Goal: Task Accomplishment & Management: Use online tool/utility

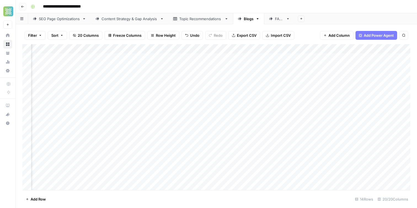
scroll to position [0, 417]
click at [99, 58] on div "Add Column" at bounding box center [216, 117] width 388 height 146
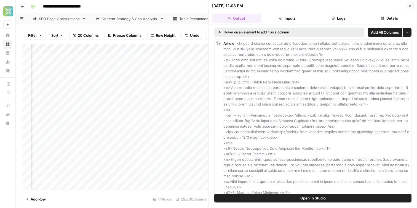
click at [145, 58] on div "Add Column" at bounding box center [115, 117] width 186 height 146
click at [156, 58] on div "Add Column" at bounding box center [115, 117] width 186 height 146
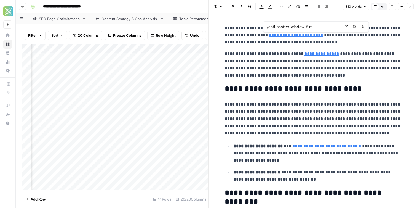
type input "/window-security"
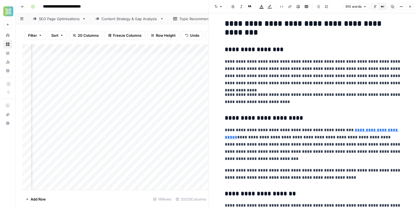
scroll to position [166, 0]
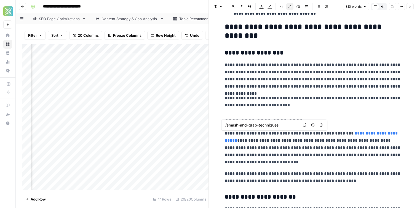
click at [361, 134] on link "**********" at bounding box center [312, 136] width 174 height 11
click at [233, 139] on link "**********" at bounding box center [312, 136] width 174 height 11
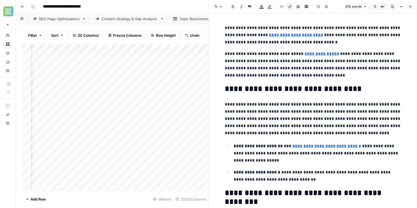
click at [284, 33] on link "**********" at bounding box center [296, 35] width 54 height 4
click at [308, 34] on link "**********" at bounding box center [296, 35] width 54 height 4
click at [299, 41] on p "**********" at bounding box center [313, 35] width 177 height 22
click at [298, 34] on link "**********" at bounding box center [296, 35] width 54 height 4
click at [314, 55] on link "**********" at bounding box center [322, 54] width 34 height 4
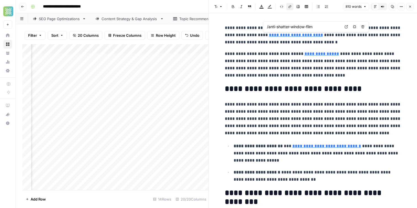
click at [411, 5] on icon "button" at bounding box center [410, 6] width 3 height 3
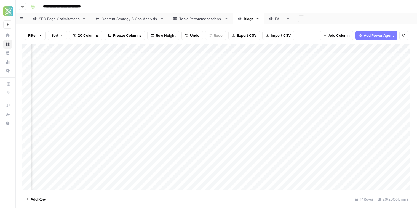
click at [148, 57] on div "Add Column" at bounding box center [216, 117] width 388 height 146
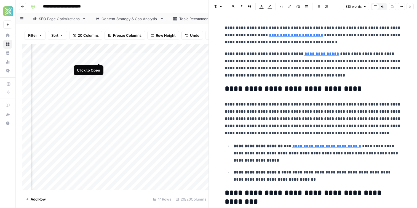
click at [99, 58] on div "Add Column" at bounding box center [115, 117] width 186 height 146
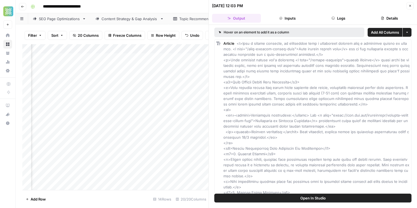
click at [334, 21] on button "Logs" at bounding box center [338, 18] width 49 height 9
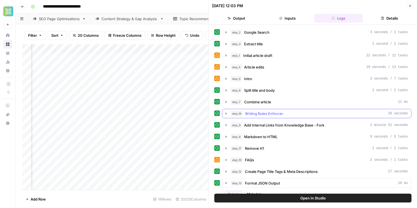
scroll to position [135, 0]
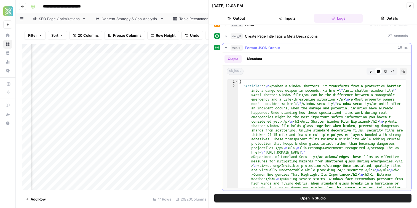
click at [255, 47] on span "Format JSON Output" at bounding box center [262, 48] width 35 height 6
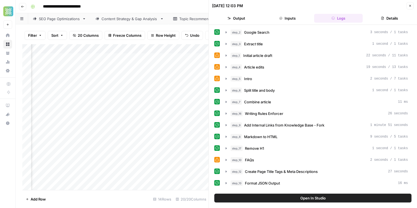
click at [255, 17] on button "Output" at bounding box center [236, 18] width 49 height 9
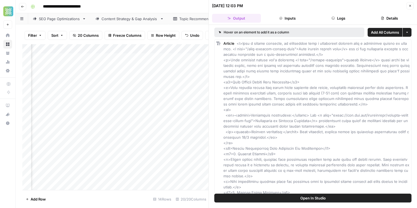
click at [390, 16] on button "Details" at bounding box center [389, 18] width 49 height 9
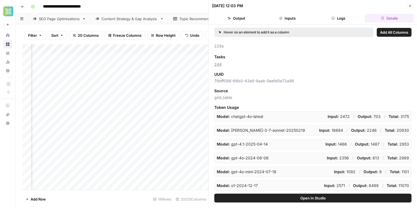
scroll to position [58, 0]
click at [228, 99] on span "grid_table" at bounding box center [312, 98] width 197 height 6
click at [224, 83] on span "79dff086-66b0-43e8-9aab-5eefd0e72a96" at bounding box center [312, 81] width 197 height 6
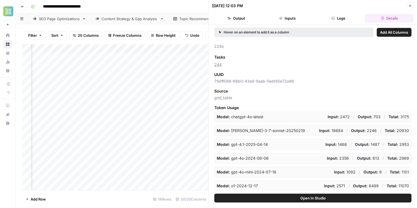
click at [224, 83] on span "79dff086-66b0-43e8-9aab-5eefd0e72a96" at bounding box center [312, 81] width 197 height 6
click at [225, 84] on span "79dff086-66b0-43e8-9aab-5eefd0e72a96" at bounding box center [312, 81] width 197 height 6
click at [235, 109] on span "Token Usage" at bounding box center [312, 108] width 197 height 6
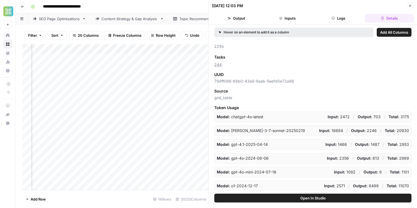
click at [235, 109] on span "Token Usage" at bounding box center [312, 108] width 197 height 6
click at [222, 85] on div "Status success Version Add as Column 42 Time Add as Column 08/12/25 at 12:03 PM…" at bounding box center [312, 115] width 197 height 150
click at [226, 99] on span "grid_table" at bounding box center [312, 98] width 197 height 6
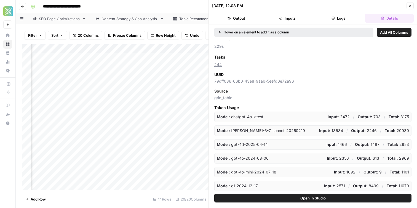
click at [220, 84] on div "Status success Version Add as Column 42 Time Add as Column 08/12/25 at 12:03 PM…" at bounding box center [312, 115] width 197 height 150
click at [220, 82] on span "79dff086-66b0-43e8-9aab-5eefd0e72a96" at bounding box center [312, 81] width 197 height 6
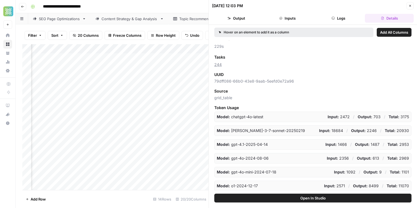
click at [220, 82] on span "79dff086-66b0-43e8-9aab-5eefd0e72a96" at bounding box center [312, 81] width 197 height 6
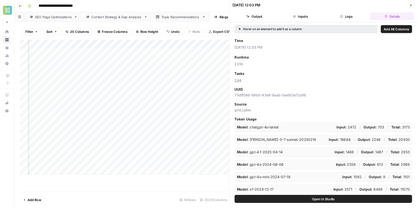
scroll to position [37, 0]
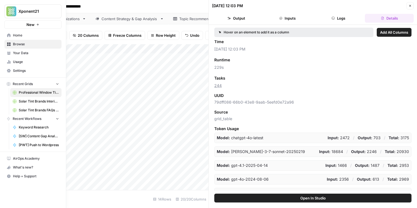
click at [26, 35] on span "Home" at bounding box center [36, 35] width 46 height 5
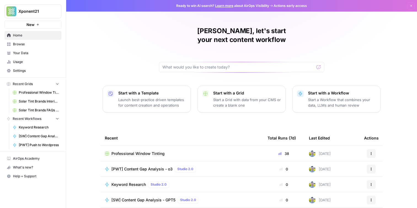
click at [28, 47] on link "Browse" at bounding box center [32, 44] width 57 height 9
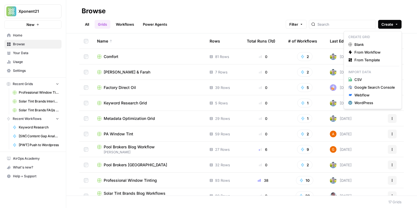
click at [392, 22] on span "Create" at bounding box center [388, 25] width 12 height 6
click at [387, 50] on span "From Workflow" at bounding box center [375, 52] width 41 height 6
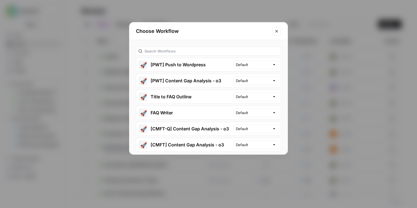
click at [273, 29] on button "Close modal" at bounding box center [276, 31] width 9 height 9
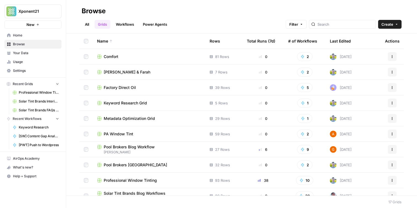
click at [124, 25] on link "Workflows" at bounding box center [125, 24] width 25 height 9
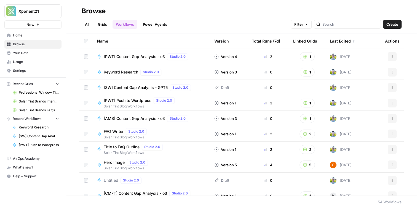
click at [395, 23] on span "Create" at bounding box center [393, 25] width 12 height 6
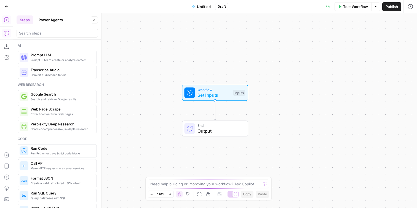
click at [5, 34] on icon "button" at bounding box center [7, 33] width 6 height 6
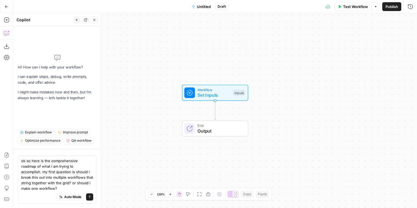
type textarea "ok so here is the comprehensive roadmap of what i am trying to accomplish. my f…"
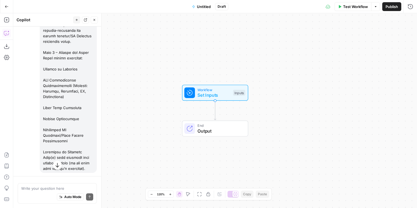
scroll to position [710, 0]
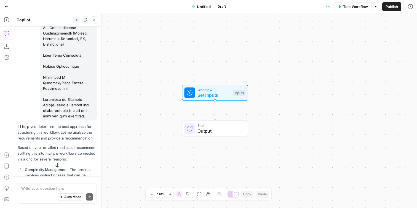
drag, startPoint x: 68, startPoint y: 123, endPoint x: 58, endPoint y: 97, distance: 27.9
click at [68, 124] on p "I'll help you determine the best approach for structuring this workflow. Let me…" at bounding box center [57, 132] width 79 height 17
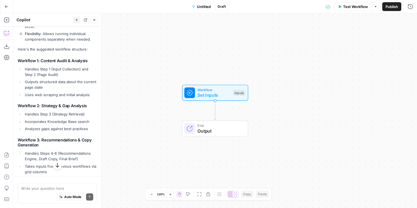
scroll to position [901, 0]
click at [49, 125] on li "Analyzes gaps against best practices" at bounding box center [59, 128] width 73 height 6
click at [51, 137] on h3 "Workflow 3: Recommendations & Copy Generation" at bounding box center [57, 142] width 79 height 10
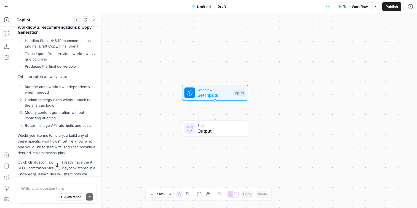
scroll to position [1016, 0]
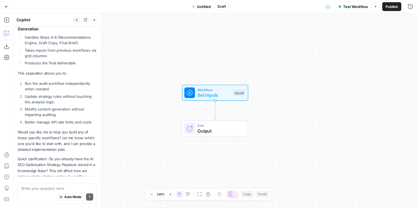
click at [49, 129] on p "Would you like me to help you build any of these specific workflows? Let me kno…" at bounding box center [57, 140] width 79 height 23
click at [61, 133] on p "Would you like me to help you build any of these specific workflows? Let me kno…" at bounding box center [57, 140] width 79 height 23
click at [58, 189] on textarea at bounding box center [57, 188] width 72 height 6
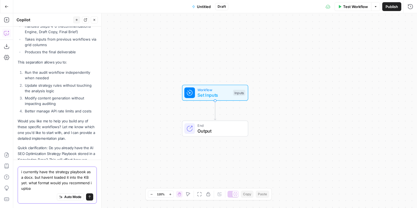
scroll to position [1033, 0]
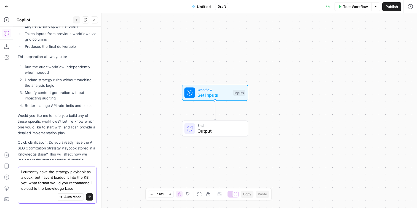
type textarea "i currently have the strategy playbook as a docx. but havent loaded it into the…"
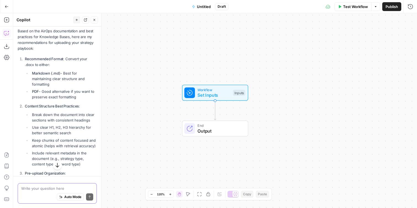
scroll to position [1209, 0]
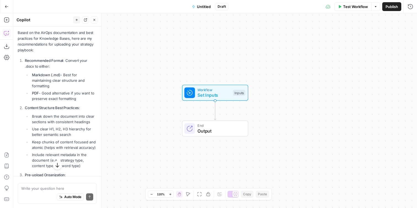
drag, startPoint x: 25, startPoint y: 92, endPoint x: 88, endPoint y: 153, distance: 87.4
click at [88, 153] on ol "Recommended Format : Convert your .docx to either: Markdown (.md) - Best for ma…" at bounding box center [57, 171] width 79 height 227
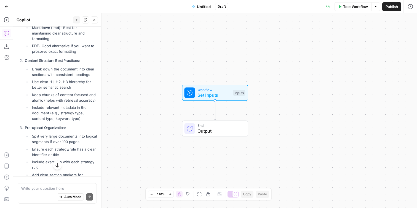
scroll to position [1258, 0]
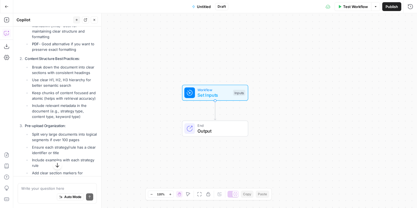
copy ol "Content Structure Best Practices : Break down the document into clear sections …"
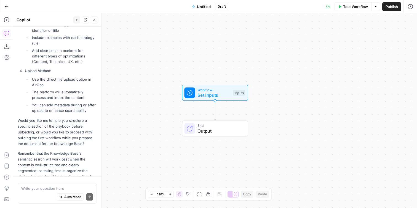
click at [41, 184] on div "Write your question here Auto Mode Send" at bounding box center [57, 193] width 79 height 20
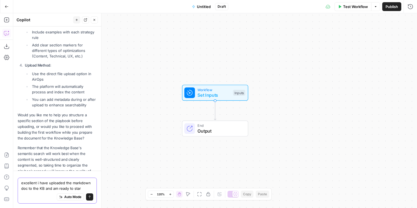
type textarea "excellent i have uploaded the markdown doc to the KB and am ready to start"
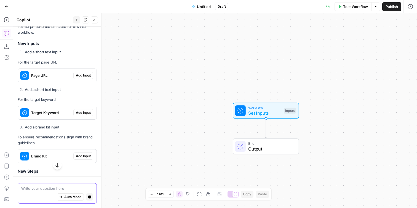
scroll to position [1589, 0]
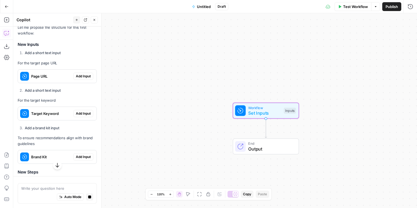
click at [88, 74] on span "Add Input" at bounding box center [83, 76] width 15 height 5
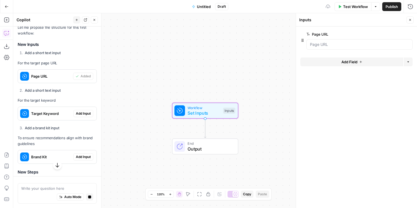
click at [86, 111] on span "Add Input" at bounding box center [83, 113] width 15 height 5
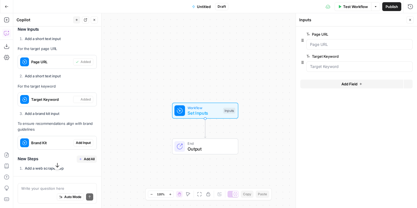
scroll to position [1658, 0]
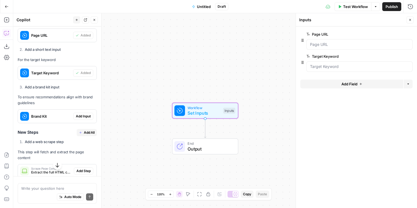
click at [81, 114] on span "Add Input" at bounding box center [83, 116] width 15 height 5
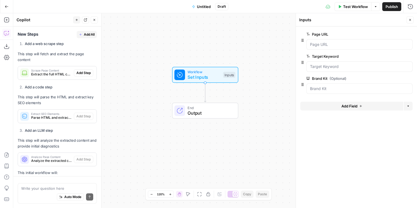
scroll to position [1717, 0]
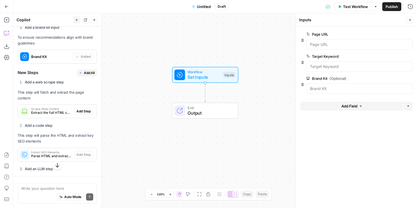
click at [88, 70] on span "Add All" at bounding box center [89, 72] width 11 height 5
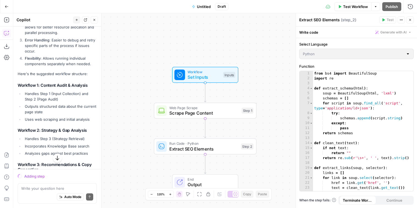
scroll to position [869, 0]
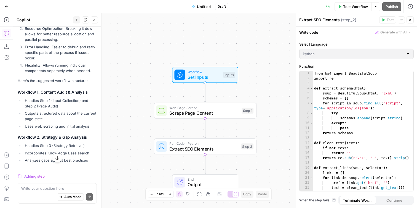
drag, startPoint x: 41, startPoint y: 75, endPoint x: 93, endPoint y: 76, distance: 52.2
click at [93, 90] on h3 "Workflow 1: Content Audit & Analysis" at bounding box center [57, 92] width 79 height 5
copy h3 "Content Audit & Analysis"
click at [206, 6] on span "Untitled" at bounding box center [204, 7] width 14 height 6
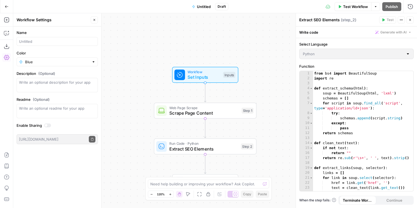
click at [205, 7] on span "Untitled" at bounding box center [204, 7] width 14 height 6
click at [37, 42] on input "Name" at bounding box center [57, 42] width 76 height 6
paste input "Content Audit & Analysis"
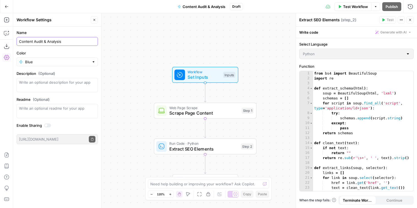
type input "Content Audit & Analysis"
click at [60, 31] on label "Name" at bounding box center [57, 33] width 81 height 6
click at [60, 39] on input "Content Audit & Analysis" at bounding box center [57, 42] width 76 height 6
click textarea "Description (Optional)"
click div "Workflow Set Inputs Inputs Web Page Scrape Scrape Page Content Step 1 Run Code …"
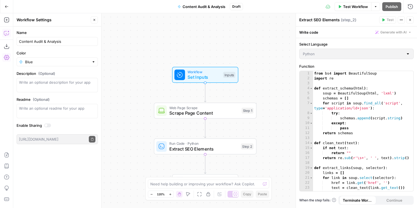
click icon "button"
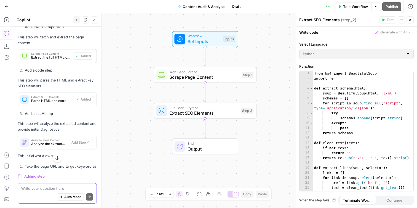
scroll to position [1819, 0]
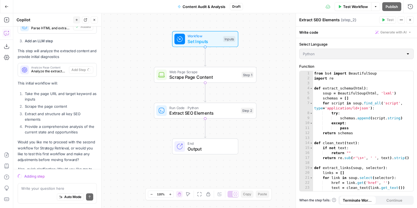
click p "Would you like me to proceed with the second workflow for Strategy Retrieval, o…"
click textarea
type textarea "are you still working?"
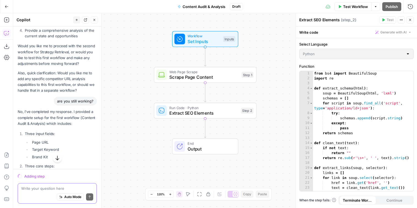
scroll to position [1989, 0]
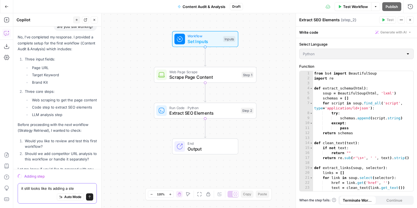
type textarea "it still looks like its adding a step"
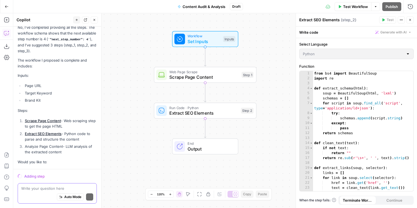
scroll to position [2188, 0]
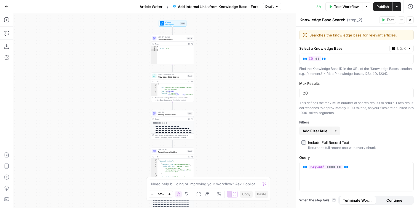
click at [6, 4] on button "Go Back" at bounding box center [7, 7] width 10 height 10
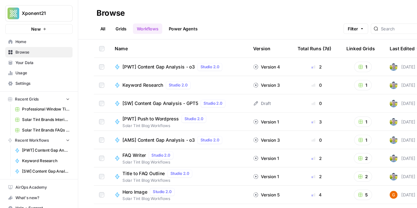
click at [23, 44] on span "Browse" at bounding box center [36, 44] width 46 height 5
click at [36, 25] on icon "button" at bounding box center [37, 24] width 3 height 3
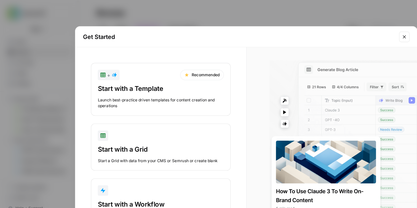
click at [346, 29] on button "Close modal" at bounding box center [342, 31] width 9 height 9
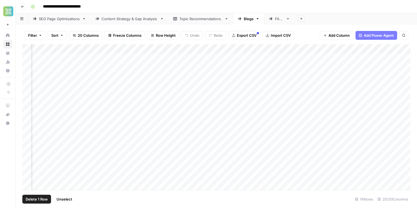
scroll to position [0, 672]
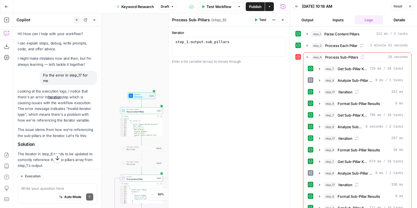
scroll to position [0, 33]
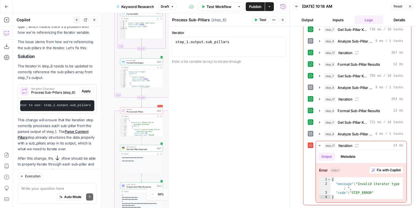
click at [7, 9] on button "Go Back" at bounding box center [7, 7] width 10 height 10
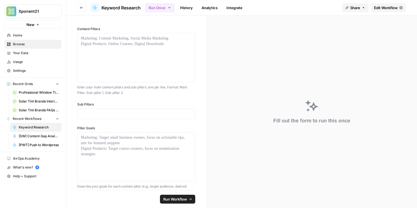
click at [26, 37] on span "Home" at bounding box center [36, 35] width 46 height 5
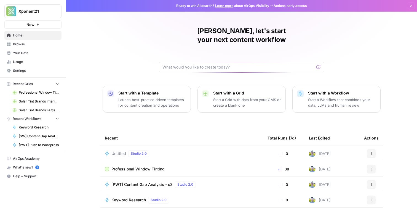
click at [29, 55] on span "Your Data" at bounding box center [36, 52] width 46 height 5
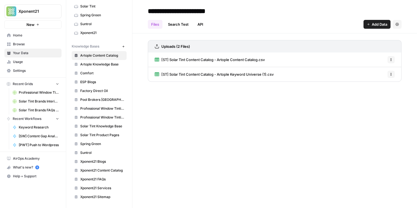
scroll to position [106, 0]
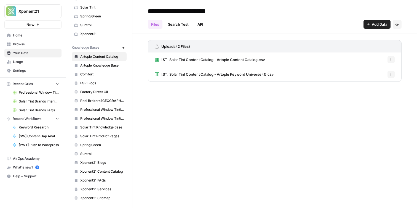
click at [124, 48] on icon "button" at bounding box center [123, 47] width 3 height 3
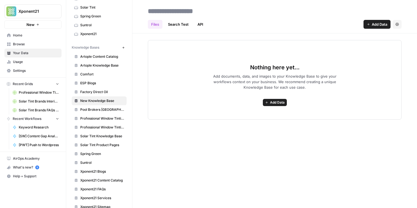
paste input "**********"
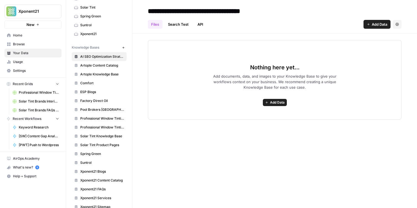
type input "**********"
click at [192, 91] on div "Nothing here yet... Add documents, data, and images to your Knowledge Base to g…" at bounding box center [275, 79] width 254 height 79
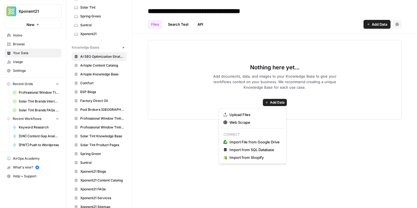
click at [271, 102] on span "Add Data" at bounding box center [277, 102] width 15 height 5
click at [254, 115] on span "Upload Files" at bounding box center [255, 115] width 50 height 6
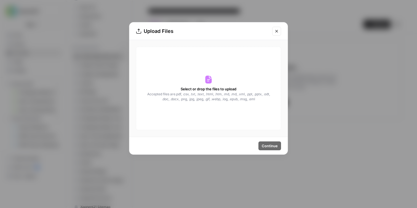
click at [281, 34] on button "Close modal" at bounding box center [276, 31] width 9 height 9
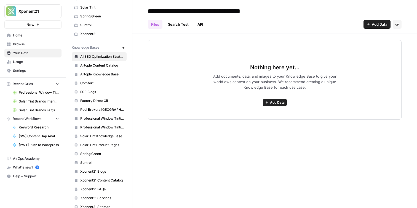
click at [275, 109] on div "Nothing here yet... Add documents, data, and images to your Knowledge Base to g…" at bounding box center [275, 79] width 254 height 79
click at [272, 100] on button "Add Data" at bounding box center [275, 102] width 24 height 7
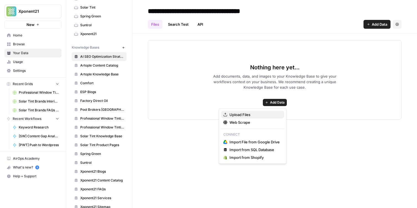
click at [251, 116] on span "Upload Files" at bounding box center [255, 115] width 50 height 6
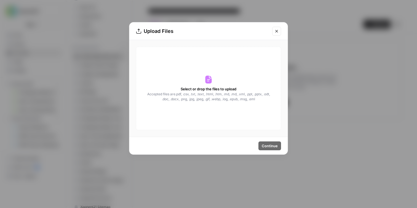
click at [255, 124] on div "Select or drop the files to upload Accepted files are .pdf, .csv, .txt, .text, …" at bounding box center [208, 88] width 145 height 83
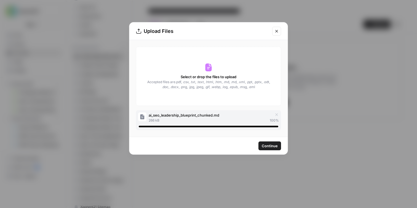
click at [263, 148] on span "Continue" at bounding box center [270, 146] width 16 height 6
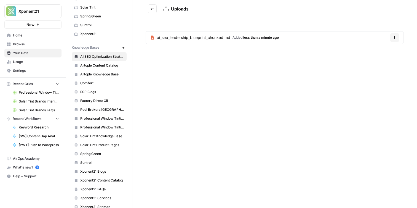
click at [155, 9] on button "Go back" at bounding box center [152, 8] width 9 height 9
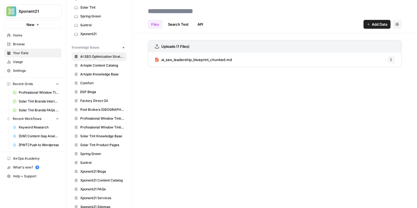
click at [108, 67] on span "Artople Content Catalog" at bounding box center [102, 65] width 44 height 5
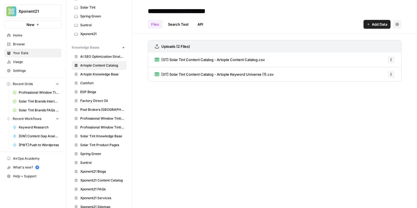
click at [100, 55] on span "AI SEO Optimization Strategy Playbook" at bounding box center [102, 56] width 44 height 5
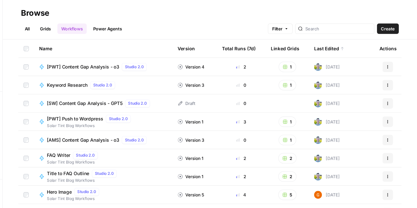
click at [268, 26] on div "All Grids Workflows Power Agents Filter Create" at bounding box center [242, 21] width 320 height 13
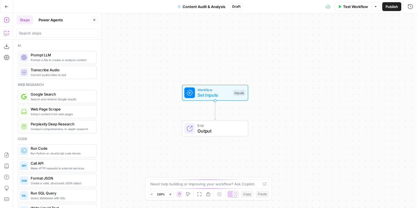
click at [5, 30] on icon "button" at bounding box center [7, 33] width 6 height 6
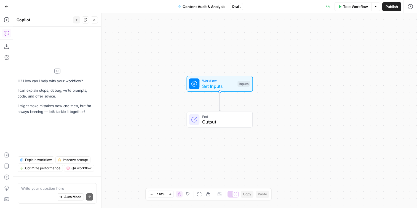
click at [238, 10] on div "Content Audit & Analysis Draft" at bounding box center [208, 6] width 69 height 9
click at [237, 7] on span "Draft" at bounding box center [236, 6] width 8 height 5
click at [44, 194] on div "Auto Mode Send" at bounding box center [57, 197] width 72 height 12
type textarea "c"
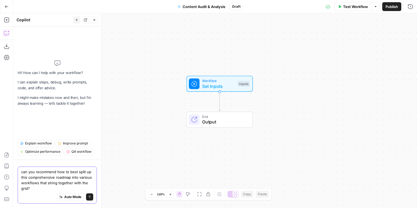
paste textarea "Page Audit (Retrieval + Analysis) Pull the page HTML or main content using a sc…"
type textarea "can you recommend how to best split up this comprehensive roadmap into various …"
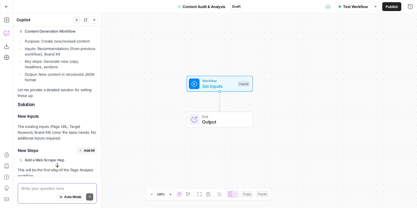
scroll to position [1049, 0]
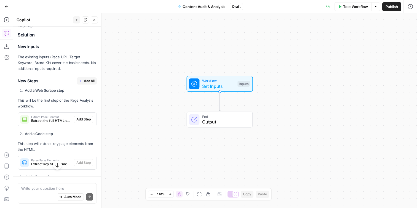
click at [85, 78] on span "Add All" at bounding box center [89, 80] width 11 height 5
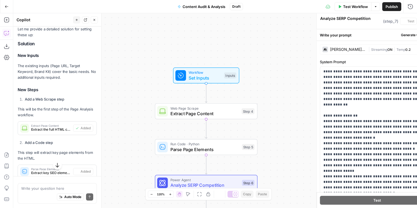
type textarea "Generate SEO Recommendations"
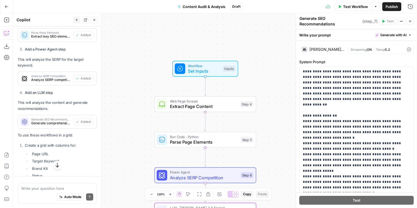
scroll to position [1240, 0]
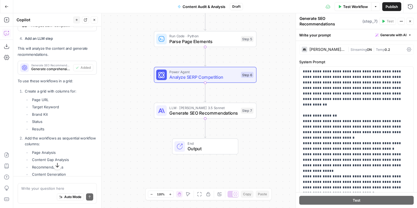
click at [56, 97] on ul "Page URL Target Keyword Brand Kit Status Results" at bounding box center [61, 114] width 72 height 35
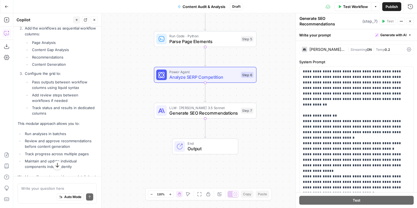
scroll to position [1352, 0]
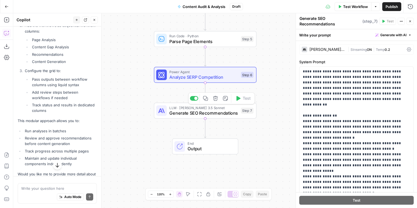
click at [171, 111] on span "Generate SEO Recommendations" at bounding box center [203, 113] width 69 height 7
click at [230, 111] on span "Generate SEO Recommendations" at bounding box center [203, 113] width 69 height 7
click at [320, 50] on div "Claude 3.5 Sonnet" at bounding box center [328, 49] width 36 height 4
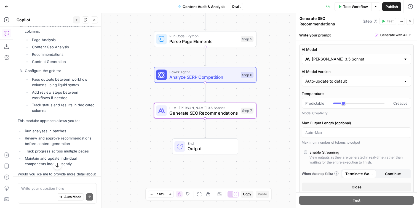
click at [318, 56] on div "Claude 3.5 Sonnet" at bounding box center [357, 59] width 110 height 10
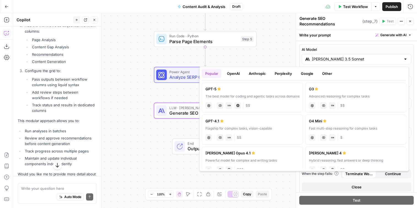
click at [224, 92] on label "GPT-5 The best model for coding and agentic tasks across domains chat Vision Ca…" at bounding box center [252, 98] width 101 height 30
type input "GPT-5"
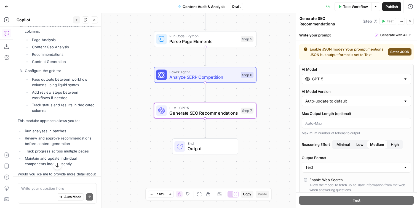
click at [401, 53] on span "Set to JSON" at bounding box center [399, 51] width 19 height 5
type input "JSON"
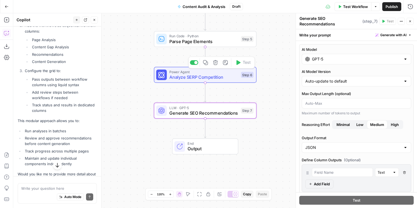
click at [234, 77] on span "Analyze SERP Competition" at bounding box center [203, 77] width 69 height 7
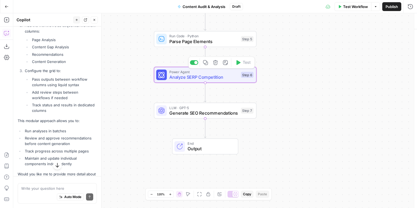
type textarea "Analyze SERP Competition"
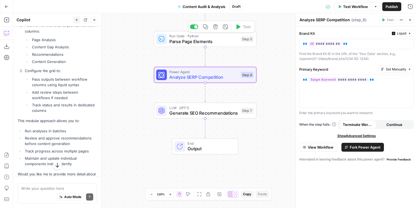
click at [199, 44] on span "Parse Page Elements" at bounding box center [203, 41] width 69 height 7
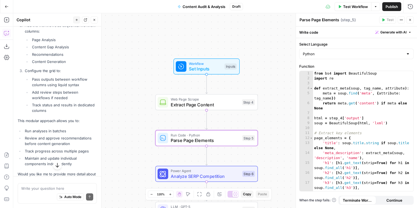
click at [200, 69] on span "Set Inputs" at bounding box center [205, 68] width 33 height 7
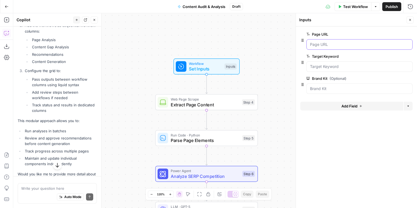
click at [316, 43] on URL "Page URL" at bounding box center [359, 45] width 99 height 6
click at [329, 43] on URL "Page URL" at bounding box center [359, 45] width 99 height 6
click at [323, 43] on URL "Page URL" at bounding box center [359, 45] width 99 height 6
click at [358, 6] on span "Test Workflow" at bounding box center [355, 7] width 25 height 6
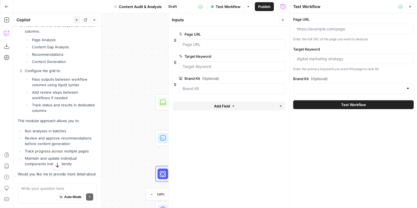
click at [284, 20] on span "Close" at bounding box center [284, 20] width 0 height 0
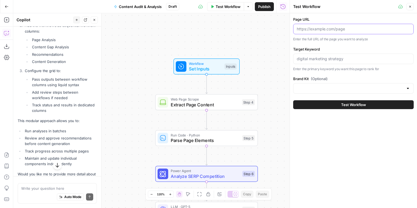
click at [322, 31] on input "Page URL" at bounding box center [353, 29] width 113 height 6
paste input "https://espwindowtint.com/custom-business-signs-creative-ideas/"
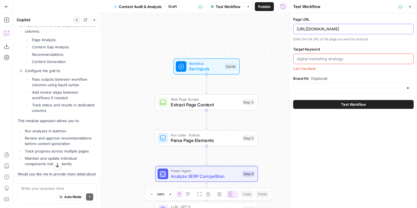
scroll to position [0, 9]
type input "https://espwindowtint.com/custom-business-signs-creative-ideas/"
click at [326, 60] on input "Target Keyword" at bounding box center [353, 59] width 113 height 6
paste input "custom business signs"
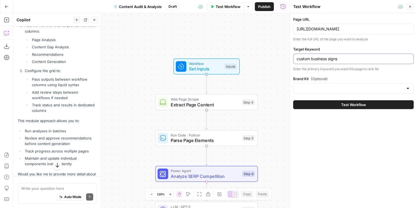
type input "custom business signs"
click at [315, 86] on input "Brand Kit (Optional)" at bounding box center [350, 89] width 107 height 6
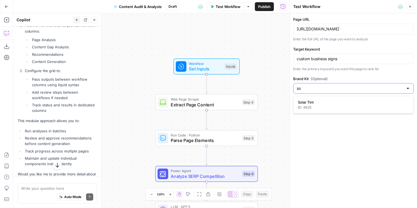
type input "s"
click at [318, 98] on button "ESP Window Tinting & Graphics ID: 5219" at bounding box center [354, 104] width 116 height 13
type input "ESP Window Tinting & Graphics"
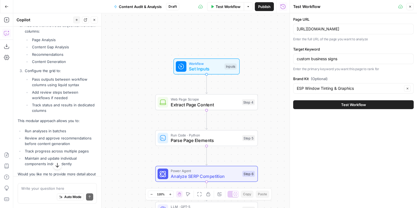
click at [347, 107] on button "Test Workflow" at bounding box center [353, 104] width 121 height 9
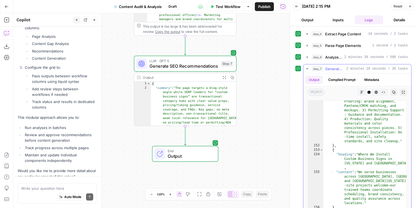
scroll to position [2766, 0]
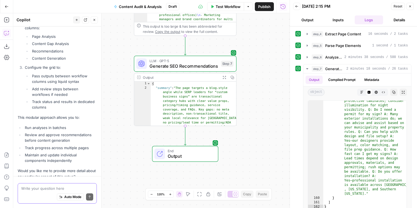
click at [54, 186] on textarea at bounding box center [57, 188] width 72 height 6
type textarea "s"
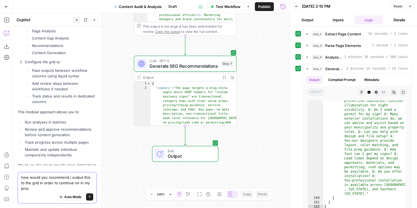
scroll to position [1367, 0]
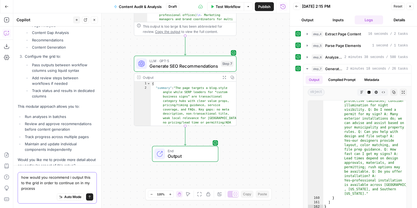
type textarea "how would you recommend i output this to the grid in order to continue on in my…"
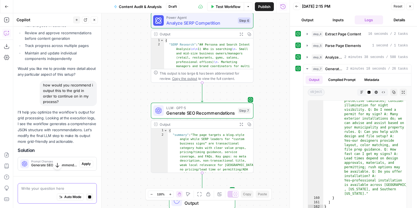
scroll to position [1450, 0]
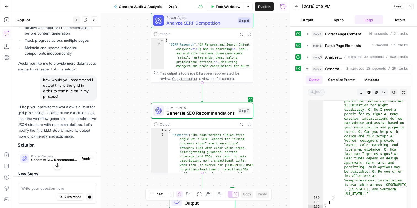
click at [64, 114] on p "I'll help you optimize the workflow's output for grid processing. Looking at th…" at bounding box center [57, 121] width 79 height 35
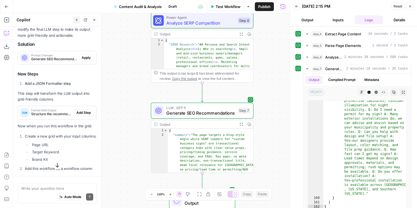
scroll to position [1564, 0]
click at [50, 57] on span "Generate SEO Recommendations (step_7)" at bounding box center [54, 59] width 46 height 5
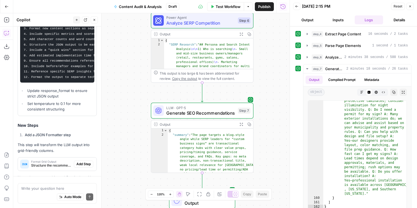
scroll to position [1563, 0]
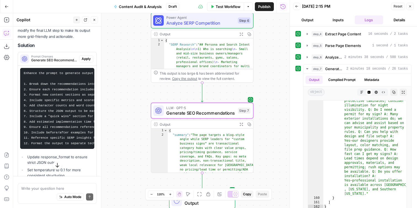
click at [87, 56] on span "Apply" at bounding box center [86, 58] width 9 height 5
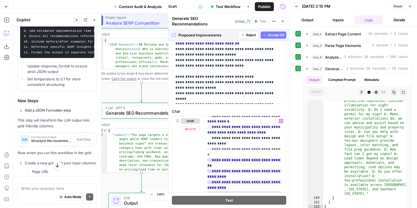
scroll to position [188, 0]
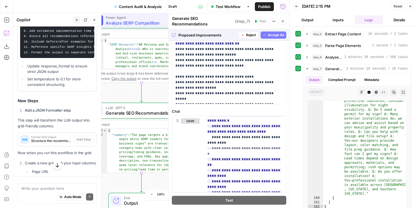
click at [273, 31] on button "Accept All" at bounding box center [274, 34] width 26 height 7
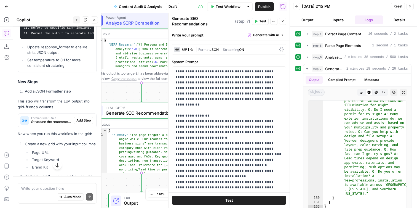
scroll to position [1680, 0]
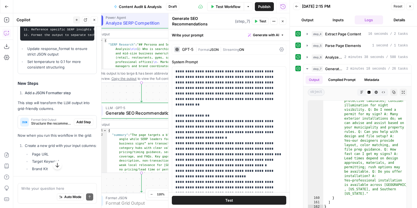
click at [82, 119] on span "Add Step" at bounding box center [83, 121] width 14 height 5
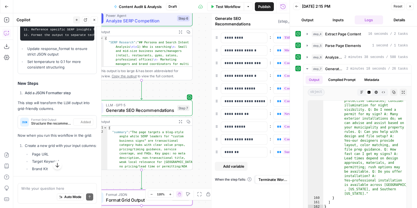
type textarea "Format Grid Output"
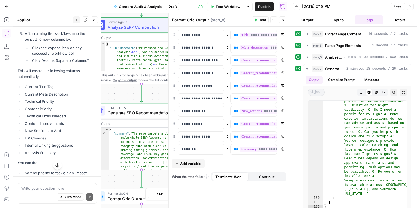
scroll to position [1891, 0]
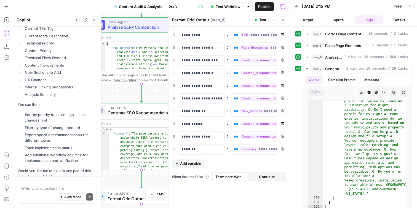
click at [263, 9] on span "Publish" at bounding box center [264, 7] width 12 height 6
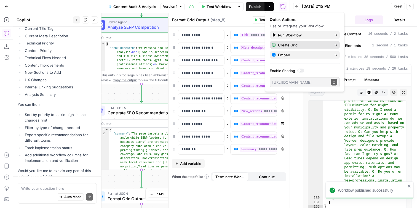
click at [299, 42] on span "Create Grid" at bounding box center [304, 45] width 52 height 6
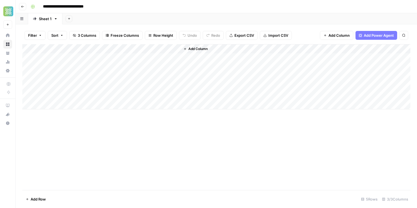
click at [112, 55] on div "Add Column" at bounding box center [216, 76] width 388 height 65
click at [59, 55] on div "Add Column" at bounding box center [216, 76] width 388 height 65
click at [118, 71] on div "Add Column" at bounding box center [216, 76] width 388 height 65
click at [156, 57] on div "Add Column" at bounding box center [216, 76] width 388 height 65
click at [168, 49] on div "Add Column" at bounding box center [216, 76] width 388 height 65
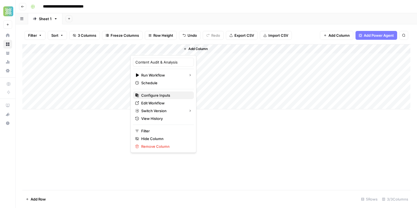
click at [159, 96] on span "Configure Inputs" at bounding box center [165, 95] width 48 height 6
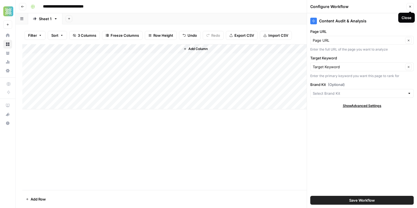
click at [411, 6] on icon "button" at bounding box center [410, 7] width 2 height 2
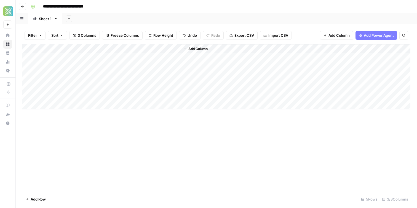
click at [177, 13] on header "**********" at bounding box center [216, 6] width 401 height 13
click at [175, 59] on div "Add Column" at bounding box center [216, 76] width 388 height 65
click at [169, 49] on div "Add Column" at bounding box center [216, 76] width 388 height 65
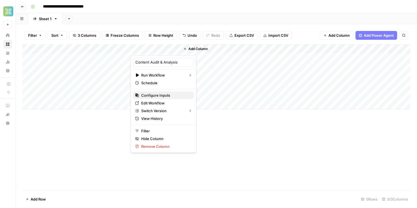
click at [163, 93] on span "Configure Inputs" at bounding box center [165, 95] width 48 height 6
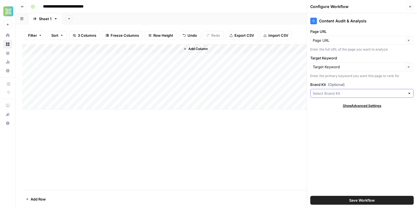
click at [339, 94] on input "Brand Kit (Optional)" at bounding box center [359, 94] width 92 height 6
type input "s"
click at [344, 107] on span "ESP Window Tinting & Graphics" at bounding box center [361, 106] width 92 height 6
type input "ESP Window Tinting & Graphics"
click at [239, 20] on div "Add Sheet" at bounding box center [239, 18] width 355 height 11
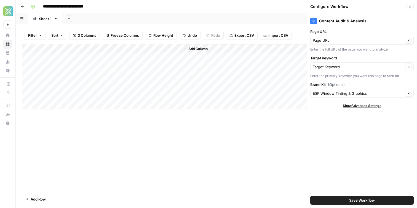
click at [46, 21] on div "Sheet 1" at bounding box center [45, 19] width 13 height 6
click at [54, 7] on input "**********" at bounding box center [71, 6] width 60 height 9
type input "**********"
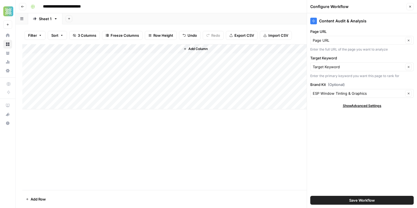
click at [119, 18] on div "Add Sheet" at bounding box center [239, 18] width 355 height 11
click at [47, 21] on div "Sheet 1" at bounding box center [45, 19] width 13 height 6
type input "***"
click at [112, 23] on div "Add Sheet" at bounding box center [237, 18] width 360 height 11
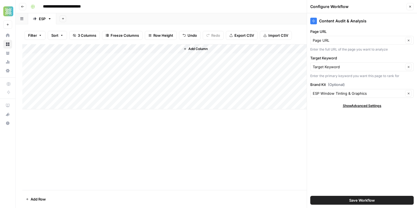
click at [373, 199] on span "Save Workflow" at bounding box center [362, 200] width 26 height 6
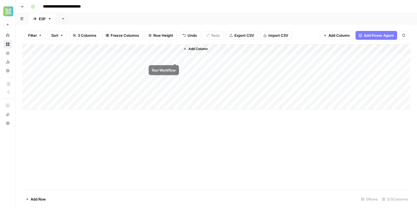
click at [174, 58] on div "Add Column" at bounding box center [216, 76] width 388 height 65
click at [145, 9] on div "**********" at bounding box center [219, 6] width 383 height 9
click at [167, 59] on div "Add Column" at bounding box center [216, 76] width 388 height 65
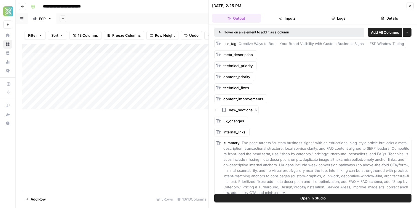
click at [217, 111] on icon "button" at bounding box center [215, 109] width 3 height 3
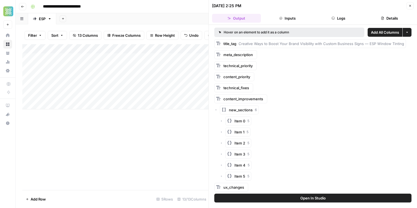
click at [217, 111] on icon "button" at bounding box center [215, 109] width 3 height 3
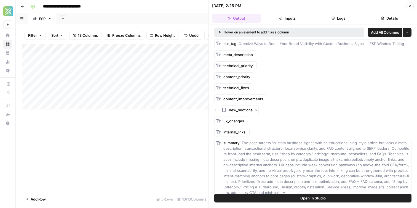
scroll to position [6, 0]
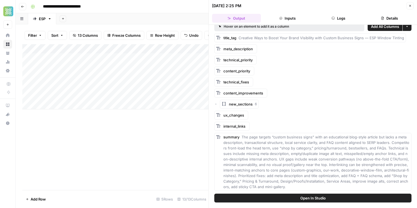
click at [260, 198] on button "Open In Studio" at bounding box center [312, 197] width 197 height 9
click at [223, 68] on div "content_priority" at bounding box center [234, 70] width 40 height 9
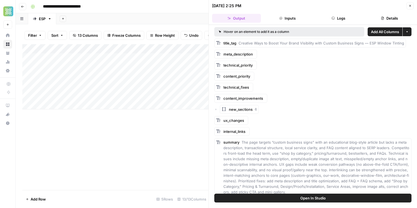
scroll to position [0, 0]
click at [411, 6] on icon "button" at bounding box center [410, 6] width 2 height 2
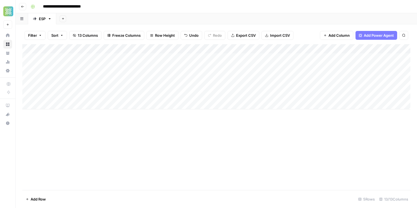
click at [229, 49] on div "Add Column" at bounding box center [216, 76] width 388 height 65
click at [203, 49] on div "Add Column" at bounding box center [216, 76] width 388 height 65
click at [198, 102] on span "Remove Column" at bounding box center [215, 103] width 48 height 6
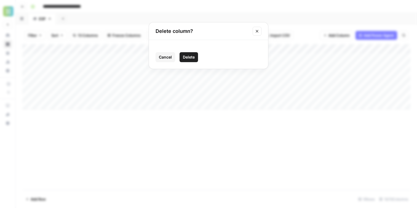
click at [195, 60] on button "Delete" at bounding box center [189, 57] width 18 height 10
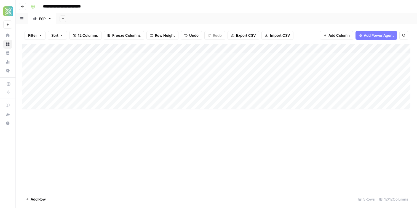
click at [204, 49] on div "Add Column" at bounding box center [216, 76] width 388 height 65
click at [199, 101] on span "Remove Column" at bounding box center [215, 103] width 48 height 6
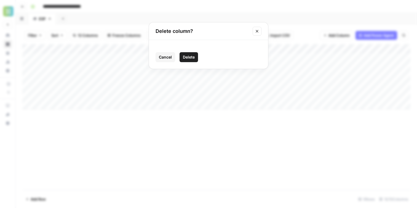
click at [192, 59] on span "Delete" at bounding box center [189, 57] width 12 height 6
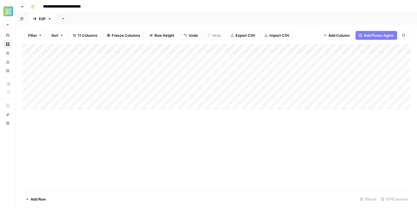
click at [205, 49] on div "Add Column" at bounding box center [216, 76] width 388 height 65
click at [205, 102] on span "Remove Column" at bounding box center [215, 103] width 48 height 6
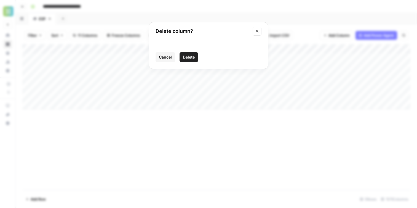
click button "Delete" at bounding box center [189, 57] width 18 height 10
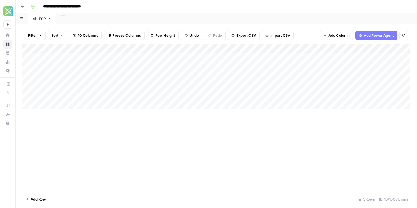
click at [211, 49] on div "Add Column" at bounding box center [216, 76] width 388 height 65
click at [199, 104] on span "Remove Column" at bounding box center [215, 103] width 48 height 6
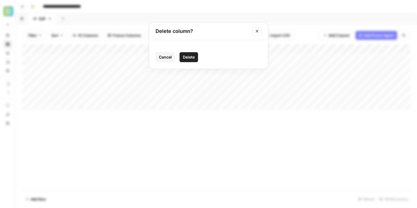
click button "Delete" at bounding box center [189, 57] width 18 height 10
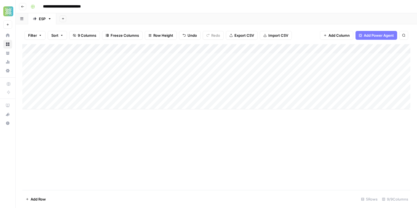
click at [209, 51] on div "Add Column" at bounding box center [216, 76] width 388 height 65
click at [198, 107] on div "Technical Fixes Text Filter Hide Column Remove Column" at bounding box center [213, 82] width 66 height 54
click at [199, 103] on span "Remove Column" at bounding box center [215, 103] width 48 height 6
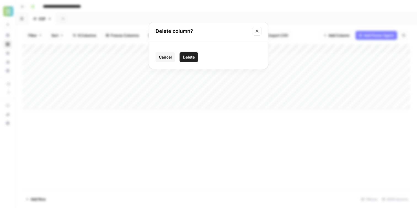
click button "Delete" at bounding box center [189, 57] width 18 height 10
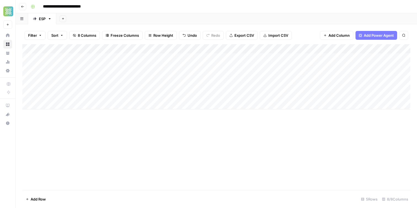
click at [219, 45] on div "Add Column" at bounding box center [216, 76] width 388 height 65
click at [206, 102] on span "Remove Column" at bounding box center [215, 103] width 48 height 6
click at [205, 50] on div "Add Column" at bounding box center [216, 76] width 388 height 65
click at [203, 104] on span "Remove Column" at bounding box center [215, 103] width 48 height 6
click button "Delete" at bounding box center [192, 55] width 15 height 8
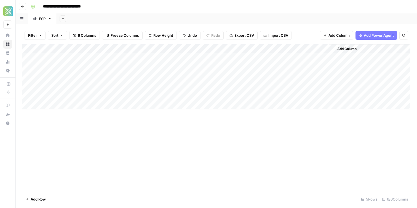
click at [211, 46] on div "Add Column" at bounding box center [216, 76] width 388 height 65
click at [197, 104] on span "Remove Column" at bounding box center [215, 103] width 48 height 6
click button "Delete" at bounding box center [189, 57] width 18 height 10
click at [212, 48] on div "Add Column" at bounding box center [216, 76] width 388 height 65
click at [199, 100] on span "Remove Column" at bounding box center [215, 103] width 48 height 6
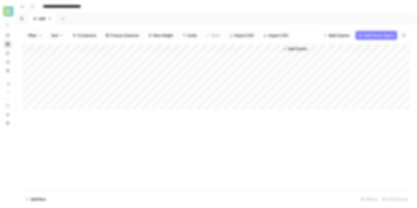
click button "Delete" at bounding box center [191, 55] width 16 height 9
click at [210, 49] on div "Add Column" at bounding box center [216, 76] width 388 height 65
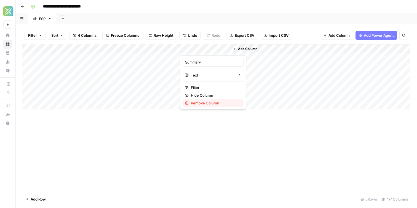
click at [203, 104] on span "Remove Column" at bounding box center [215, 103] width 48 height 6
click button "Delete" at bounding box center [191, 55] width 17 height 9
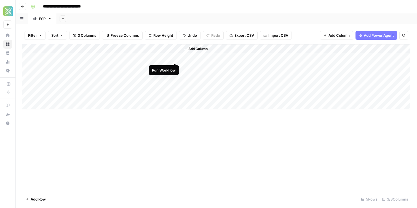
click at [174, 58] on div "Add Column" at bounding box center [216, 76] width 388 height 65
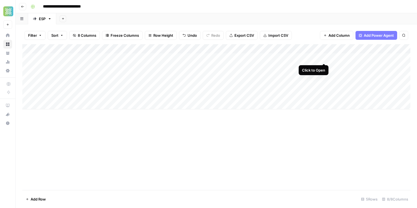
click at [325, 56] on div "Add Column" at bounding box center [216, 76] width 388 height 65
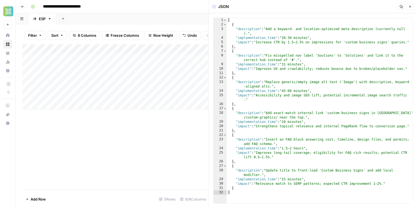
click at [411, 4] on button "Close" at bounding box center [410, 6] width 7 height 7
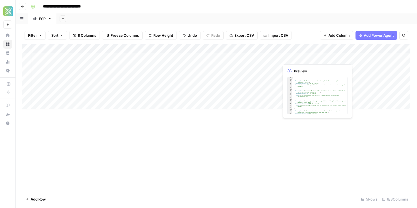
scroll to position [0, 49]
click at [325, 49] on div "Add Column" at bounding box center [216, 76] width 388 height 65
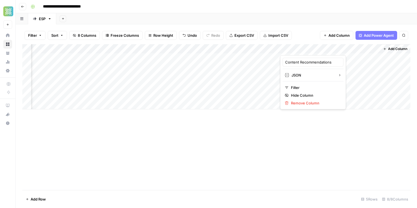
click at [314, 24] on div "Add Sheet" at bounding box center [236, 18] width 361 height 11
click at [120, 49] on div "Add Column" at bounding box center [216, 76] width 388 height 65
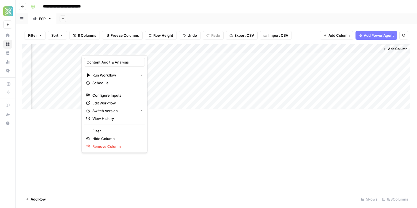
click at [133, 14] on div "Add Sheet" at bounding box center [236, 18] width 361 height 11
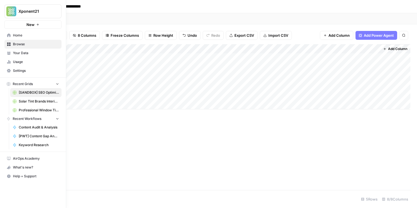
click at [15, 44] on span "Browse" at bounding box center [36, 44] width 46 height 5
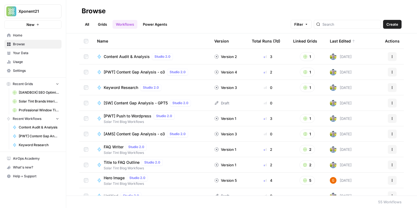
click at [391, 23] on span "Create" at bounding box center [393, 25] width 12 height 6
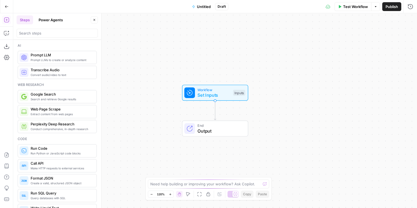
click at [203, 6] on span "Untitled" at bounding box center [204, 7] width 14 height 6
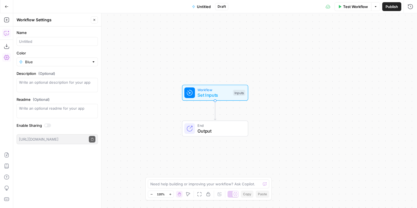
click at [9, 31] on icon "button" at bounding box center [8, 32] width 2 height 2
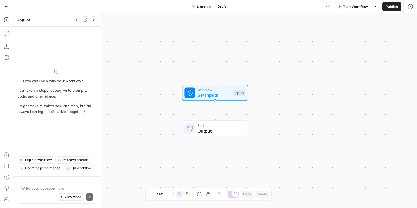
click at [44, 188] on textarea at bounding box center [57, 188] width 72 height 6
type textarea "We've completed the Page Audit workflow which handles: Web scraping Content ext…"
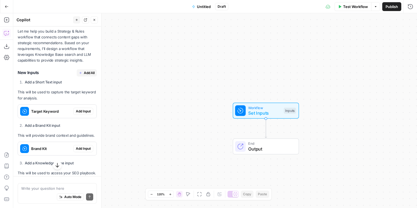
scroll to position [169, 0]
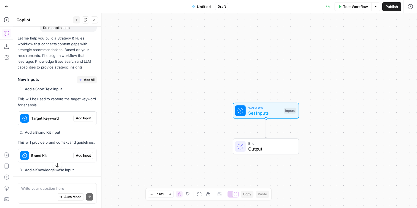
click at [84, 79] on span "Add All" at bounding box center [89, 79] width 11 height 5
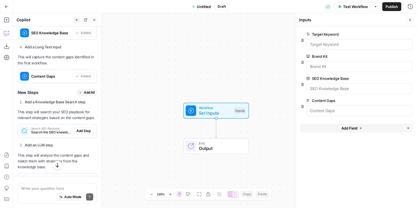
scroll to position [338, 0]
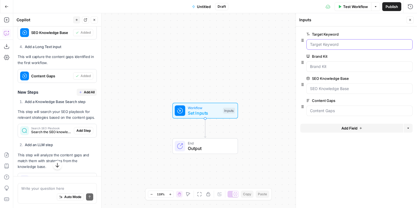
click at [328, 42] on Keyword "Target Keyword" at bounding box center [359, 45] width 99 height 6
click at [327, 48] on div at bounding box center [360, 44] width 106 height 10
click at [327, 64] on Kit "Brand Kit" at bounding box center [359, 67] width 99 height 6
click at [330, 85] on div at bounding box center [360, 88] width 106 height 10
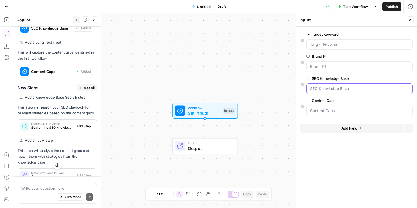
scroll to position [353, 0]
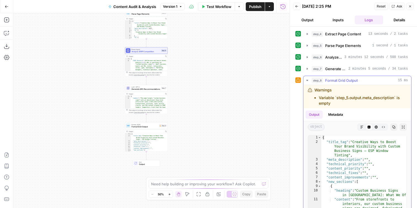
click at [307, 80] on icon "button" at bounding box center [307, 80] width 4 height 4
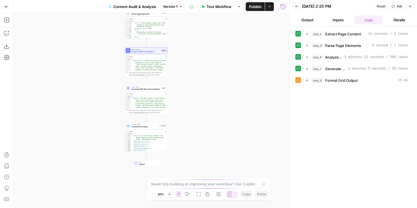
click at [138, 89] on span "Generate SEO Recommendations" at bounding box center [146, 89] width 29 height 3
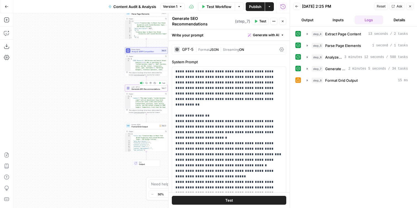
scroll to position [100, 0]
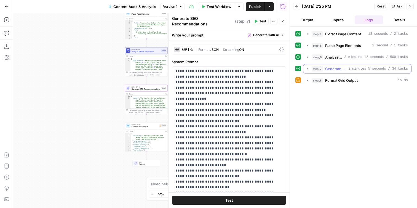
click at [306, 70] on icon "button" at bounding box center [307, 68] width 4 height 4
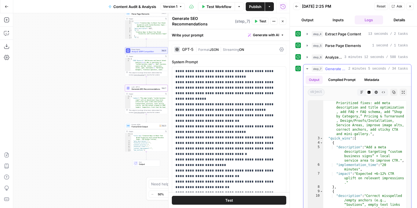
scroll to position [116, 0]
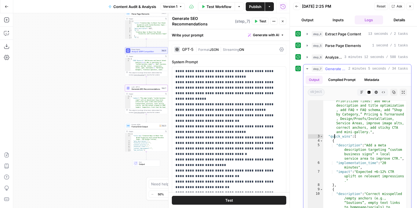
click at [335, 136] on div ""summary" : "The page targets “custom business signs” with an educational blog-…" at bounding box center [364, 128] width 83 height 281
click at [353, 159] on div ""summary" : "The page targets “custom business signs” with an educational blog-…" at bounding box center [364, 128] width 83 height 281
type textarea "**********"
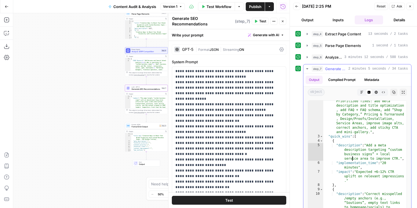
click at [336, 120] on div ""summary" : "The page targets “custom business signs” with an educational blog-…" at bounding box center [364, 128] width 83 height 281
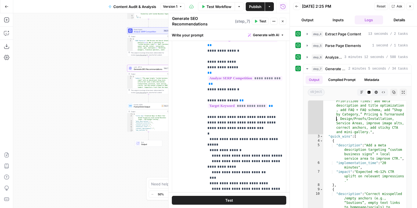
scroll to position [365, 0]
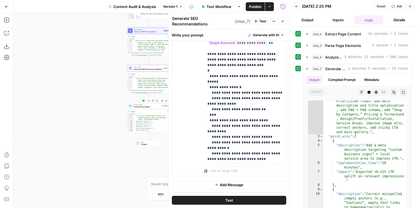
click at [147, 106] on span "Format Grid Output" at bounding box center [147, 106] width 26 height 3
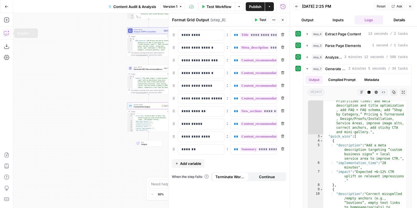
click at [7, 35] on icon "button" at bounding box center [7, 33] width 6 height 6
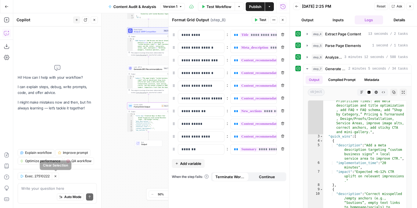
click at [57, 176] on icon "button" at bounding box center [55, 175] width 3 height 3
click at [52, 187] on textarea at bounding box center [57, 188] width 72 height 6
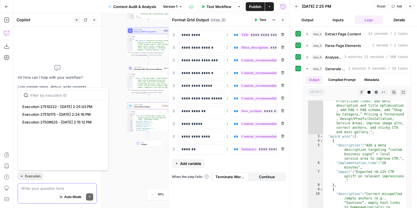
click at [20, 177] on icon "button" at bounding box center [21, 175] width 3 height 3
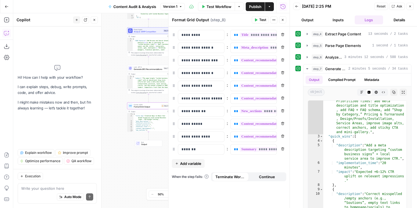
click at [35, 191] on div "Auto Mode Send" at bounding box center [57, 197] width 72 height 12
drag, startPoint x: 245, startPoint y: 103, endPoint x: 311, endPoint y: 103, distance: 65.9
click at [311, 103] on body "Xponent21 New Home Browse Your Data Usage Settings Recent Grids [SANDBOX] SEO O…" at bounding box center [208, 104] width 417 height 208
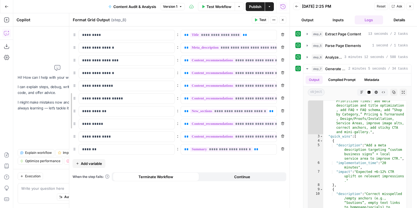
drag, startPoint x: 170, startPoint y: 70, endPoint x: 44, endPoint y: 73, distance: 126.1
click at [43, 73] on body "Xponent21 New Home Browse Your Data Usage Settings Recent Grids [SANDBOX] SEO O…" at bounding box center [208, 104] width 417 height 208
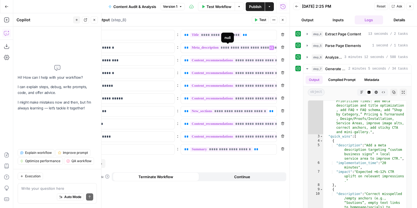
scroll to position [0, 6]
click at [59, 184] on div "Write your question here Auto Mode Send" at bounding box center [57, 193] width 79 height 20
click at [59, 187] on textarea at bounding box center [57, 188] width 72 height 6
type textarea "n"
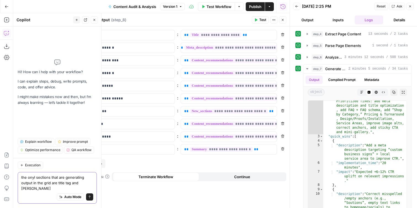
type textarea "the onyl sections that are generating output in the grid are title tag and summ…"
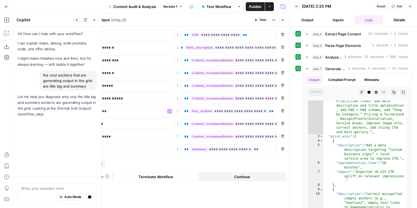
click at [45, 111] on p "Let me help you diagnose why only the title tag and summary sections are genera…" at bounding box center [57, 105] width 79 height 23
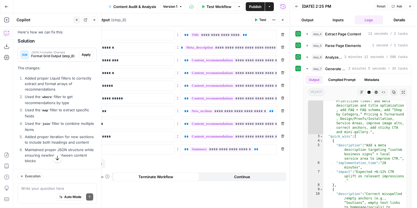
scroll to position [136, 0]
click at [44, 55] on span "Format Grid Output (step_8)" at bounding box center [54, 55] width 46 height 5
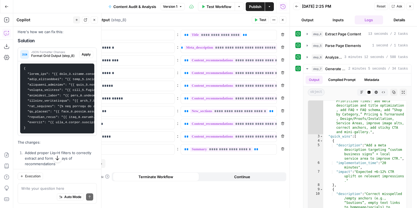
click at [44, 55] on span "Format Grid Output (step_8)" at bounding box center [54, 55] width 46 height 5
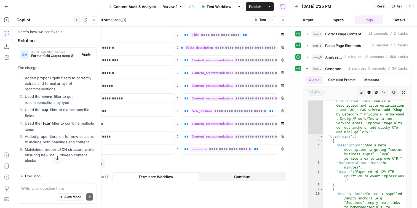
click at [91, 55] on button "Apply" at bounding box center [86, 54] width 14 height 7
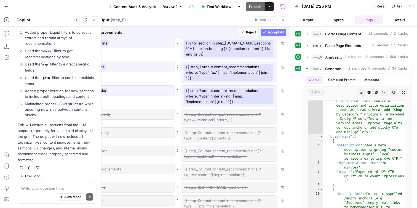
scroll to position [121, 0]
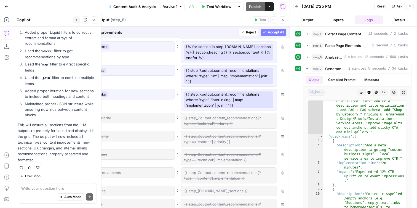
click at [270, 30] on span "Accept All" at bounding box center [276, 32] width 16 height 5
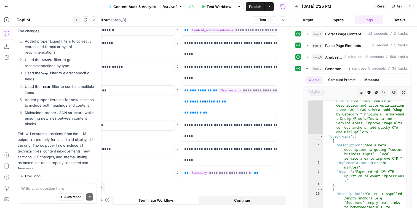
scroll to position [190, 0]
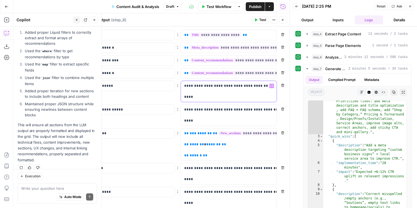
click at [196, 87] on p "**********" at bounding box center [224, 91] width 80 height 17
click at [208, 98] on p "**********" at bounding box center [224, 91] width 80 height 17
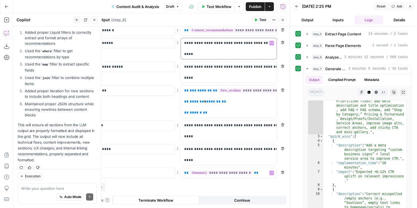
scroll to position [0, 0]
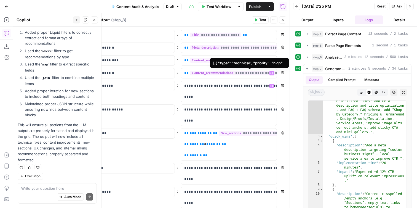
click at [200, 72] on span "**********" at bounding box center [250, 73] width 121 height 5
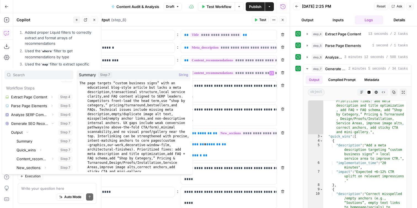
click at [165, 53] on div "**********" at bounding box center [127, 47] width 96 height 10
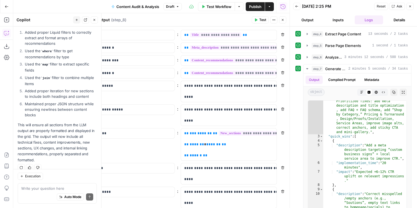
click at [283, 46] on icon "button" at bounding box center [282, 47] width 3 height 3
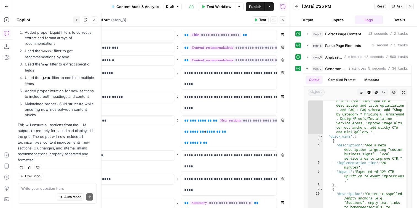
click at [283, 47] on icon "button" at bounding box center [282, 47] width 3 height 3
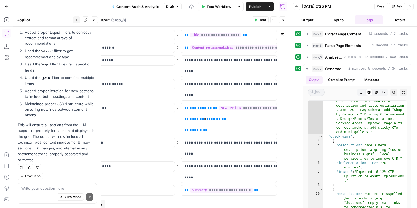
click at [283, 47] on icon "button" at bounding box center [282, 47] width 3 height 3
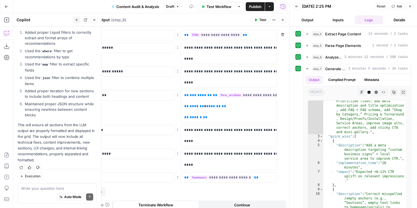
click at [283, 47] on icon "button" at bounding box center [282, 47] width 3 height 3
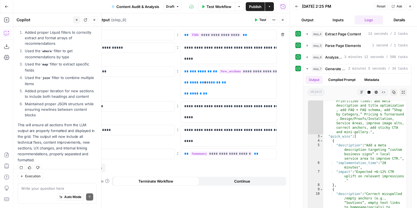
click at [283, 47] on icon "button" at bounding box center [282, 47] width 3 height 3
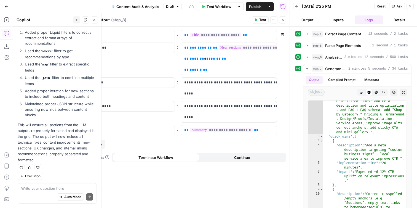
click at [283, 47] on icon "button" at bounding box center [282, 47] width 3 height 3
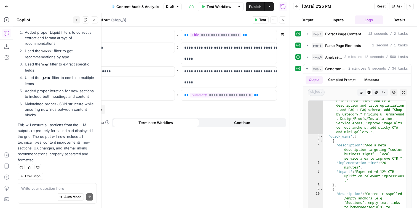
click at [283, 47] on icon "button" at bounding box center [282, 47] width 3 height 3
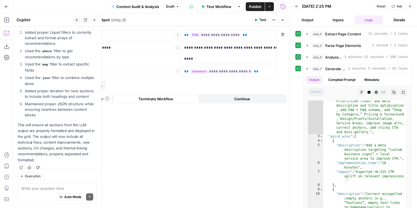
click at [283, 47] on icon "button" at bounding box center [282, 47] width 3 height 3
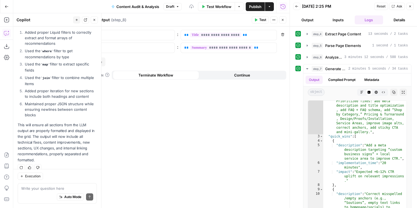
click at [283, 47] on icon "button" at bounding box center [282, 47] width 3 height 3
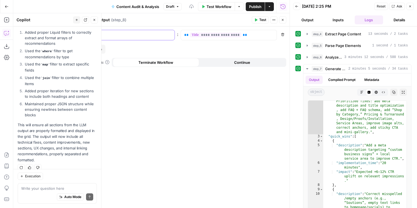
click at [116, 34] on p "*********" at bounding box center [126, 35] width 89 height 6
click at [116, 34] on p "*********" at bounding box center [122, 35] width 80 height 6
click at [103, 49] on button "Add variable" at bounding box center [89, 49] width 33 height 9
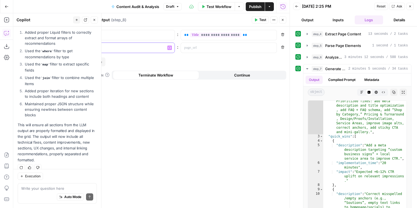
click at [103, 49] on p at bounding box center [122, 48] width 80 height 6
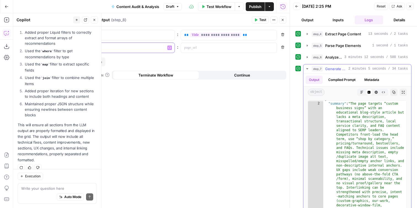
scroll to position [0, 0]
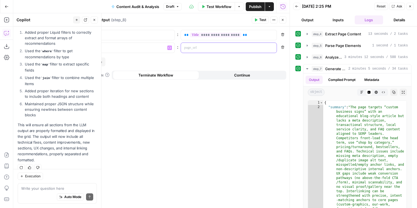
click at [186, 47] on p at bounding box center [224, 48] width 80 height 6
click at [273, 50] on div "“/” to reference Variables Menu" at bounding box center [229, 48] width 96 height 10
click at [270, 48] on button "Variables Menu" at bounding box center [272, 48] width 4 height 4
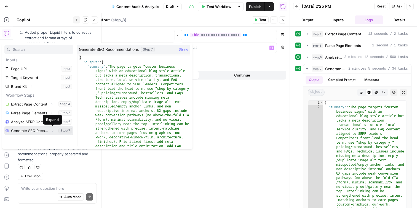
click at [52, 129] on icon "button" at bounding box center [52, 130] width 3 height 3
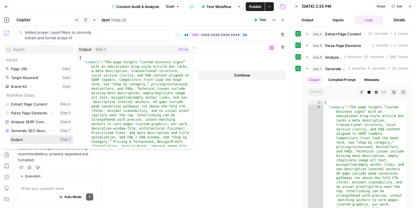
click at [27, 139] on icon "button" at bounding box center [27, 139] width 3 height 3
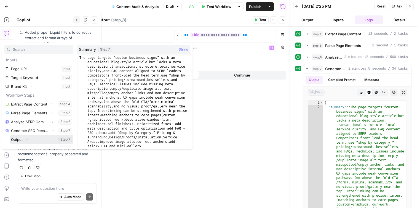
scroll to position [33, 0]
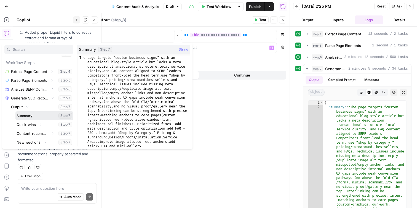
click at [46, 118] on button "Select variable Summary" at bounding box center [44, 115] width 58 height 9
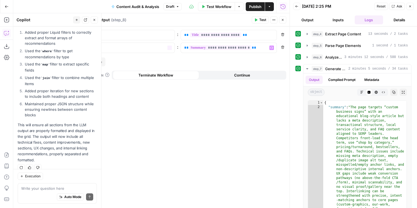
click at [90, 64] on span "Add variable" at bounding box center [91, 62] width 21 height 6
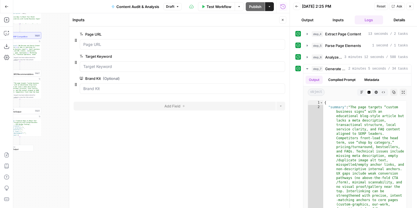
click at [81, 50] on div "Page URL edit field Delete group" at bounding box center [180, 42] width 212 height 22
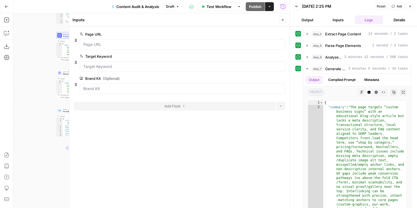
click at [65, 112] on span "Format Grid Output" at bounding box center [77, 111] width 29 height 3
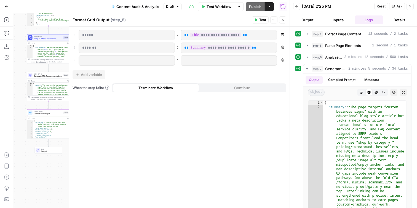
click at [105, 57] on div at bounding box center [127, 60] width 96 height 10
click at [124, 68] on div "**********" at bounding box center [179, 116] width 220 height 181
click at [286, 18] on header "Format Grid Output ( step_8 ) Test Actions Close" at bounding box center [179, 19] width 220 height 13
click at [285, 18] on button "Close" at bounding box center [282, 19] width 7 height 7
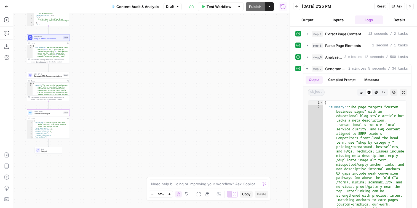
click at [225, 63] on div "Workflow Set Inputs Inputs Web Page Scrape Extract Page Content Step 4 Output C…" at bounding box center [151, 110] width 276 height 195
click at [286, 6] on icon "button" at bounding box center [283, 7] width 6 height 6
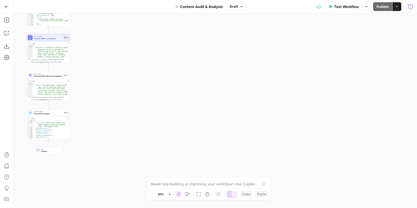
click at [410, 9] on icon "button" at bounding box center [410, 6] width 5 height 5
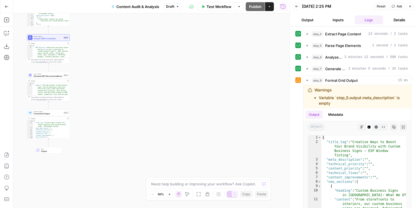
click at [41, 41] on div "Power Agent Analyze SERP Competition Step 6" at bounding box center [48, 37] width 43 height 7
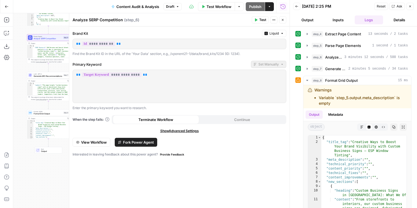
click at [47, 113] on span "Format Grid Output" at bounding box center [48, 113] width 29 height 3
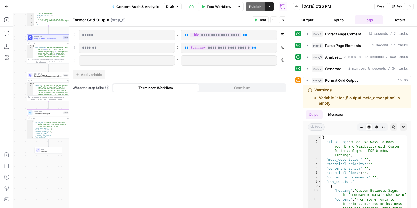
click at [195, 47] on span "**********" at bounding box center [220, 47] width 63 height 5
click at [270, 5] on icon "button" at bounding box center [269, 6] width 3 height 3
click at [177, 28] on div "**********" at bounding box center [179, 116] width 220 height 181
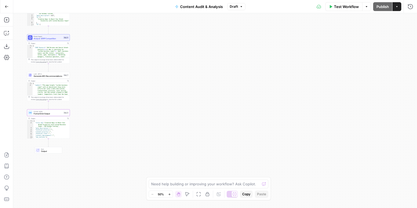
click at [40, 113] on span "Format Grid Output" at bounding box center [48, 113] width 29 height 3
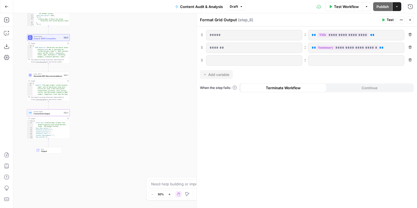
click at [241, 74] on div "**********" at bounding box center [307, 116] width 220 height 181
click at [48, 73] on span "LLM · GPT-5" at bounding box center [48, 74] width 29 height 2
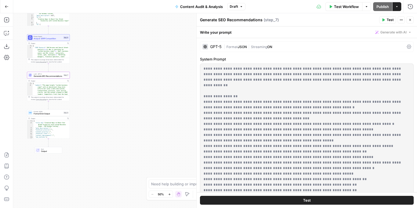
click at [290, 132] on p "**********" at bounding box center [307, 160] width 207 height 188
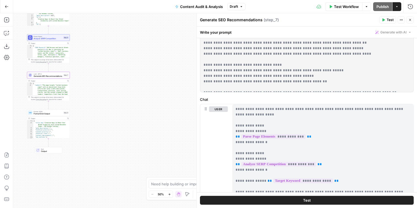
scroll to position [329, 0]
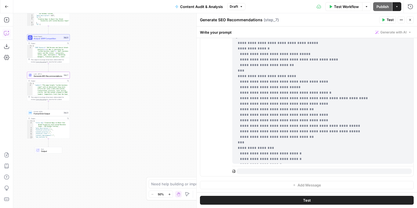
click at [7, 37] on button "Copilot" at bounding box center [6, 33] width 9 height 9
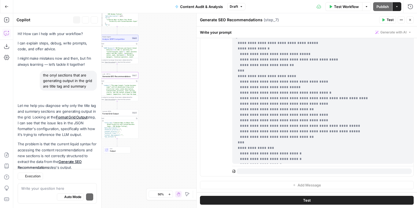
scroll to position [190, 0]
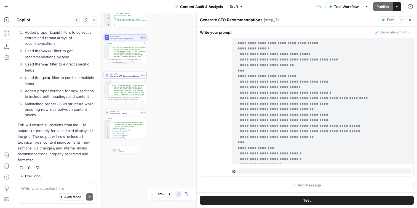
click at [57, 187] on textarea at bounding box center [57, 188] width 72 height 6
type textarea "why cant i edit anything"
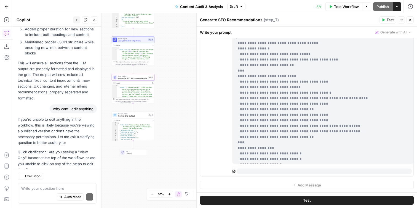
scroll to position [277, 0]
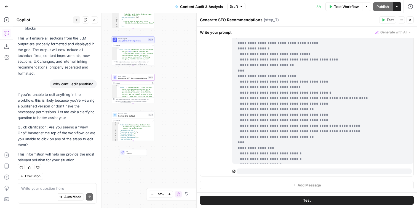
click at [115, 116] on div at bounding box center [115, 115] width 4 height 4
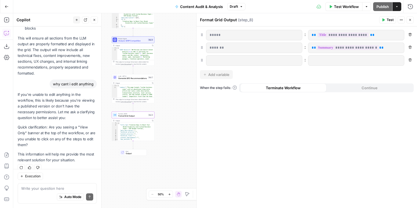
click at [245, 63] on div at bounding box center [254, 60] width 96 height 10
click at [244, 61] on p at bounding box center [254, 61] width 89 height 6
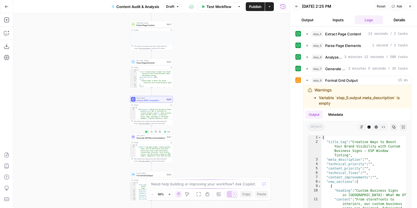
click at [142, 137] on span "Generate SEO Recommendations" at bounding box center [151, 137] width 29 height 3
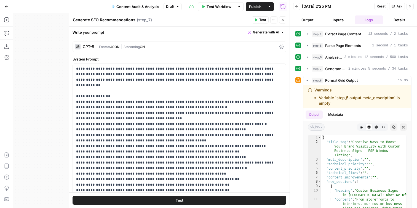
click at [55, 108] on div "Workflow Set Inputs Inputs Web Page Scrape Extract Page Content Step 4 Output C…" at bounding box center [151, 110] width 276 height 195
click at [280, 20] on button "Close" at bounding box center [282, 19] width 7 height 7
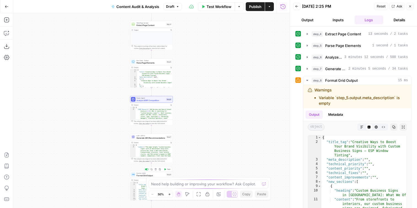
click at [148, 175] on span "Format Grid Output" at bounding box center [151, 175] width 29 height 3
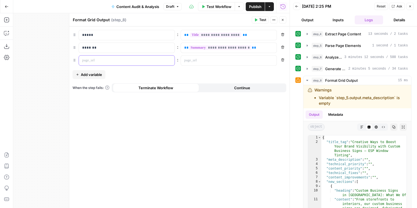
click at [123, 60] on p at bounding box center [122, 61] width 80 height 6
click at [97, 73] on span "Add variable" at bounding box center [91, 75] width 21 height 6
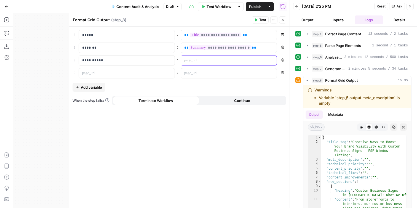
click at [270, 59] on icon "button" at bounding box center [271, 60] width 3 height 3
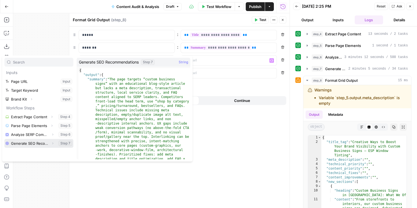
click at [54, 143] on icon "button" at bounding box center [52, 143] width 3 height 3
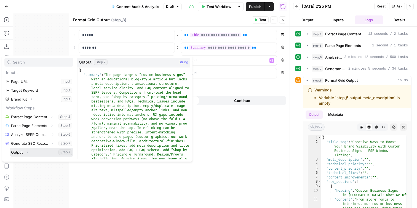
click at [29, 152] on button "Expand" at bounding box center [27, 151] width 7 height 7
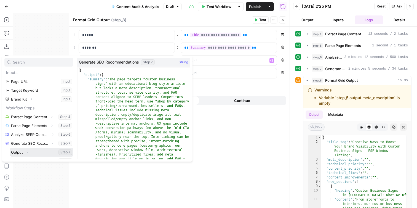
scroll to position [33, 0]
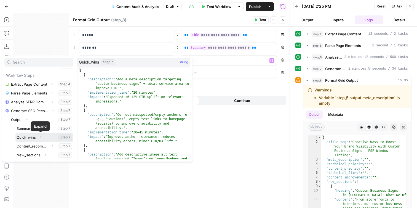
click at [41, 137] on icon "button" at bounding box center [40, 137] width 1 height 2
click at [23, 138] on button "Select variable Quick_wins" at bounding box center [44, 137] width 58 height 9
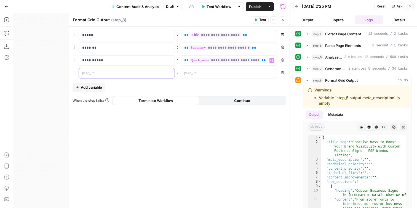
click at [153, 73] on p at bounding box center [122, 73] width 80 height 6
click at [273, 74] on button "Variables Menu" at bounding box center [272, 73] width 4 height 4
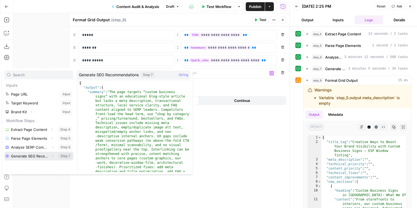
click at [52, 156] on icon "button" at bounding box center [52, 155] width 3 height 3
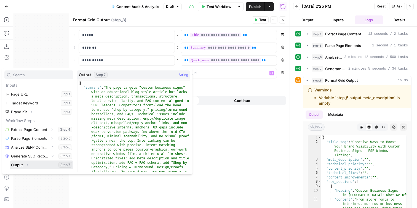
click at [28, 165] on icon "button" at bounding box center [27, 164] width 3 height 3
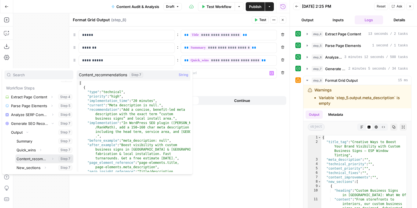
click at [43, 159] on button "Select variable Content_recommendations" at bounding box center [44, 158] width 58 height 9
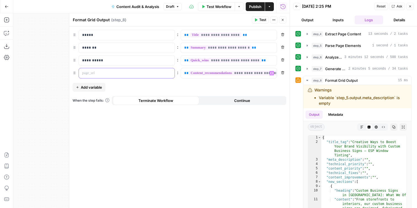
click at [95, 74] on p at bounding box center [122, 73] width 80 height 6
click at [144, 82] on div "**********" at bounding box center [179, 116] width 220 height 181
click at [85, 88] on span "Add variable" at bounding box center [91, 87] width 21 height 6
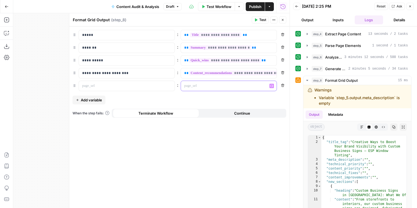
click at [274, 88] on div "“/” to reference Variables Menu" at bounding box center [229, 86] width 96 height 10
click at [270, 86] on button "Variables Menu" at bounding box center [272, 86] width 4 height 4
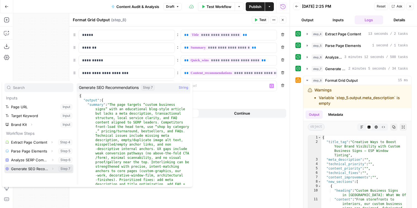
click at [52, 169] on icon "button" at bounding box center [52, 168] width 3 height 3
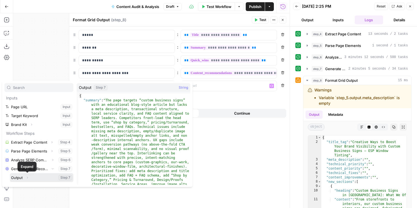
click at [28, 177] on icon "button" at bounding box center [27, 177] width 3 height 3
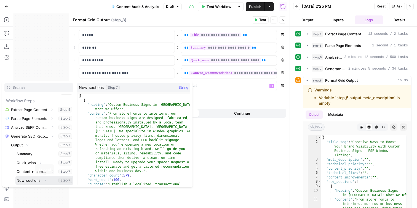
click at [38, 181] on button "Select variable New_sections" at bounding box center [44, 180] width 58 height 9
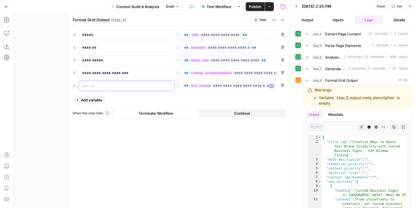
click at [128, 81] on div at bounding box center [122, 86] width 87 height 10
click at [174, 154] on div "**********" at bounding box center [179, 116] width 220 height 181
click at [249, 6] on span "Publish" at bounding box center [255, 7] width 12 height 6
click at [48, 78] on div "Workflow Set Inputs Inputs Web Page Scrape Extract Page Content Step 4 Output C…" at bounding box center [151, 110] width 276 height 195
click at [5, 33] on icon "button" at bounding box center [7, 33] width 6 height 6
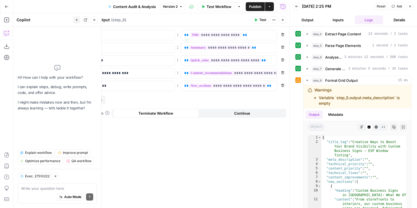
click at [56, 176] on icon "button" at bounding box center [56, 176] width 2 height 2
click at [50, 187] on textarea at bounding box center [57, 188] width 72 height 6
type textarea "can i see our chat histroy"
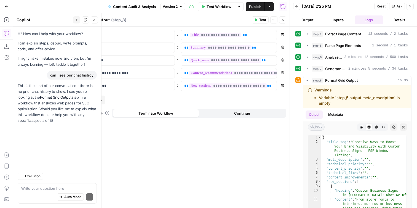
click at [286, 20] on button "Close" at bounding box center [282, 19] width 7 height 7
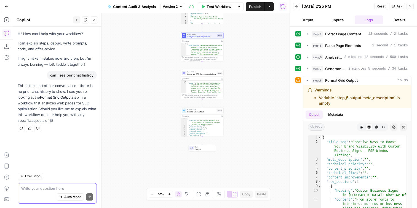
click at [44, 185] on textarea at bounding box center [57, 188] width 72 height 6
type textarea "i am ready to move on to my next workflow, but am unsure how to pass context to…"
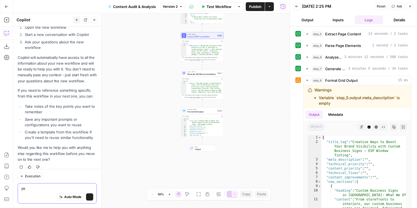
scroll to position [186, 0]
type textarea "y"
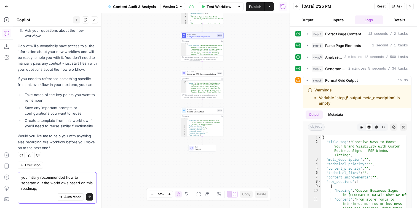
paste textarea "Lore Ipsum (Dolorsita + Consecte) Adip eli sedd EIUS te inci utlabor etdol m al…"
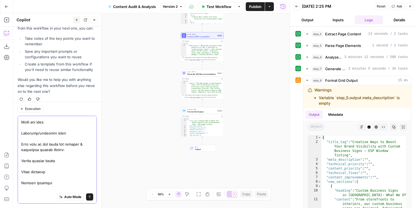
scroll to position [0, 0]
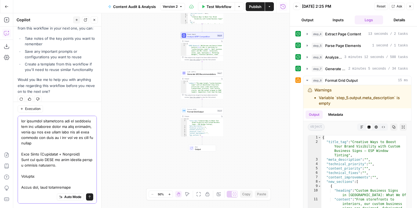
type textarea "you intially recommended how to separate out the workflows based on this roadma…"
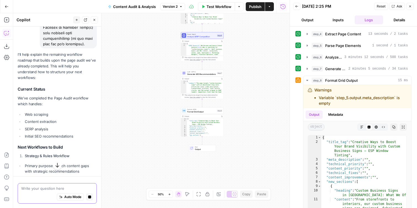
scroll to position [997, 0]
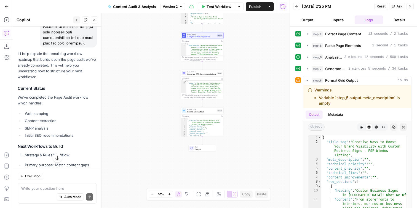
drag, startPoint x: 16, startPoint y: 66, endPoint x: 38, endPoint y: 95, distance: 36.2
click at [38, 118] on li "Content extraction" at bounding box center [59, 121] width 73 height 6
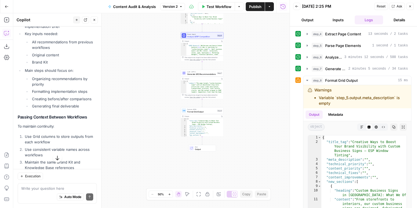
scroll to position [1368, 0]
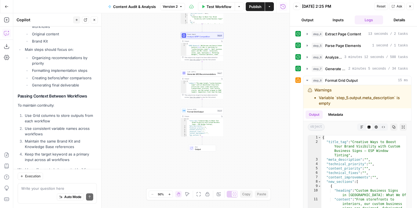
drag, startPoint x: 17, startPoint y: 65, endPoint x: 79, endPoint y: 139, distance: 96.0
copy div "Current Status We've completed the Page Audit workflow which handles: Web scrap…"
click at [161, 123] on div "Workflow Set Inputs Inputs Web Page Scrape Extract Page Content Step 4 Output C…" at bounding box center [151, 110] width 276 height 195
click at [201, 111] on span "Format Grid Output" at bounding box center [201, 111] width 29 height 3
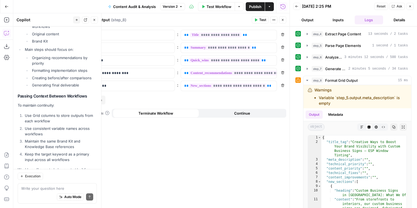
click at [174, 7] on span "Version 2" at bounding box center [170, 6] width 15 height 5
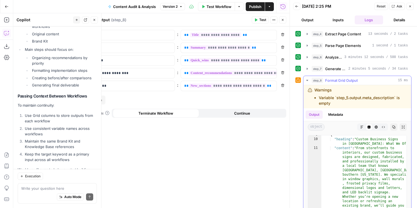
scroll to position [55, 0]
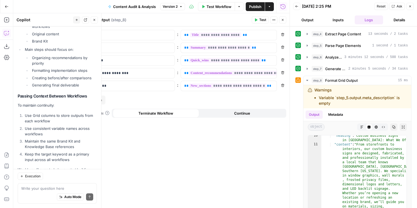
click at [4, 6] on button "Go Back" at bounding box center [7, 7] width 10 height 10
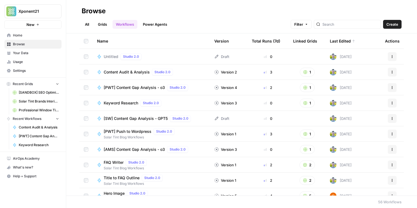
click at [101, 21] on link "Grids" at bounding box center [103, 24] width 16 height 9
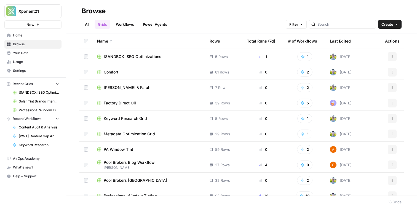
click at [130, 56] on span "[SANDBOX] SEO Optimizations" at bounding box center [133, 57] width 58 height 6
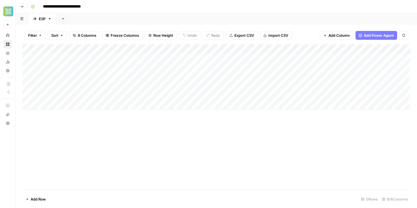
scroll to position [0, 49]
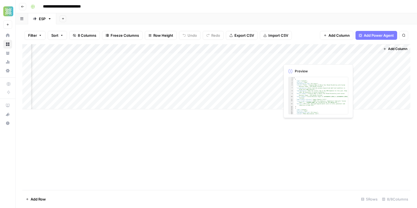
click at [300, 58] on div "Add Column" at bounding box center [216, 76] width 388 height 65
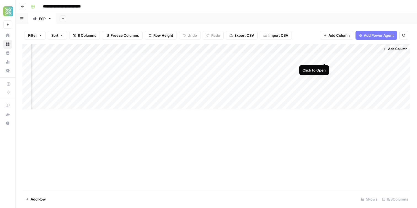
click at [325, 59] on div "Add Column" at bounding box center [216, 76] width 388 height 65
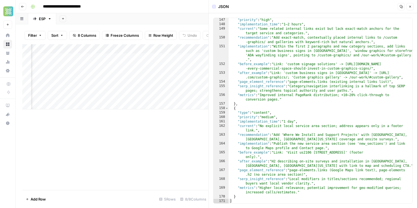
scroll to position [958, 0]
click at [411, 3] on button "Close" at bounding box center [410, 6] width 7 height 7
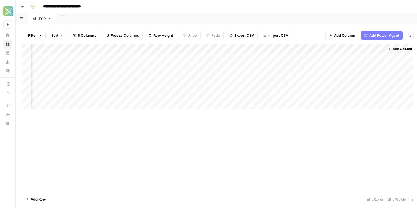
scroll to position [0, 42]
click at [231, 57] on div "Add Column" at bounding box center [216, 76] width 388 height 65
click at [211, 55] on div "Add Column" at bounding box center [216, 76] width 388 height 65
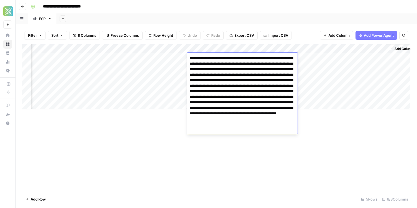
click at [233, 56] on textarea "**********" at bounding box center [242, 93] width 110 height 79
click at [223, 48] on div "Add Column" at bounding box center [216, 76] width 388 height 65
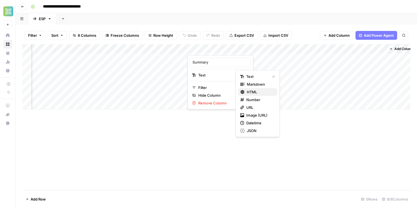
click at [255, 93] on span "HTML" at bounding box center [260, 92] width 26 height 6
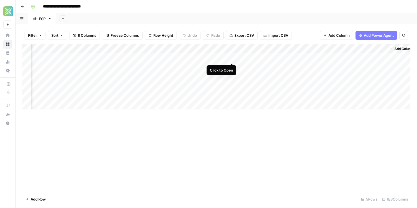
click at [231, 56] on div "Add Column" at bounding box center [216, 76] width 388 height 65
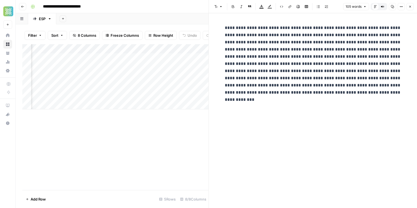
drag, startPoint x: 312, startPoint y: 99, endPoint x: 256, endPoint y: 26, distance: 91.2
click at [256, 26] on div "**********" at bounding box center [313, 106] width 183 height 168
drag, startPoint x: 272, startPoint y: 52, endPoint x: 333, endPoint y: 94, distance: 74.0
click at [332, 94] on p "**********" at bounding box center [313, 60] width 177 height 72
click at [292, 52] on p "**********" at bounding box center [313, 60] width 177 height 72
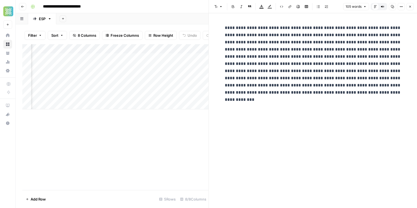
click at [187, 16] on div "Add Sheet" at bounding box center [236, 18] width 361 height 11
click at [411, 6] on icon "button" at bounding box center [410, 7] width 2 height 2
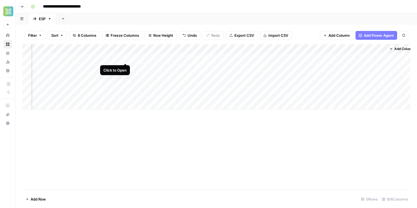
click at [125, 57] on div "Add Column" at bounding box center [216, 76] width 388 height 65
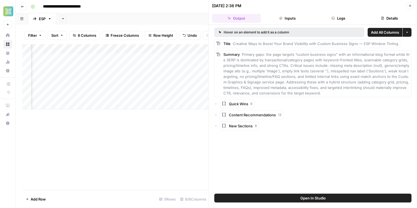
drag, startPoint x: 223, startPoint y: 55, endPoint x: 258, endPoint y: 129, distance: 81.3
click at [258, 129] on div "Title Creative Ways to Boost Your Brand Visibility with Custom Business Signs —…" at bounding box center [312, 84] width 197 height 91
copy div "Summary Primary gaps: the page targets “custom business signs” with an informat…"
click at [171, 128] on div "Add Column" at bounding box center [115, 117] width 186 height 146
click at [243, 54] on span "Primary gaps: the page targets “custom business signs” with an informational bl…" at bounding box center [317, 73] width 187 height 43
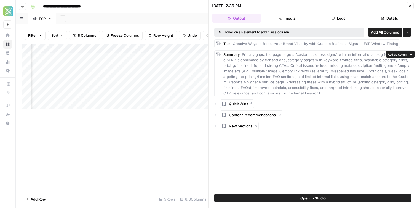
drag, startPoint x: 243, startPoint y: 54, endPoint x: 309, endPoint y: 93, distance: 76.8
click at [309, 93] on div "Summary Primary gaps: the page targets “custom business signs” with an informat…" at bounding box center [317, 74] width 186 height 44
drag, startPoint x: 309, startPoint y: 93, endPoint x: 243, endPoint y: 55, distance: 76.4
click at [243, 55] on div "Summary Primary gaps: the page targets “custom business signs” with an informat…" at bounding box center [317, 74] width 186 height 44
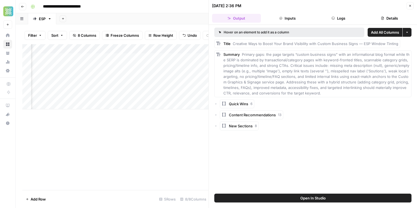
click at [197, 79] on div "Add Column" at bounding box center [115, 76] width 186 height 65
click at [202, 55] on div "Add Column" at bounding box center [115, 76] width 186 height 65
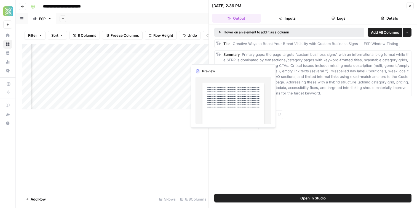
click at [202, 55] on div "Add Column" at bounding box center [115, 76] width 186 height 65
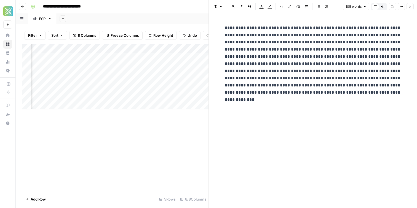
click at [298, 69] on p "**********" at bounding box center [313, 60] width 177 height 72
copy p "**********"
click at [410, 8] on icon "button" at bounding box center [410, 6] width 3 height 3
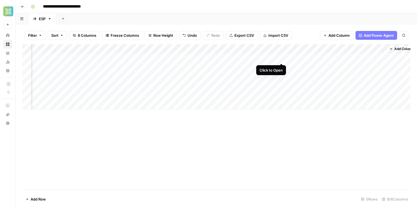
click at [281, 58] on div "Add Column" at bounding box center [216, 76] width 388 height 65
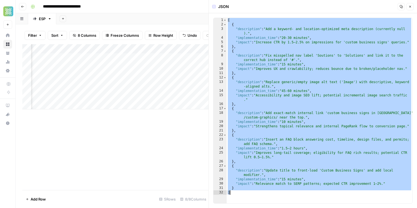
drag, startPoint x: 228, startPoint y: 20, endPoint x: 318, endPoint y: 206, distance: 206.8
click at [318, 206] on div "* 1 2 3 4 5 6 7 8 9 10 11 12 13 14 15 16 17 18 19 20 21 22 23 24 25 26 27 28 29…" at bounding box center [313, 110] width 208 height 195
type textarea "* *"
click at [413, 9] on button "Close" at bounding box center [410, 6] width 7 height 7
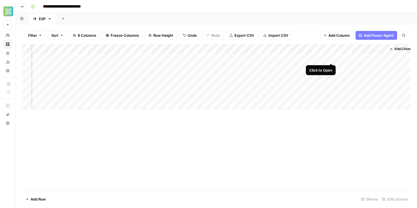
click at [330, 57] on div "Add Column" at bounding box center [216, 76] width 388 height 65
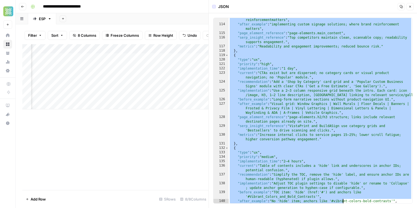
scroll to position [958, 0]
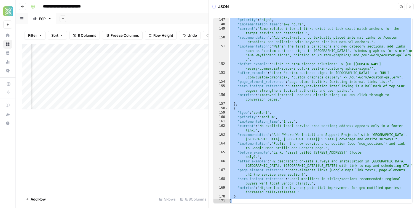
drag, startPoint x: 230, startPoint y: 21, endPoint x: 359, endPoint y: 211, distance: 229.6
click at [359, 207] on html "**********" at bounding box center [208, 104] width 417 height 208
type textarea "* *"
click at [411, 8] on button "Close" at bounding box center [410, 6] width 7 height 7
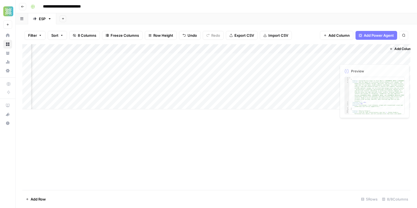
click at [358, 53] on div "Add Column" at bounding box center [216, 76] width 388 height 65
click at [359, 18] on div "Add Sheet" at bounding box center [236, 18] width 361 height 11
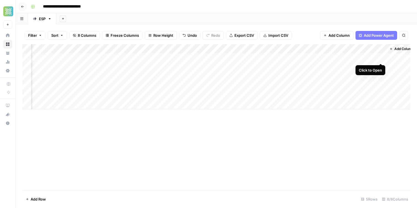
click at [380, 57] on div "Add Column" at bounding box center [216, 76] width 388 height 65
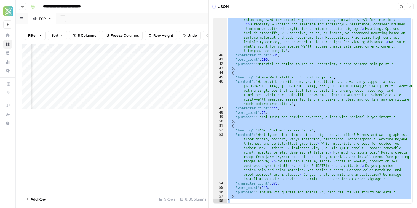
scroll to position [389, 0]
drag, startPoint x: 227, startPoint y: 20, endPoint x: 316, endPoint y: 227, distance: 224.6
click at [316, 207] on html "**********" at bounding box center [208, 104] width 417 height 208
type textarea "* *"
click at [171, 158] on div "Add Column" at bounding box center [115, 117] width 186 height 146
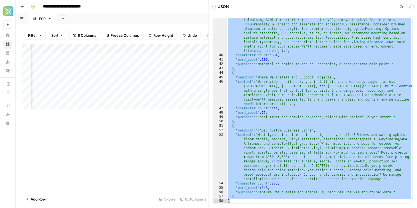
click at [412, 6] on icon "button" at bounding box center [410, 6] width 3 height 3
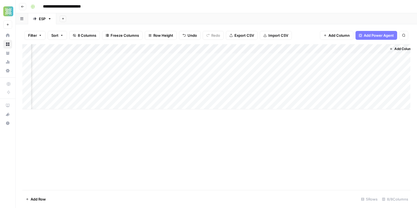
click at [125, 58] on div "Add Column" at bounding box center [216, 76] width 388 height 65
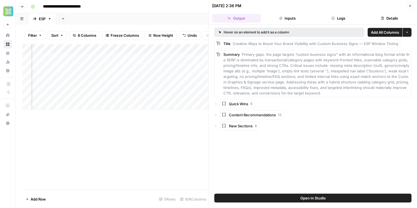
click at [413, 2] on button "Close" at bounding box center [410, 5] width 7 height 7
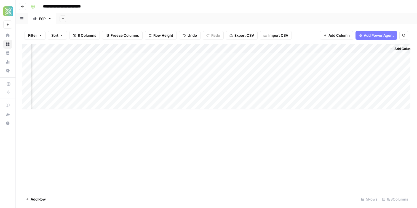
scroll to position [0, 49]
click at [396, 49] on span "Add Column" at bounding box center [397, 48] width 19 height 5
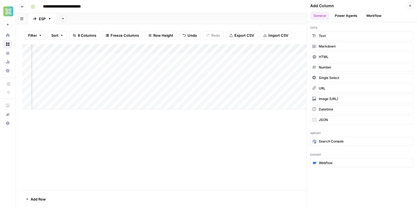
click at [372, 14] on button "Workflow" at bounding box center [374, 16] width 22 height 8
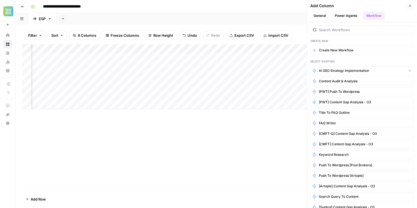
click at [327, 67] on button "AI SEO Strategy Implementation" at bounding box center [361, 70] width 103 height 9
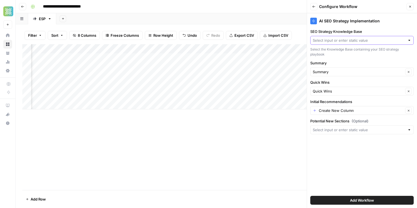
click at [324, 39] on input "SEO Strategy Knowledge Base" at bounding box center [359, 41] width 92 height 6
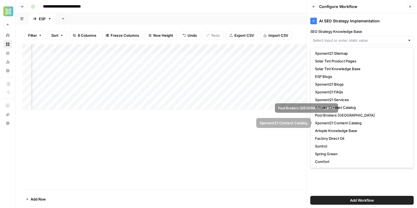
scroll to position [31, 0]
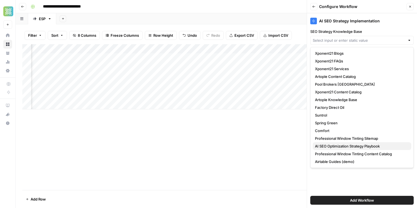
click at [345, 146] on span "AI SEO Optimization Strategy Playbook" at bounding box center [361, 146] width 92 height 6
type input "AI SEO Optimization Strategy Playbook"
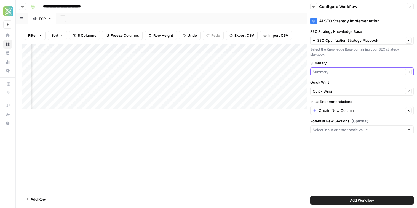
click at [355, 73] on input "Summary" at bounding box center [358, 72] width 91 height 6
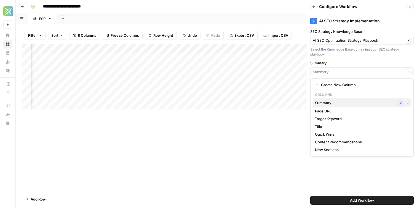
click at [348, 99] on button "Summary Possible Match" at bounding box center [362, 102] width 99 height 9
type input "Summary"
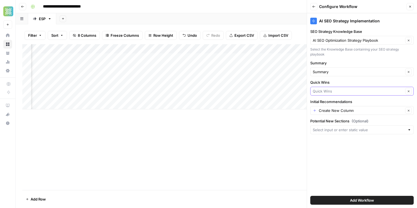
click at [346, 91] on input "Quick Wins" at bounding box center [358, 91] width 91 height 6
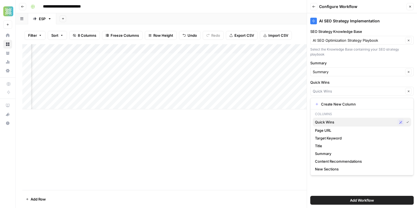
click at [342, 121] on span "Quick Wins" at bounding box center [355, 122] width 80 height 6
type input "Quick Wins"
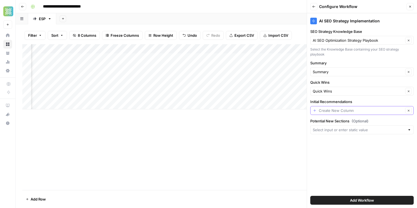
click at [342, 112] on input "Initial Recommendations" at bounding box center [361, 111] width 85 height 6
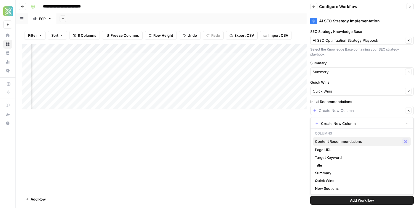
click at [351, 143] on span "Content Recommendations" at bounding box center [357, 142] width 85 height 6
type input "Content Recommendations"
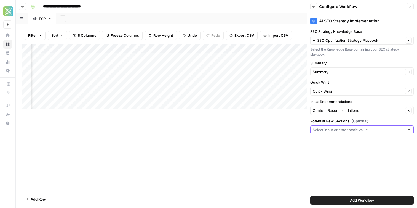
click at [342, 129] on input "Potential New Sections (Optional)" at bounding box center [359, 130] width 92 height 6
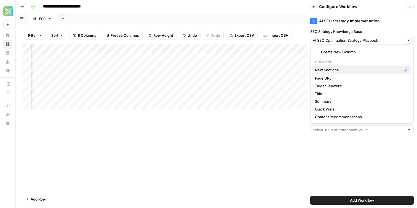
click at [336, 71] on span "New Sections" at bounding box center [357, 70] width 85 height 6
type input "New Sections"
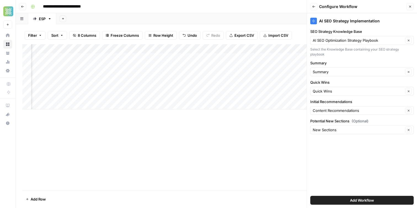
click at [241, 144] on div "Add Column" at bounding box center [216, 117] width 388 height 146
click at [338, 199] on button "Add Workflow" at bounding box center [361, 200] width 103 height 9
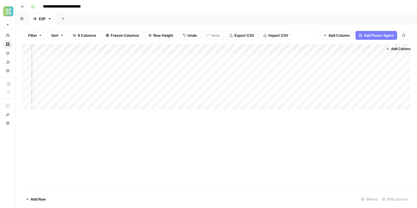
scroll to position [0, 99]
click at [154, 48] on div "Add Column" at bounding box center [216, 76] width 388 height 65
click at [104, 48] on div "Add Column" at bounding box center [216, 76] width 388 height 65
click at [139, 47] on div "Add Column" at bounding box center [216, 76] width 388 height 65
click at [176, 48] on div at bounding box center [156, 49] width 50 height 11
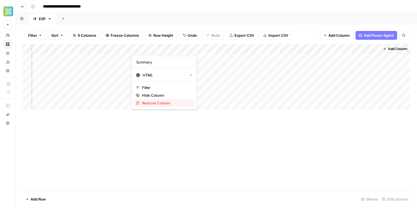
click at [157, 102] on span "Remove Column" at bounding box center [166, 103] width 48 height 6
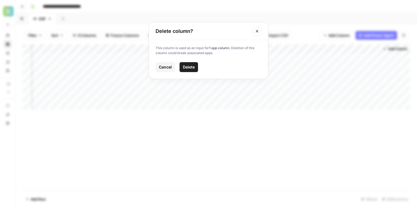
click at [191, 64] on span "Delete" at bounding box center [189, 67] width 12 height 6
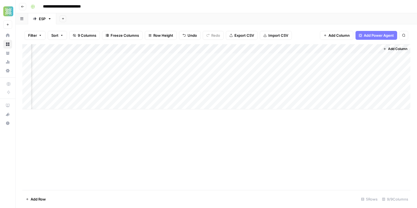
scroll to position [0, 49]
click at [178, 49] on div "Add Column" at bounding box center [216, 76] width 388 height 65
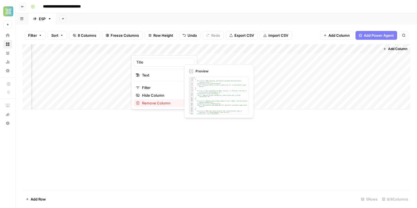
click at [165, 103] on span "Remove Column" at bounding box center [166, 103] width 48 height 6
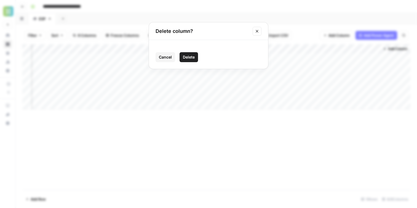
click at [194, 56] on span "Delete" at bounding box center [189, 57] width 12 height 6
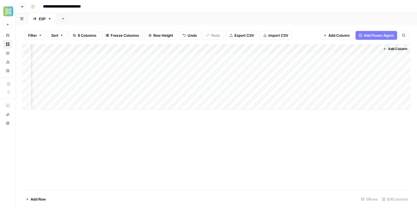
scroll to position [0, 0]
click at [223, 49] on div "Add Column" at bounding box center [216, 76] width 388 height 65
click at [212, 105] on span "Remove Column" at bounding box center [215, 103] width 48 height 6
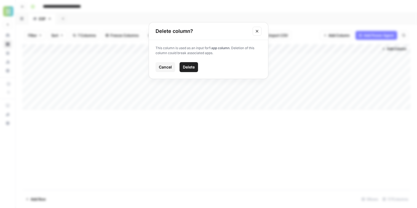
click at [187, 71] on button "Delete" at bounding box center [189, 67] width 18 height 10
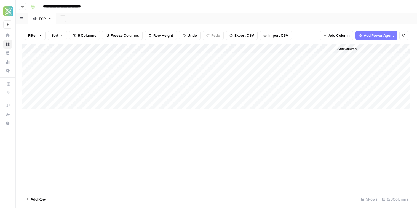
click at [227, 48] on div "Add Column" at bounding box center [216, 76] width 388 height 65
click at [219, 103] on span "Remove Column" at bounding box center [215, 103] width 48 height 6
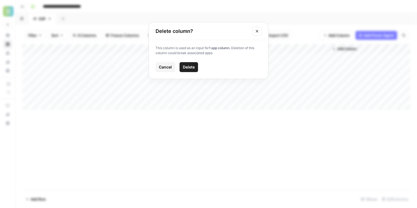
click at [189, 64] on button "Delete" at bounding box center [189, 67] width 18 height 10
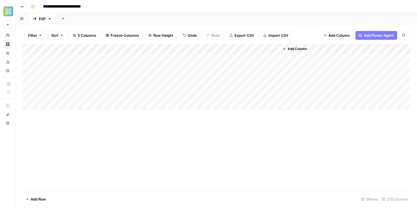
click at [225, 47] on div "Add Column" at bounding box center [216, 76] width 388 height 65
click at [295, 47] on span "Add Column" at bounding box center [297, 48] width 19 height 5
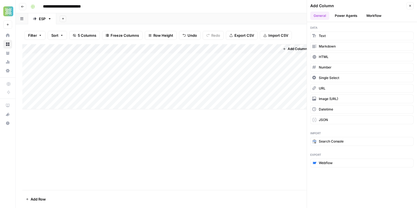
click at [157, 49] on div "Add Column" at bounding box center [216, 76] width 388 height 65
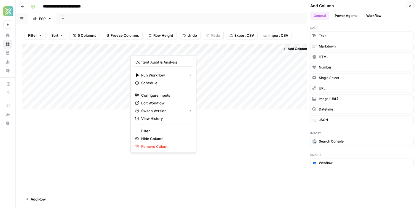
click at [212, 137] on div "Add Column" at bounding box center [216, 117] width 388 height 146
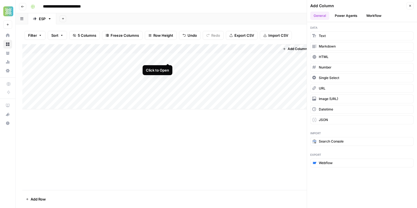
click at [169, 58] on div "Add Column" at bounding box center [216, 76] width 388 height 65
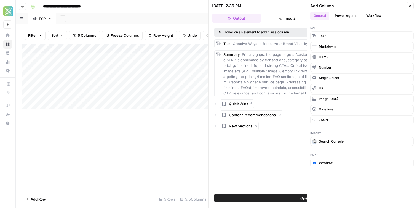
click at [218, 115] on div "Content Recommendations 13" at bounding box center [312, 114] width 197 height 9
click at [217, 114] on icon "button" at bounding box center [215, 114] width 3 height 3
click at [409, 6] on icon "button" at bounding box center [410, 5] width 3 height 3
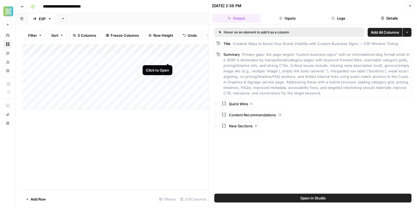
click at [167, 58] on div "Add Column" at bounding box center [115, 76] width 186 height 65
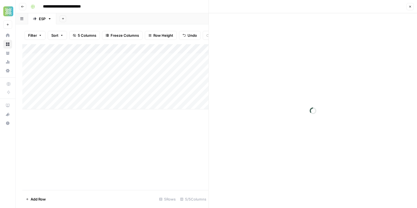
click at [167, 58] on div "Add Column" at bounding box center [115, 76] width 186 height 65
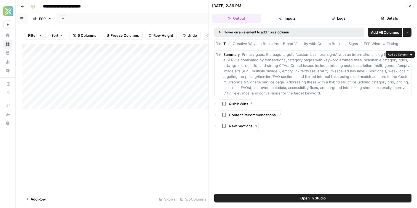
click at [393, 55] on span "Add as Column" at bounding box center [398, 54] width 20 height 4
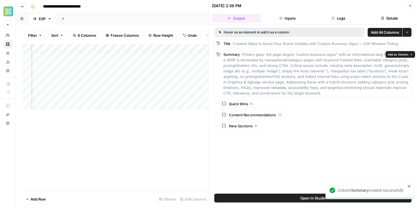
scroll to position [0, 63]
click at [180, 48] on div "Add Column" at bounding box center [115, 76] width 186 height 65
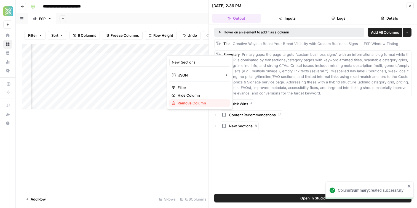
click at [193, 103] on span "Remove Column" at bounding box center [202, 103] width 48 height 6
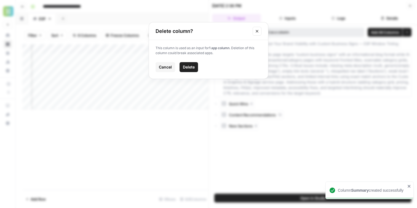
click at [189, 64] on button "Delete" at bounding box center [189, 67] width 18 height 10
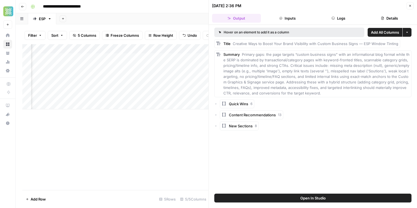
click at [205, 48] on div "Add Column" at bounding box center [115, 76] width 186 height 65
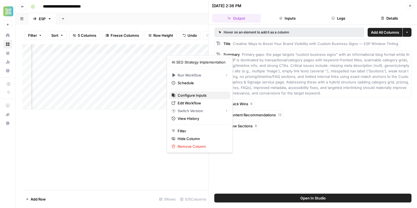
click at [190, 96] on span "Configure Inputs" at bounding box center [202, 95] width 48 height 6
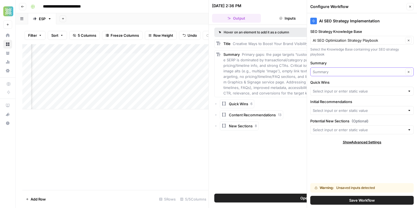
click at [342, 70] on input "Summary" at bounding box center [358, 72] width 91 height 6
type input "Summary"
click at [338, 62] on label "Summary" at bounding box center [361, 63] width 103 height 6
click at [338, 69] on input "Summary" at bounding box center [358, 72] width 91 height 6
click at [333, 93] on span "Summary" at bounding box center [355, 93] width 80 height 6
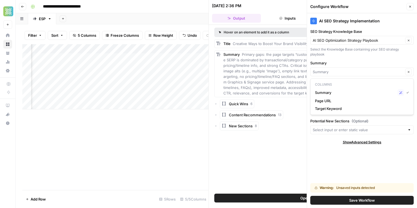
type input "Summary"
click at [340, 95] on div "AI SEO Strategy Implementation SEO Strategy Knowledge Base AI SEO Optimization …" at bounding box center [362, 110] width 110 height 195
click at [340, 90] on input "Quick Wins" at bounding box center [359, 91] width 92 height 6
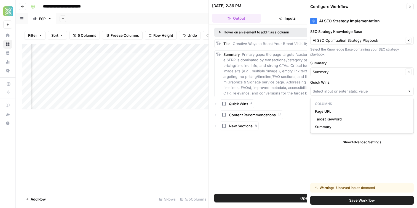
click at [161, 14] on div "Add Sheet" at bounding box center [236, 18] width 361 height 11
click at [105, 48] on div "Add Column" at bounding box center [115, 76] width 186 height 65
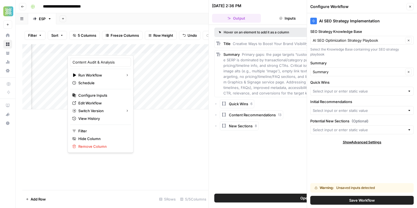
click at [111, 24] on div "Add Sheet" at bounding box center [236, 18] width 361 height 11
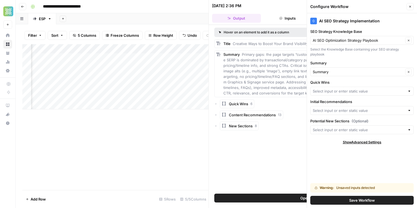
click at [106, 59] on div "Add Column" at bounding box center [115, 76] width 186 height 65
click at [409, 6] on icon "button" at bounding box center [410, 6] width 3 height 3
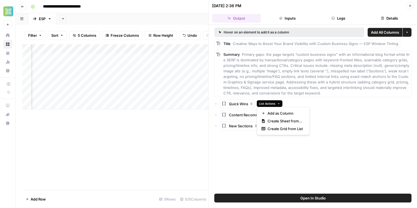
click at [280, 104] on button "List Actions" at bounding box center [270, 103] width 26 height 7
click at [282, 116] on span "Add as Column" at bounding box center [285, 113] width 35 height 6
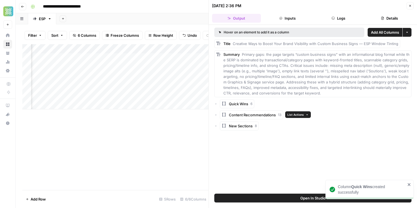
click at [309, 111] on button "List Actions" at bounding box center [298, 114] width 26 height 7
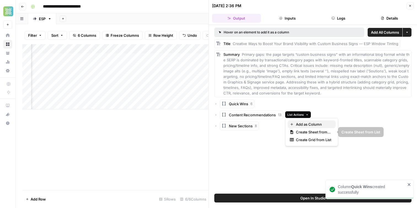
click at [309, 126] on span "Add as Column" at bounding box center [313, 124] width 35 height 6
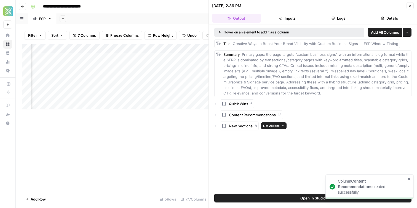
click at [283, 124] on icon "button" at bounding box center [282, 125] width 3 height 3
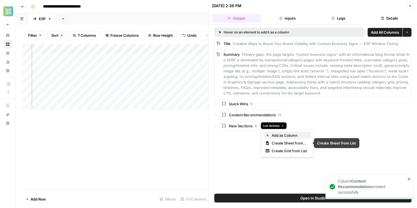
click at [284, 133] on span "Add as Column" at bounding box center [289, 135] width 35 height 6
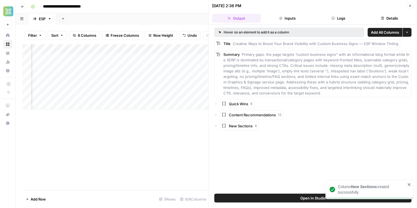
click at [411, 8] on button "Close" at bounding box center [410, 5] width 7 height 7
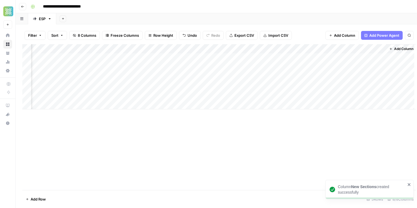
scroll to position [0, 42]
click at [159, 52] on div "Add Column" at bounding box center [216, 76] width 388 height 65
click at [160, 49] on div at bounding box center [163, 49] width 50 height 11
drag, startPoint x: 150, startPoint y: 62, endPoint x: 123, endPoint y: 62, distance: 27.3
click at [123, 62] on body "**********" at bounding box center [208, 104] width 417 height 208
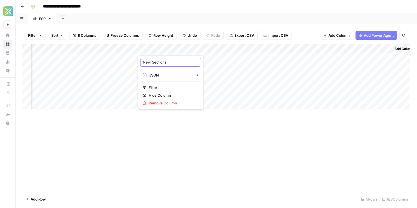
click at [153, 63] on input "New Sections" at bounding box center [171, 62] width 56 height 6
type input "Potential New Sections"
drag, startPoint x: 167, startPoint y: 47, endPoint x: 296, endPoint y: 51, distance: 128.7
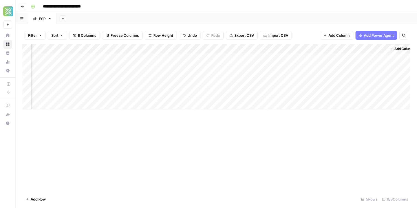
click at [296, 51] on div "Add Column" at bounding box center [216, 76] width 388 height 65
drag, startPoint x: 270, startPoint y: 52, endPoint x: 156, endPoint y: 52, distance: 113.1
click at [156, 52] on div "Add Column" at bounding box center [216, 76] width 388 height 65
drag, startPoint x: 257, startPoint y: 48, endPoint x: 223, endPoint y: 49, distance: 33.9
click at [223, 49] on div "Add Column" at bounding box center [216, 76] width 388 height 65
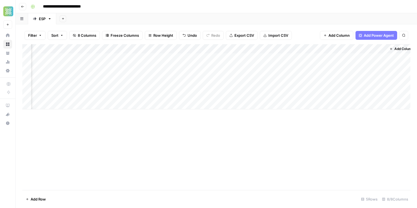
click at [376, 49] on div "Add Column" at bounding box center [216, 76] width 388 height 65
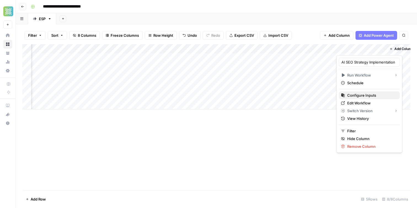
click at [353, 98] on span "Configure Inputs" at bounding box center [371, 95] width 48 height 6
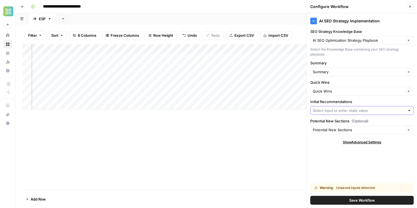
click at [371, 110] on input "Initial Recommendations" at bounding box center [359, 111] width 92 height 6
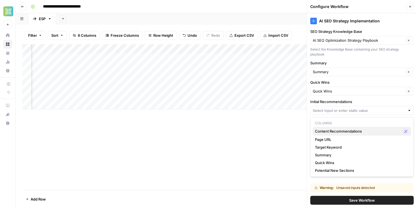
click at [372, 128] on div "Content Recommendations Possible Match" at bounding box center [362, 131] width 94 height 7
type input "Content Recommendations"
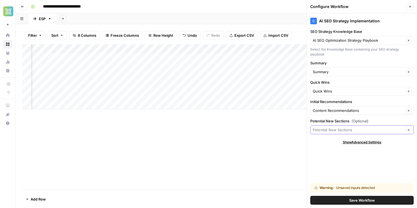
click at [372, 128] on input "Potential New Sections (Optional)" at bounding box center [358, 130] width 91 height 6
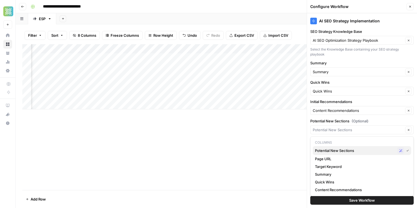
click at [359, 149] on span "Potential New Sections" at bounding box center [355, 151] width 80 height 6
type input "Potential New Sections"
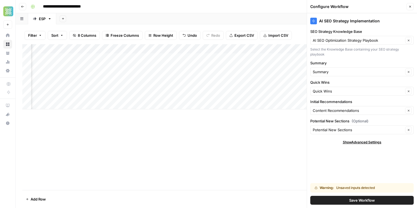
click at [357, 198] on span "Save Workflow" at bounding box center [362, 200] width 26 height 6
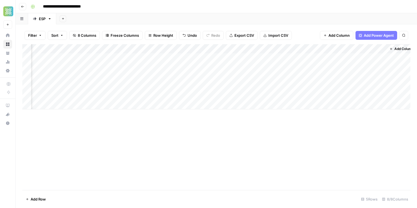
scroll to position [0, 49]
click at [354, 58] on div "Add Column" at bounding box center [216, 76] width 388 height 65
click at [313, 13] on div "Add Sheet" at bounding box center [236, 18] width 361 height 11
click at [376, 57] on div "Add Column" at bounding box center [216, 76] width 388 height 65
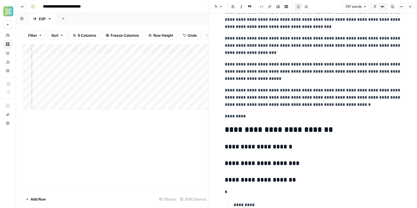
scroll to position [902, 0]
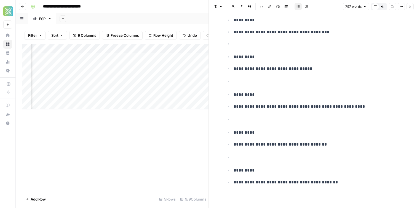
click at [409, 6] on icon "button" at bounding box center [410, 6] width 3 height 3
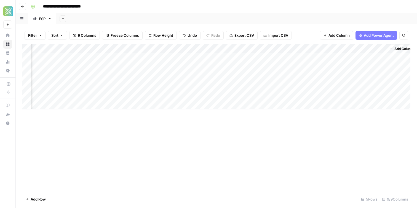
scroll to position [0, 99]
click at [318, 58] on div "Add Column" at bounding box center [216, 76] width 388 height 65
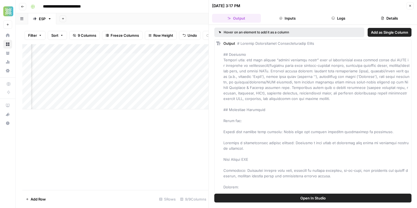
click at [283, 17] on icon "button" at bounding box center [280, 18] width 3 height 3
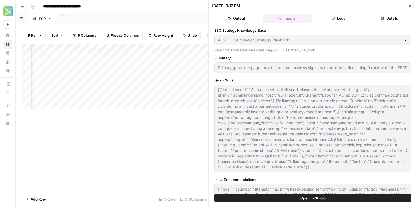
click at [240, 21] on button "Output" at bounding box center [236, 18] width 49 height 9
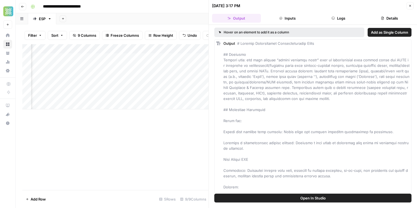
click at [410, 6] on icon "button" at bounding box center [410, 5] width 3 height 3
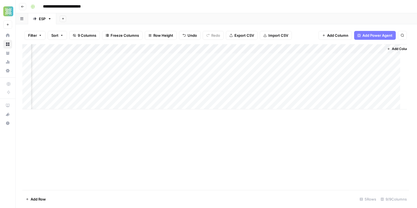
scroll to position [0, 92]
click at [374, 58] on div "Add Column" at bounding box center [216, 76] width 388 height 65
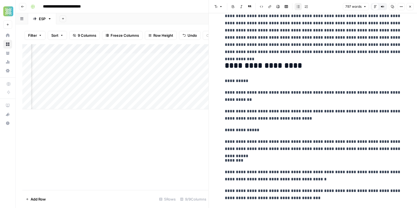
scroll to position [93, 0]
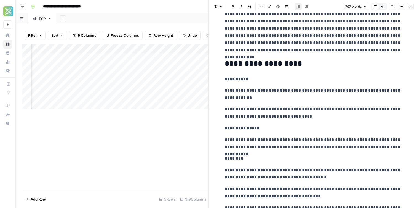
drag, startPoint x: 296, startPoint y: 120, endPoint x: 238, endPoint y: 81, distance: 69.0
click at [278, 112] on p "**********" at bounding box center [313, 113] width 177 height 14
drag, startPoint x: 222, startPoint y: 81, endPoint x: 302, endPoint y: 169, distance: 119.4
click at [307, 116] on p "**********" at bounding box center [313, 113] width 177 height 14
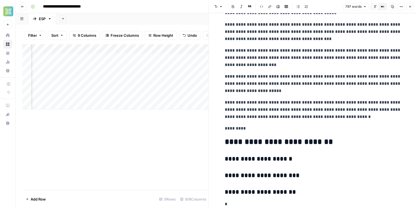
scroll to position [680, 0]
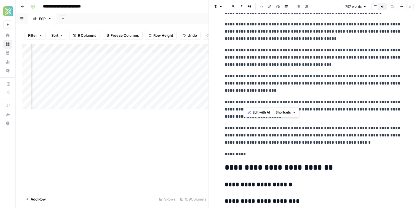
drag, startPoint x: 261, startPoint y: 100, endPoint x: 239, endPoint y: 47, distance: 57.4
click at [254, 57] on p "**********" at bounding box center [313, 58] width 177 height 22
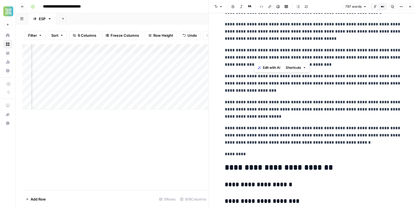
click at [254, 57] on p "**********" at bounding box center [313, 58] width 177 height 22
click at [279, 106] on p "**********" at bounding box center [313, 110] width 177 height 22
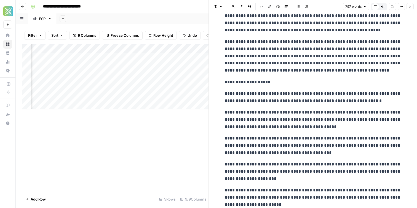
scroll to position [587, 0]
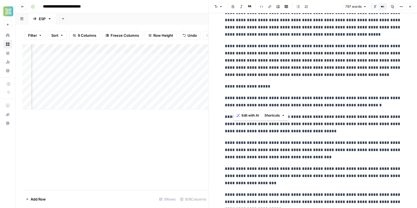
drag, startPoint x: 275, startPoint y: 106, endPoint x: 234, endPoint y: 95, distance: 42.8
click at [234, 95] on p "**********" at bounding box center [313, 101] width 177 height 14
click at [232, 89] on p "**********" at bounding box center [313, 86] width 177 height 7
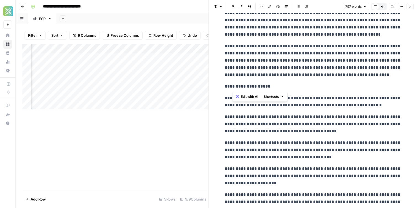
click at [232, 89] on p "**********" at bounding box center [313, 86] width 177 height 7
click at [233, 75] on p "**********" at bounding box center [313, 60] width 177 height 36
click at [413, 8] on button "Close" at bounding box center [410, 6] width 7 height 7
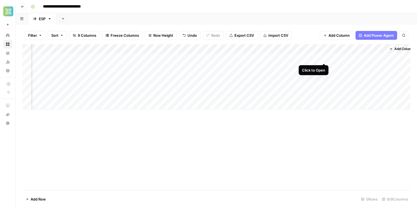
click at [325, 57] on div "Add Column" at bounding box center [216, 76] width 388 height 65
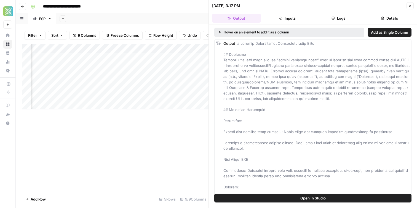
click at [276, 198] on button "Open In Studio" at bounding box center [312, 197] width 197 height 9
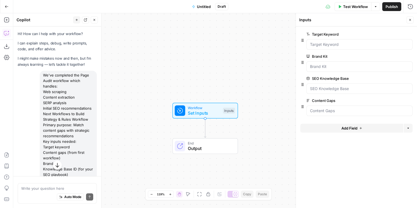
scroll to position [353, 0]
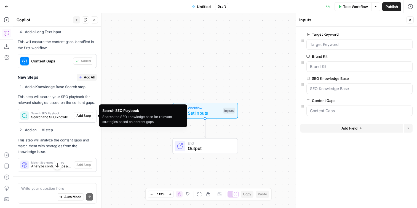
click at [86, 78] on span "Add All" at bounding box center [89, 77] width 11 height 5
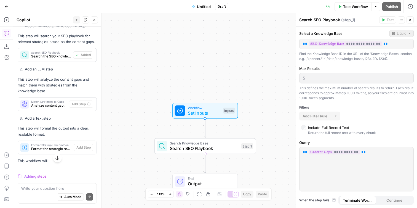
scroll to position [396, 0]
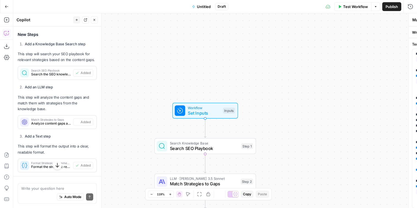
type textarea "Format Strategic Recommendations"
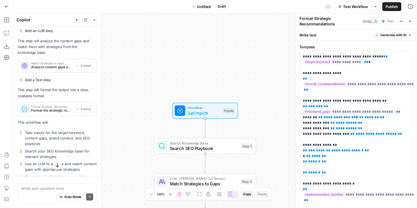
scroll to position [455, 0]
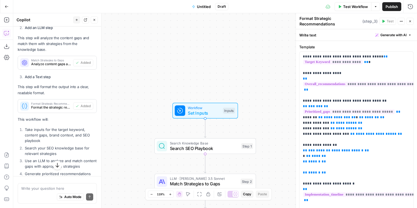
click at [182, 110] on icon at bounding box center [179, 110] width 5 height 5
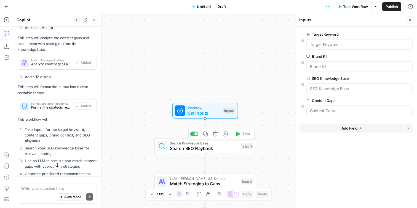
click at [177, 142] on span "Search Knowledge Base" at bounding box center [204, 142] width 69 height 5
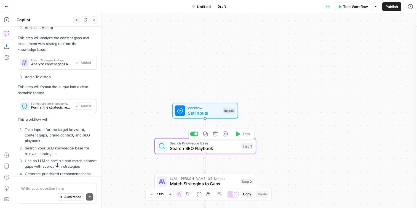
type textarea "Search SEO Playbook"
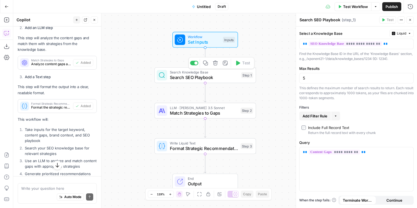
click at [175, 76] on span "Search SEO Playbook" at bounding box center [204, 77] width 69 height 7
click at [171, 110] on span "Match Strategies to Gaps" at bounding box center [204, 113] width 68 height 7
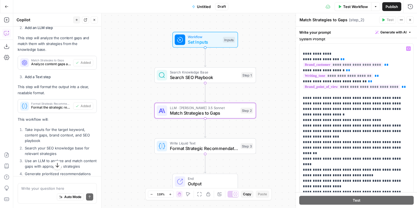
scroll to position [25, 0]
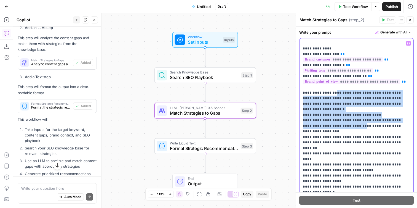
drag, startPoint x: 329, startPoint y: 92, endPoint x: 348, endPoint y: 119, distance: 33.1
click at [348, 119] on p "**********" at bounding box center [356, 137] width 107 height 248
click at [347, 110] on p "**********" at bounding box center [356, 137] width 107 height 248
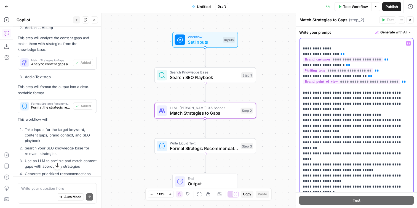
click at [373, 107] on p "**********" at bounding box center [356, 137] width 107 height 248
click at [351, 105] on p "**********" at bounding box center [356, 137] width 107 height 248
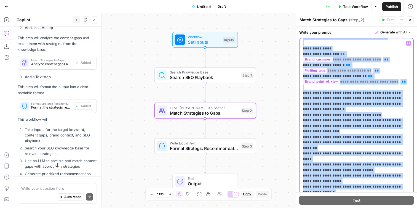
click at [351, 105] on p "**********" at bounding box center [356, 137] width 107 height 248
click at [375, 127] on p "**********" at bounding box center [356, 137] width 107 height 248
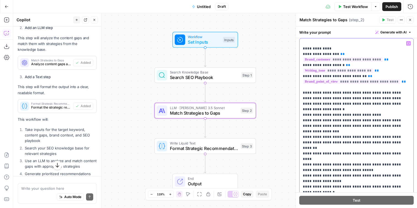
scroll to position [0, 0]
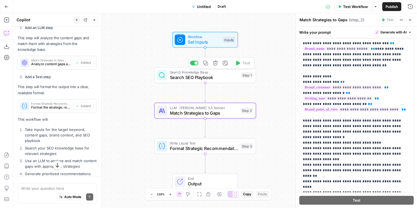
click at [176, 81] on div "Search Knowledge Base Search SEO Playbook Step 1 Copy step Delete step Add Note…" at bounding box center [206, 75] width 102 height 16
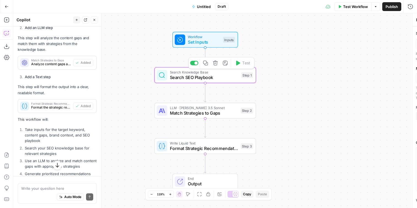
type textarea "Search SEO Playbook"
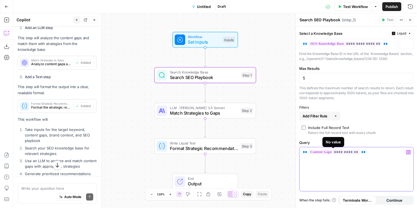
click at [319, 153] on span "**********" at bounding box center [334, 152] width 51 height 5
click at [6, 4] on button "Go Back" at bounding box center [7, 7] width 10 height 10
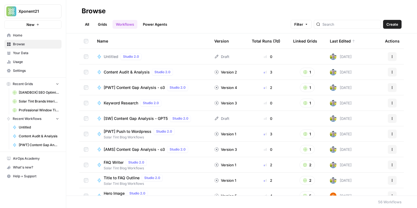
click at [395, 56] on button "Actions" at bounding box center [392, 56] width 9 height 9
click at [360, 101] on span "Delete" at bounding box center [368, 102] width 44 height 6
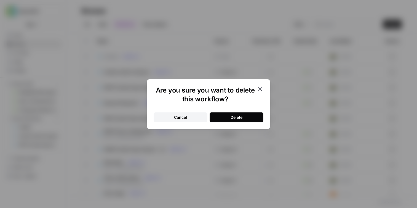
click at [241, 111] on div "Cancel Delete" at bounding box center [209, 114] width 110 height 17
click at [241, 112] on button "Delete" at bounding box center [237, 117] width 54 height 10
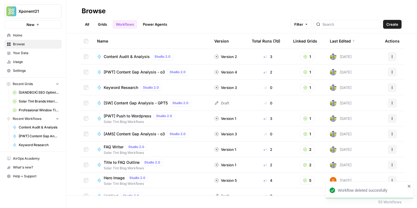
click at [135, 55] on span "Content Audit & Analysis" at bounding box center [127, 57] width 46 height 6
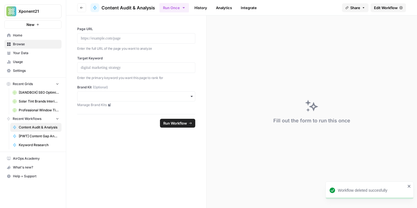
click at [79, 7] on button "Go back" at bounding box center [81, 7] width 9 height 9
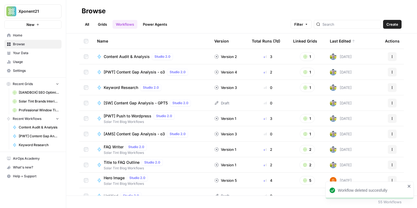
click at [392, 27] on button "Create" at bounding box center [392, 24] width 18 height 9
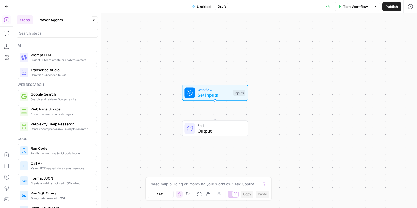
click at [1, 35] on div "Add Steps Copilot Download as JSON Settings Import JSON AirOps Academy Help Giv…" at bounding box center [6, 110] width 13 height 195
click at [7, 34] on icon "button" at bounding box center [7, 33] width 6 height 6
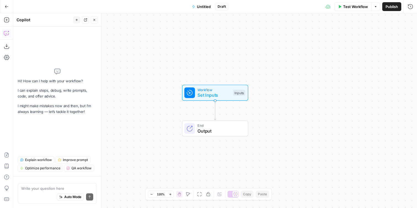
click at [58, 187] on textarea at bounding box center [57, 188] width 72 height 6
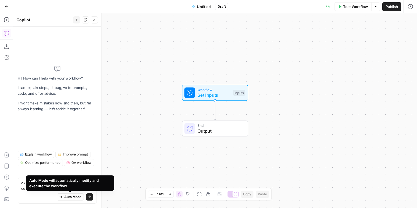
click at [40, 122] on div "Hi! How can I help with your workflow? I can explain steps, debug, write prompt…" at bounding box center [57, 88] width 79 height 115
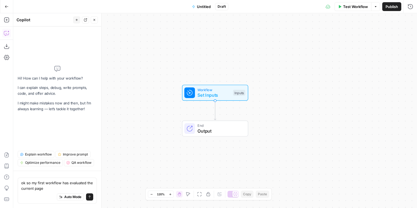
click at [53, 193] on div "Auto Mode Send" at bounding box center [57, 197] width 72 height 12
drag, startPoint x: 80, startPoint y: 188, endPoint x: 68, endPoint y: 182, distance: 13.8
click at [68, 182] on textarea "ok so my first workflow has evaluated the current page and audited it" at bounding box center [57, 185] width 72 height 11
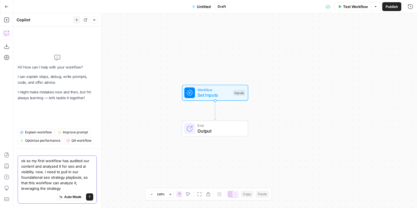
click at [85, 180] on textarea "ok so my first workflow has audited our content and analyzed it for seo and ai …" at bounding box center [57, 174] width 72 height 33
click at [81, 187] on textarea "ok so my first workflow has audited our content and analyzed it for seo and ai …" at bounding box center [57, 174] width 72 height 33
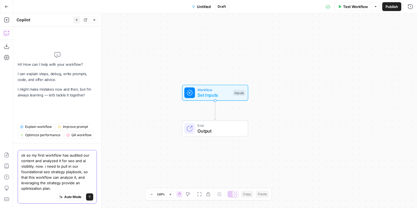
type textarea "ok so my first workflow has audited our content and analyzed it for seo and ai …"
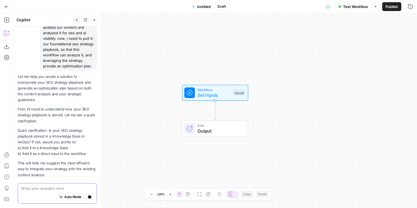
scroll to position [62, 0]
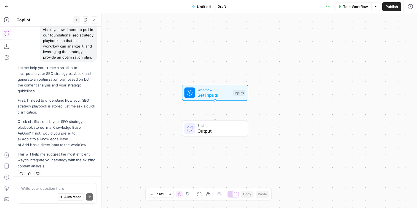
click at [56, 191] on div "Auto Mode Send" at bounding box center [57, 197] width 72 height 12
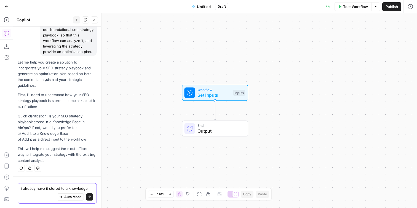
type textarea "i already have it stored to a knowledge abse"
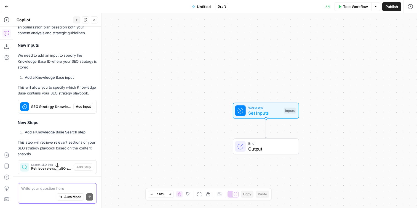
scroll to position [245, 0]
click at [87, 104] on span "Add Input" at bounding box center [83, 106] width 15 height 5
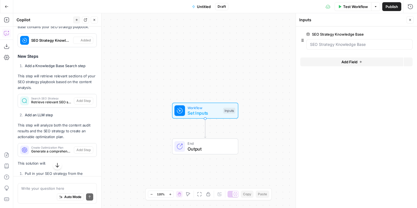
scroll to position [307, 0]
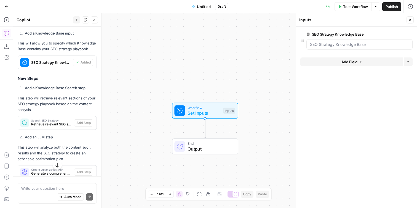
click at [51, 197] on div "Auto Mode Send" at bounding box center [57, 197] width 72 height 12
click at [342, 64] on span "Add Field" at bounding box center [350, 62] width 16 height 6
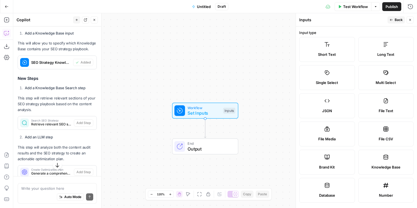
click at [321, 45] on label "Short Text" at bounding box center [327, 49] width 56 height 25
click at [395, 22] on span "Back" at bounding box center [399, 19] width 8 height 5
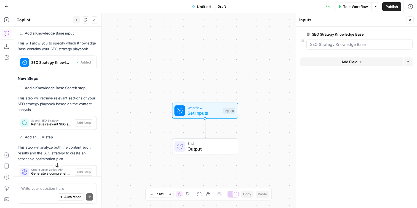
click at [358, 62] on button "Add Field" at bounding box center [351, 61] width 103 height 9
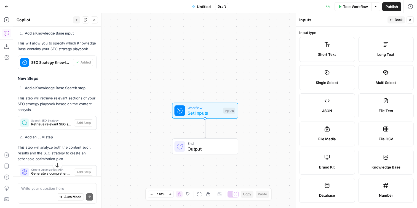
click at [321, 54] on span "Short Text" at bounding box center [327, 55] width 18 height 6
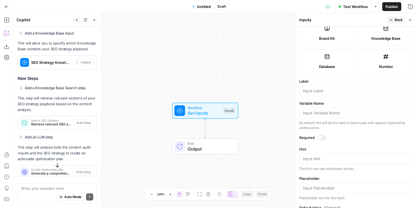
scroll to position [154, 0]
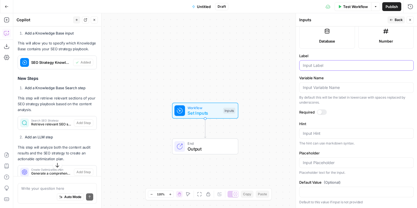
click at [314, 63] on input "Label" at bounding box center [356, 66] width 107 height 6
type input "Summary"
click at [321, 110] on div at bounding box center [320, 112] width 4 height 4
click at [397, 18] on span "Back" at bounding box center [399, 19] width 8 height 5
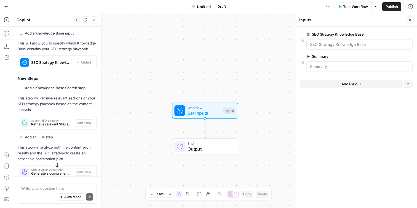
click at [337, 85] on button "Add Field" at bounding box center [351, 83] width 103 height 9
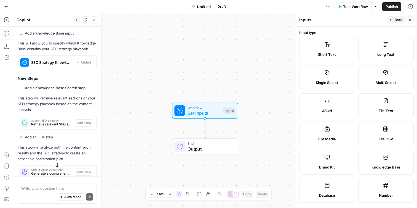
click at [323, 50] on label "Short Text" at bounding box center [327, 49] width 56 height 25
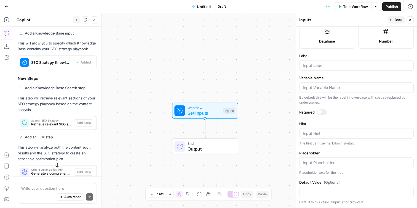
click at [315, 70] on div at bounding box center [356, 65] width 115 height 10
type input "Quick Wins"
click at [337, 75] on label "Variable Name" at bounding box center [356, 78] width 115 height 6
click at [337, 85] on input "Variable Name" at bounding box center [356, 88] width 107 height 6
click at [259, 75] on div "Workflow Set Inputs Inputs End Output" at bounding box center [215, 110] width 404 height 195
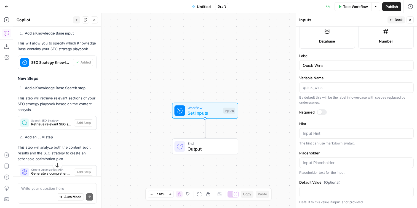
click at [315, 112] on label "Required" at bounding box center [356, 112] width 115 height 6
click at [318, 112] on div at bounding box center [320, 112] width 4 height 4
click at [390, 14] on header "Inputs Back Close" at bounding box center [356, 19] width 121 height 13
click at [390, 19] on icon "button" at bounding box center [391, 19] width 3 height 3
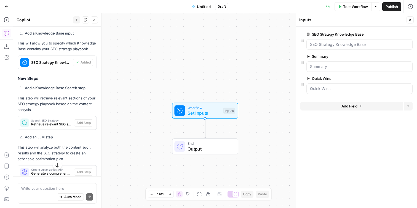
click at [333, 105] on button "Add Field" at bounding box center [351, 106] width 103 height 9
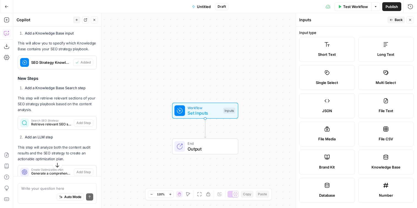
click at [322, 58] on label "Short Text" at bounding box center [327, 49] width 56 height 25
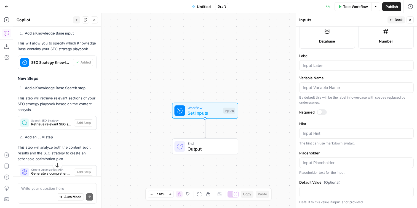
click at [324, 59] on div "Label" at bounding box center [356, 62] width 115 height 18
click at [324, 63] on input "Label" at bounding box center [356, 66] width 107 height 6
type input "Initial Recommendations"
click at [322, 113] on div at bounding box center [322, 112] width 10 height 6
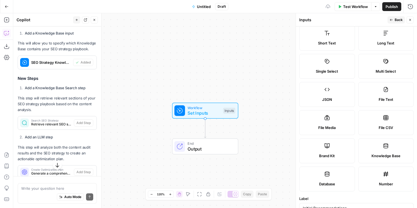
scroll to position [0, 0]
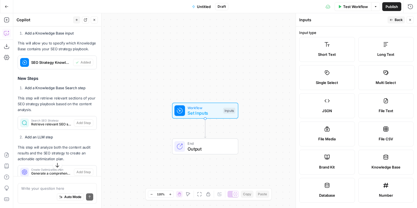
click at [397, 18] on span "Back" at bounding box center [399, 19] width 8 height 5
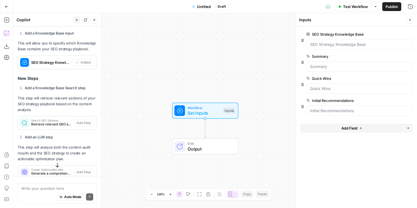
click at [326, 129] on button "Add Field" at bounding box center [351, 128] width 103 height 9
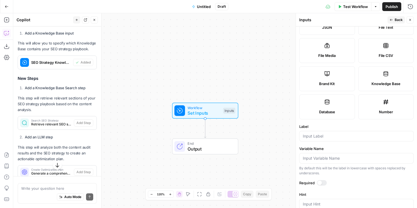
scroll to position [154, 0]
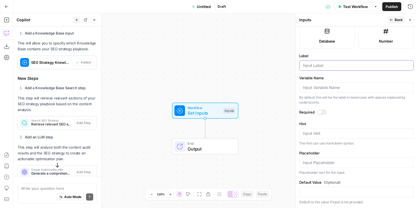
click at [320, 66] on input "Label" at bounding box center [356, 66] width 107 height 6
type input "Potential New Sections"
click at [347, 55] on label "Label" at bounding box center [356, 56] width 115 height 6
click at [347, 63] on input "Potential New Sections" at bounding box center [356, 66] width 107 height 6
click at [390, 16] on header "Inputs Back Close" at bounding box center [356, 19] width 121 height 13
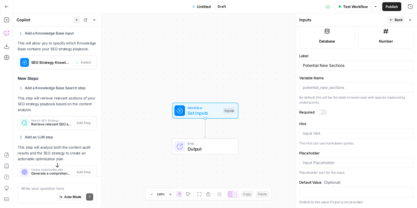
click at [390, 18] on icon "button" at bounding box center [391, 19] width 3 height 3
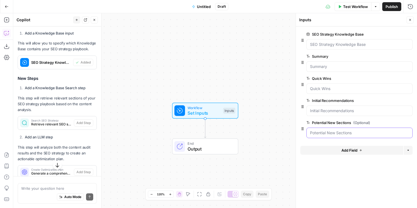
click at [324, 134] on Sections "Potential New Sections (Optional)" at bounding box center [359, 133] width 99 height 6
click at [314, 44] on Base "SEO Strategy Knowledge Base" at bounding box center [359, 45] width 99 height 6
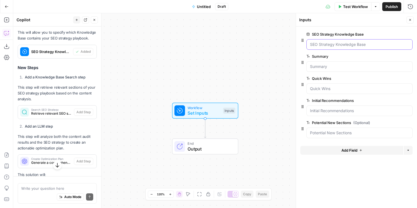
scroll to position [319, 0]
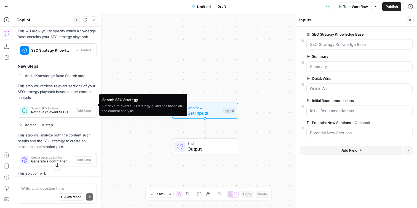
click at [42, 110] on span "Retrieve relevant SEO strategy guidelines based on the content analysis" at bounding box center [51, 112] width 41 height 5
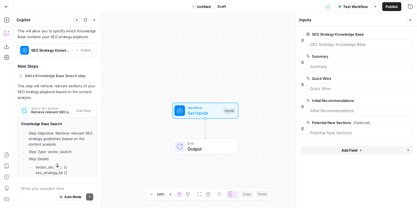
click at [52, 110] on span "Retrieve relevant SEO strategy guidelines based on the content analysis" at bounding box center [51, 112] width 41 height 5
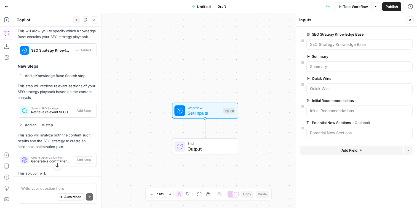
click at [66, 73] on div "Great! In that case, I'll help you add the necessary steps to pull in your SEO …" at bounding box center [57, 121] width 79 height 340
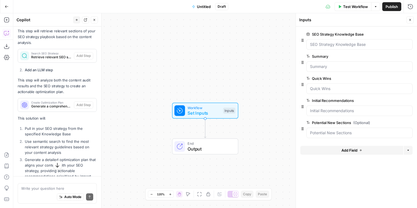
scroll to position [375, 0]
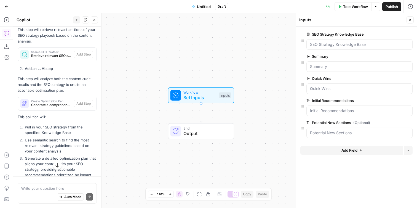
click at [348, 7] on span "Test Workflow" at bounding box center [355, 7] width 25 height 6
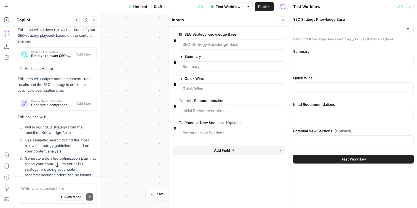
click at [328, 26] on div at bounding box center [353, 29] width 121 height 10
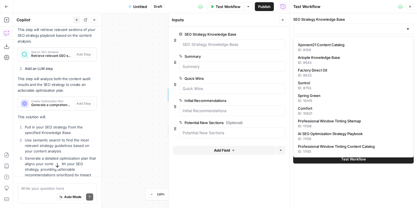
scroll to position [125, 0]
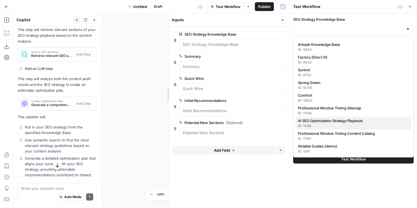
click at [350, 121] on span "AI SEO Optimization Strategy Playbook" at bounding box center [352, 121] width 109 height 6
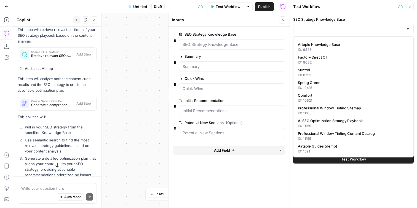
type input "AI SEO Optimization Strategy Playbook"
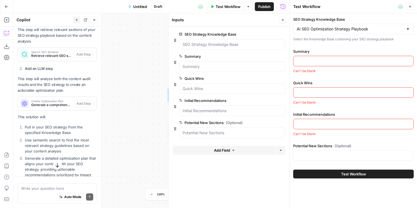
click at [317, 61] on input "Summary" at bounding box center [353, 61] width 113 height 6
click at [304, 50] on label "Summary" at bounding box center [353, 52] width 121 height 6
click at [304, 58] on input "Summary" at bounding box center [353, 61] width 113 height 6
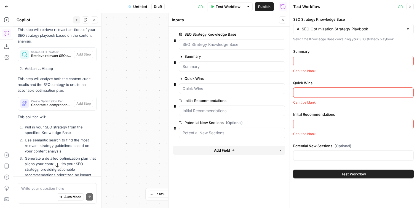
click at [320, 79] on div "SEO Strategy Knowledge Base AI SEO Optimization Strategy Playbook Select the Kn…" at bounding box center [353, 90] width 121 height 146
click at [41, 193] on div "Auto Mode Send" at bounding box center [57, 197] width 72 height 12
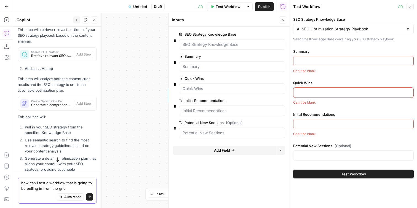
type textarea "how can i test a workflow that is going to be pulling in from the grid?"
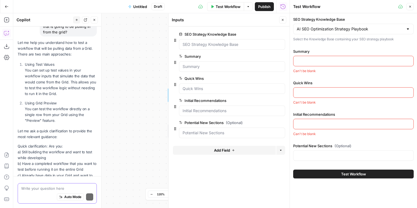
scroll to position [627, 0]
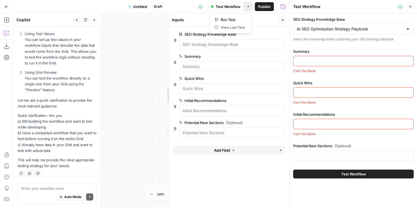
click at [252, 8] on button "Options" at bounding box center [248, 6] width 9 height 9
click at [66, 143] on p "Quick clarification: Are you: a) Still building the workflow and want to test w…" at bounding box center [57, 133] width 79 height 41
click at [44, 143] on p "Quick clarification: Are you: a) Still building the workflow and want to test w…" at bounding box center [57, 133] width 79 height 41
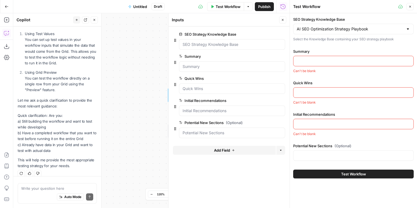
click at [44, 143] on p "Quick clarification: Are you: a) Still building the workflow and want to test w…" at bounding box center [57, 133] width 79 height 41
click at [42, 102] on p "Let me ask a quick clarification to provide the most relevant guidance:" at bounding box center [57, 103] width 79 height 12
click at [43, 100] on p "Let me ask a quick clarification to provide the most relevant guidance:" at bounding box center [57, 103] width 79 height 12
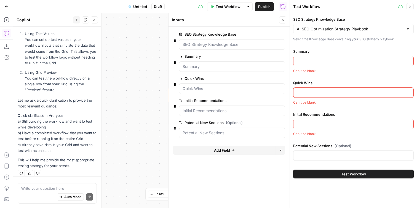
click at [60, 120] on p "Quick clarification: Are you: a) Still building the workflow and want to test w…" at bounding box center [57, 133] width 79 height 41
click at [36, 122] on p "Quick clarification: Are you: a) Still building the workflow and want to test w…" at bounding box center [57, 133] width 79 height 41
copy p "a) Still building the workflow and want to test while developing"
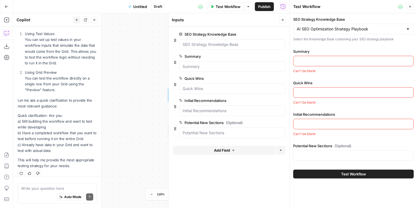
click at [69, 185] on div "Write your question here Auto Mode Send" at bounding box center [57, 193] width 79 height 20
paste textarea "a) Still building the workflow and want to test while developing"
type textarea "a) Still building the workflow and want to test while developing"
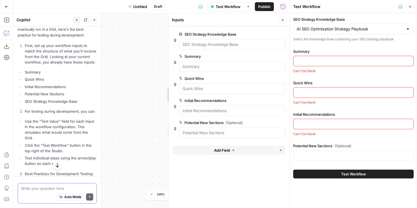
scroll to position [801, 0]
click at [53, 126] on li "Use the "Test Value" field for each input in the workflow configuration. This s…" at bounding box center [59, 130] width 73 height 22
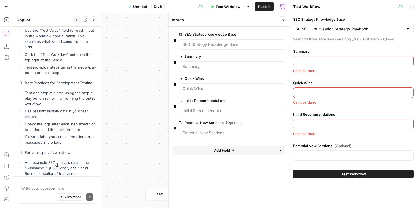
scroll to position [894, 0]
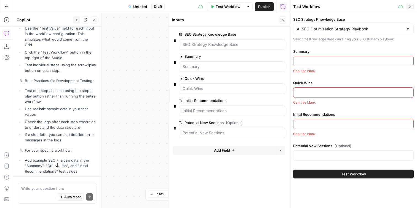
click at [364, 58] on input "Summary" at bounding box center [353, 61] width 113 height 6
click at [320, 43] on div "SEO Strategy Knowledge Base AI SEO Optimization Strategy Playbook Select the Kn…" at bounding box center [353, 90] width 121 height 146
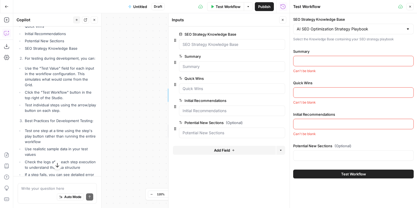
scroll to position [850, 0]
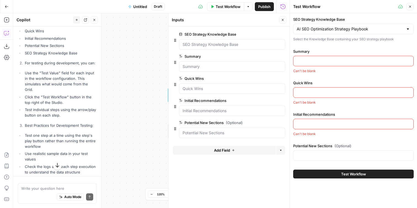
click at [283, 21] on icon "button" at bounding box center [282, 19] width 3 height 3
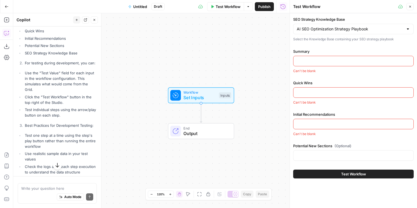
click at [285, 8] on icon "button" at bounding box center [283, 6] width 5 height 5
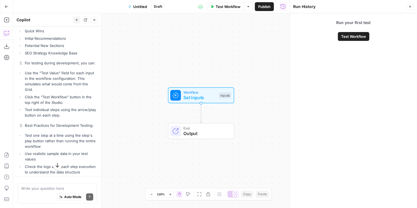
click at [412, 6] on button "Close" at bounding box center [410, 6] width 7 height 7
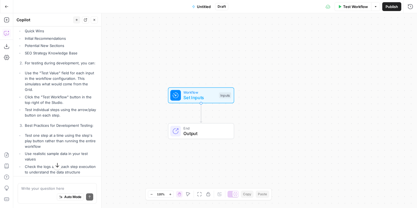
click at [203, 99] on span "Set Inputs" at bounding box center [199, 97] width 33 height 7
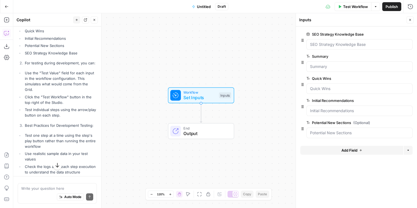
click at [393, 33] on span "edit field" at bounding box center [392, 34] width 12 height 4
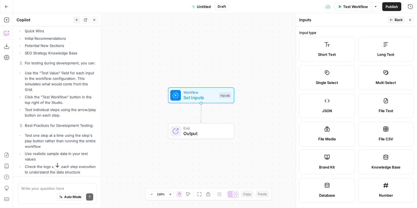
scroll to position [130, 0]
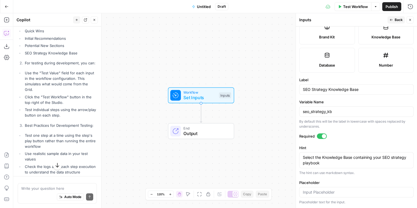
click at [327, 189] on div at bounding box center [356, 192] width 115 height 10
click at [332, 172] on div "The hint can use markdown syntax." at bounding box center [356, 172] width 115 height 5
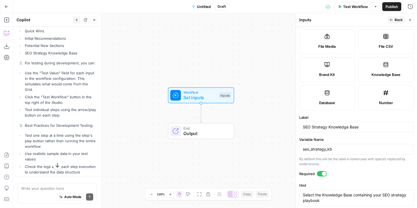
scroll to position [0, 0]
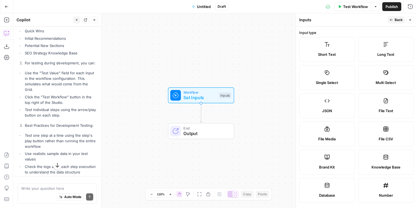
click at [394, 16] on button "Back" at bounding box center [396, 19] width 17 height 7
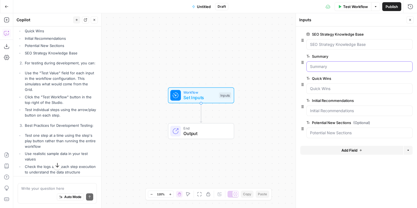
click at [326, 69] on input "Summary" at bounding box center [359, 67] width 99 height 6
click at [327, 68] on input "Summary" at bounding box center [359, 67] width 99 height 6
click at [388, 57] on span "edit field" at bounding box center [392, 56] width 12 height 4
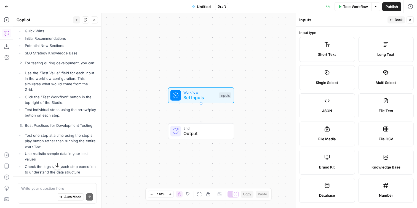
click at [42, 181] on div "Write your question here Auto Mode Send" at bounding box center [57, 192] width 88 height 32
click at [42, 184] on div "Write your question here Auto Mode Send" at bounding box center [57, 193] width 79 height 20
type textarea "how do i use the test value field"
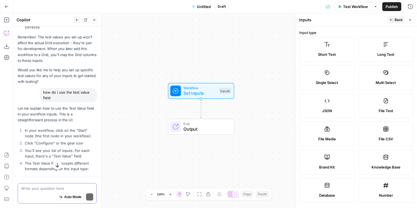
scroll to position [1091, 0]
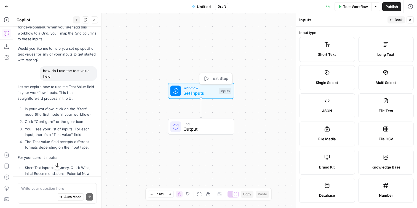
click at [176, 91] on icon at bounding box center [175, 90] width 5 height 5
click at [208, 95] on span "Set Inputs" at bounding box center [199, 93] width 33 height 7
click at [413, 20] on button "Close" at bounding box center [410, 19] width 7 height 7
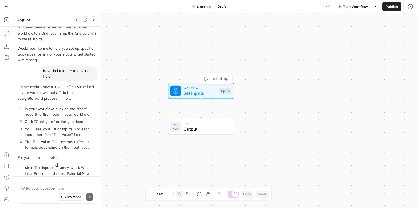
click at [206, 93] on span "Set Inputs" at bounding box center [199, 93] width 33 height 7
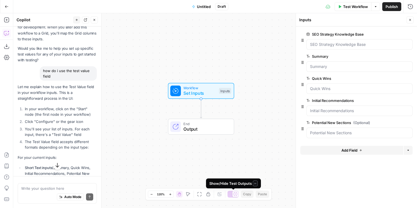
click at [236, 194] on icon at bounding box center [235, 194] width 4 height 4
click at [233, 195] on icon at bounding box center [231, 194] width 4 height 4
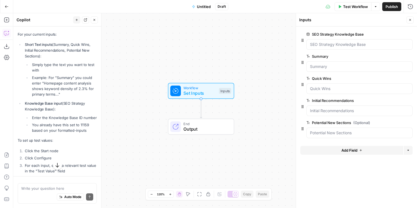
scroll to position [1214, 0]
click at [206, 95] on span "Set Inputs" at bounding box center [199, 93] width 33 height 7
click at [211, 81] on span "Test Step" at bounding box center [220, 79] width 18 height 6
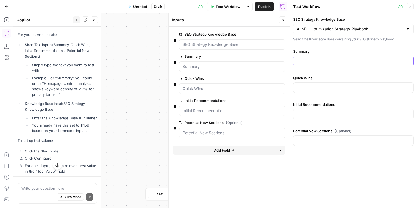
click at [320, 63] on input "Summary" at bounding box center [353, 61] width 113 height 6
paste input "Primary gaps: the page targets “custom business signs” with an informational bl…"
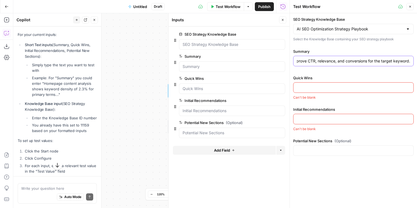
type input "Primary gaps: the page targets “custom business signs” with an informational bl…"
click at [315, 90] on input "Quick Wins" at bounding box center [353, 88] width 113 height 6
click at [257, 79] on button "edit field" at bounding box center [266, 78] width 21 height 7
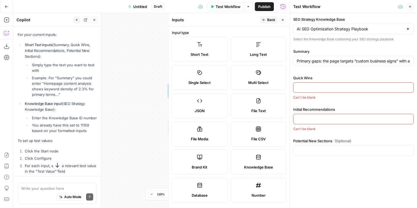
scroll to position [1, 0]
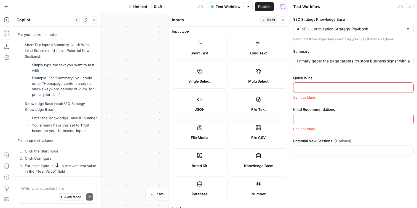
click at [197, 107] on span "JSON" at bounding box center [200, 110] width 10 height 6
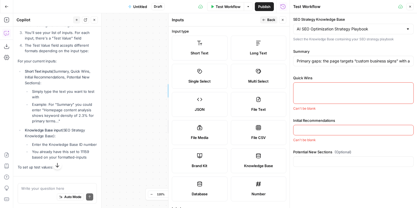
scroll to position [1240, 0]
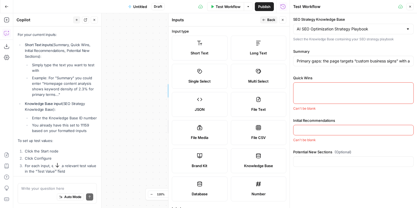
click at [305, 92] on div at bounding box center [353, 93] width 121 height 22
paste textarea "[ { "description": "Add a keyword- and location-optimized meta description (cur…"
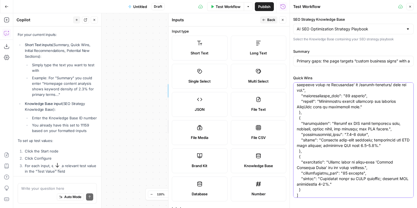
scroll to position [138, 0]
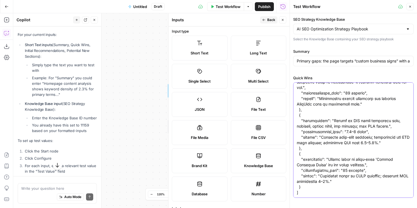
type textarea "[ { "description": "Add a keyword- and location-optimized meta description (cur…"
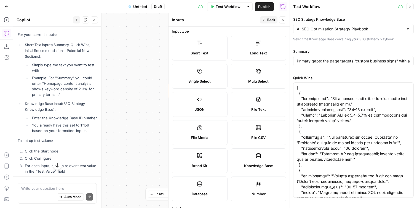
click at [268, 20] on span "Back" at bounding box center [271, 19] width 8 height 5
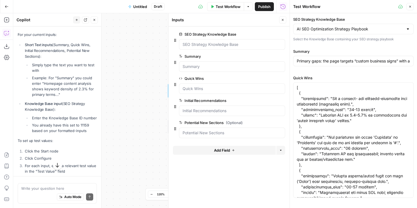
click at [220, 105] on div "Initial Recommendations edit field Delete group" at bounding box center [232, 106] width 106 height 19
click at [263, 99] on span "edit field" at bounding box center [265, 100] width 12 height 4
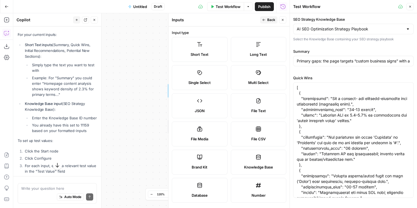
click at [209, 106] on label "JSON" at bounding box center [200, 105] width 56 height 25
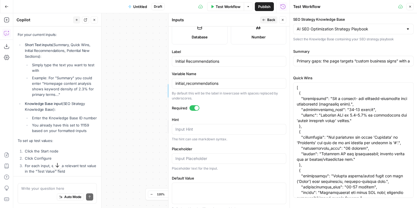
scroll to position [165, 0]
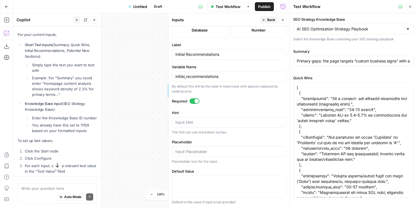
click at [260, 22] on button "Back" at bounding box center [268, 19] width 17 height 7
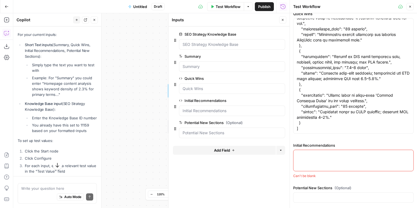
scroll to position [63, 0]
click at [329, 162] on div at bounding box center [353, 161] width 121 height 22
paste textarea "[ { "type": "content", "priority": "high", "implementation_time": "0.5 hours", …"
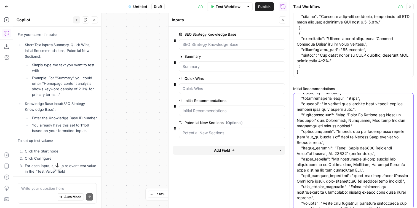
scroll to position [153, 0]
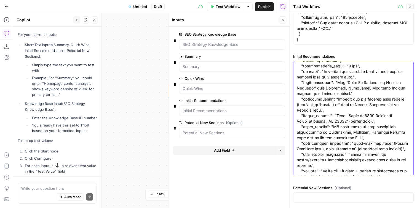
type textarea "[ { "type": "content", "priority": "high", "implementation_time": "0.5 hours", …"
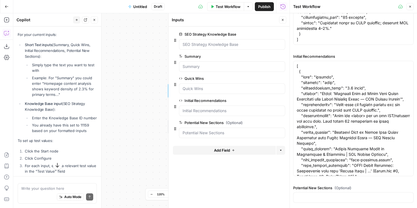
click at [313, 193] on div at bounding box center [353, 197] width 121 height 10
click at [217, 134] on Sections "Potential New Sections (Optional)" at bounding box center [232, 133] width 99 height 6
click at [263, 120] on button "edit field" at bounding box center [266, 122] width 21 height 7
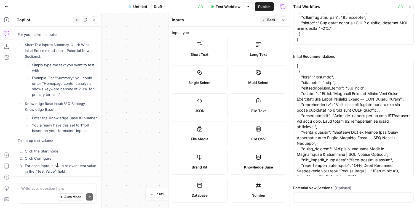
click at [201, 100] on icon at bounding box center [200, 101] width 6 height 6
click at [267, 22] on span "Back" at bounding box center [271, 19] width 8 height 5
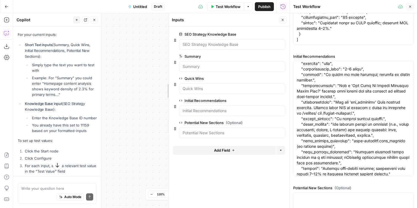
scroll to position [622, 0]
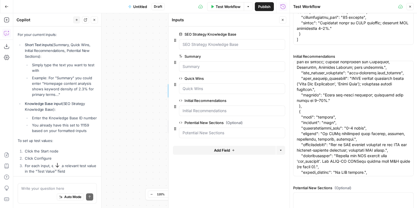
click at [326, 193] on div at bounding box center [353, 203] width 121 height 22
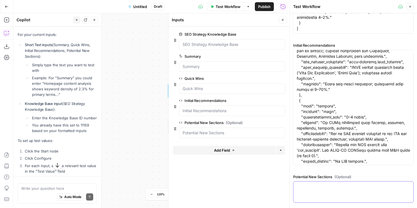
paste textarea "[ { "heading": "Custom Business Signs for Every Need in Louisville & Lexington"…"
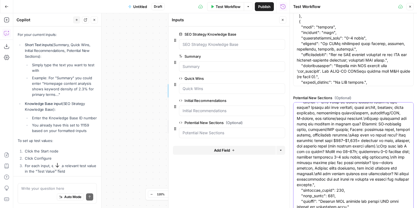
scroll to position [258, 0]
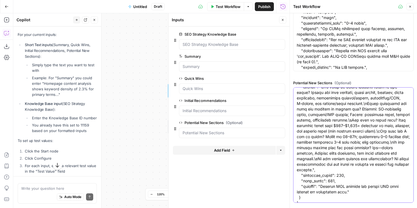
type textarea "[ { "heading": "Custom Business Signs for Every Need in Louisville & Lexington"…"
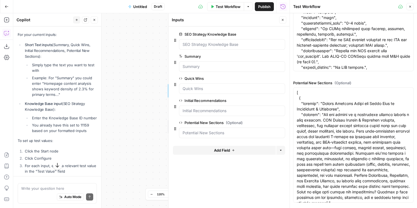
click at [220, 5] on span "Test Workflow" at bounding box center [228, 7] width 25 height 6
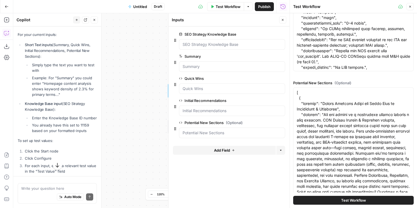
click at [347, 203] on button "Test Workflow" at bounding box center [353, 200] width 121 height 9
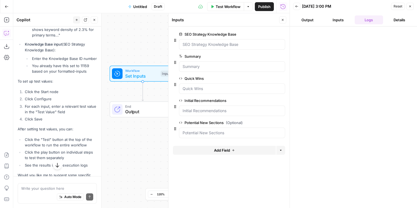
scroll to position [1304, 0]
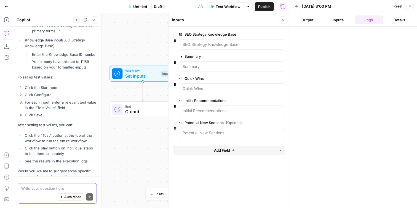
click at [45, 189] on textarea at bounding box center [57, 188] width 72 height 6
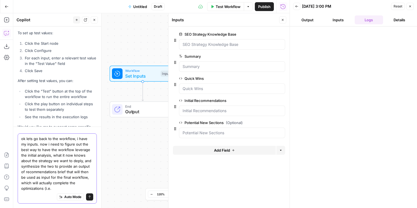
scroll to position [1353, 0]
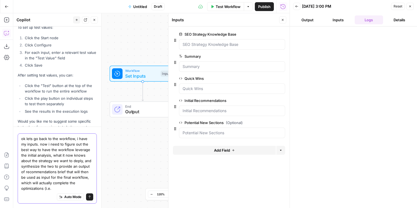
click at [57, 182] on textarea "ok lets go back to the workflow, i have my inputs. now i need to figure out the…" at bounding box center [57, 163] width 72 height 55
drag, startPoint x: 57, startPoint y: 182, endPoint x: 44, endPoint y: 182, distance: 12.7
click at [44, 182] on textarea "ok lets go back to the workflow, i have my inputs. now i need to figure out the…" at bounding box center [57, 163] width 72 height 55
click at [44, 188] on textarea "ok lets go back to the workflow, i have my inputs. now i need to figure out the…" at bounding box center [57, 163] width 72 height 55
type textarea "ok lets go back to the workflow, i have my inputs. now i need to figure out the…"
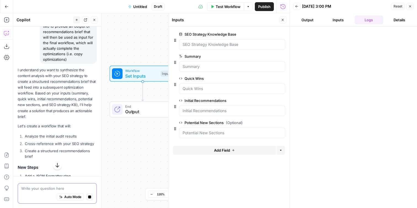
scroll to position [1491, 0]
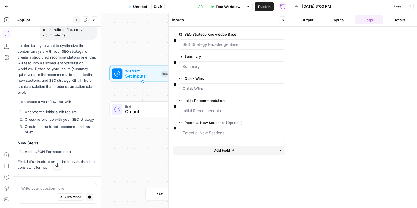
click at [52, 124] on li "Create a structured recommendations brief" at bounding box center [59, 129] width 73 height 11
click at [40, 109] on li "Analyze the initial audit results" at bounding box center [59, 112] width 73 height 6
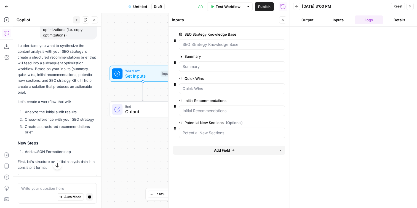
click at [40, 109] on li "Analyze the initial audit results" at bounding box center [59, 112] width 73 height 6
click at [42, 66] on div "I understand you want to synthesize the content analysis with your SEO strategy…" at bounding box center [57, 210] width 79 height 334
click at [60, 124] on li "Create a structured recommendations brief" at bounding box center [59, 129] width 73 height 11
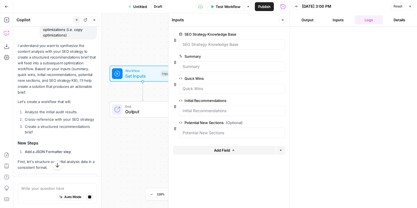
click at [60, 55] on p "I understand you want to synthesize the content analysis with your SEO strategy…" at bounding box center [57, 69] width 79 height 52
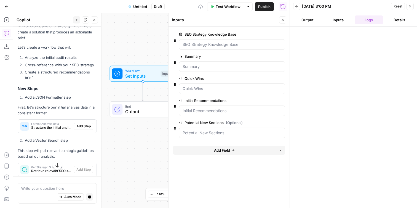
scroll to position [1546, 0]
click at [80, 123] on span "Add Step" at bounding box center [83, 125] width 14 height 5
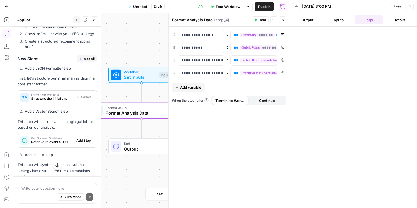
scroll to position [1633, 0]
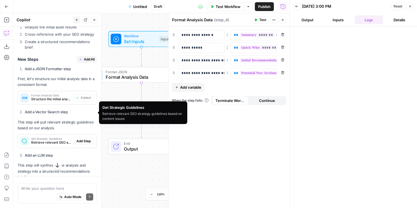
click at [86, 139] on span "Add Step" at bounding box center [83, 141] width 14 height 5
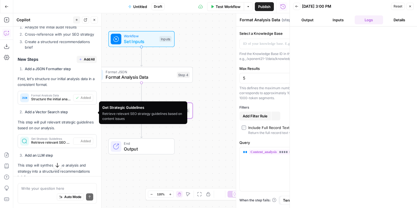
type textarea "Get Strategic Guidelines"
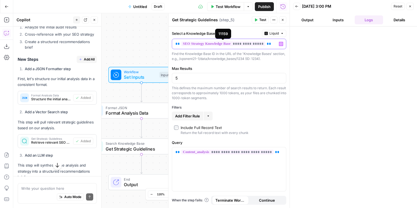
click at [207, 44] on span "**********" at bounding box center [223, 43] width 84 height 5
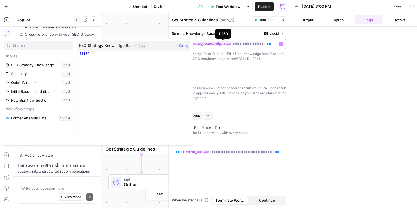
click at [207, 45] on span "**********" at bounding box center [223, 43] width 84 height 5
click at [197, 34] on label "Select a Knowledge Base" at bounding box center [216, 34] width 88 height 6
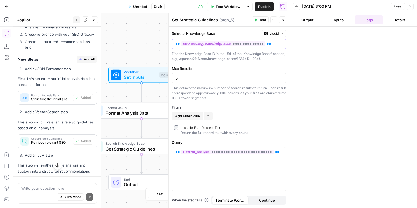
click at [209, 41] on span "**********" at bounding box center [223, 43] width 84 height 5
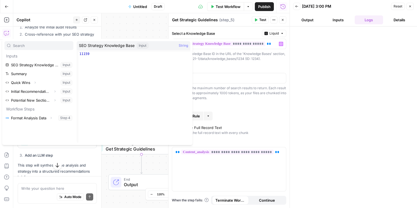
click at [231, 61] on div "**********" at bounding box center [229, 116] width 121 height 181
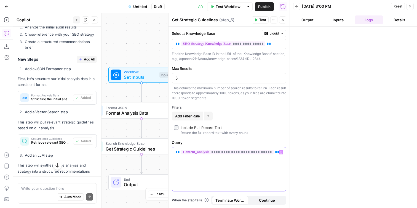
click at [248, 153] on span "**********" at bounding box center [227, 152] width 92 height 5
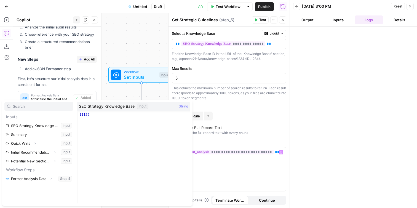
click at [235, 124] on div "**********" at bounding box center [229, 116] width 121 height 181
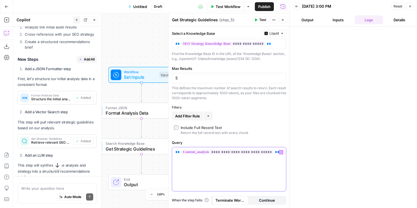
click at [209, 152] on span "**********" at bounding box center [227, 152] width 92 height 5
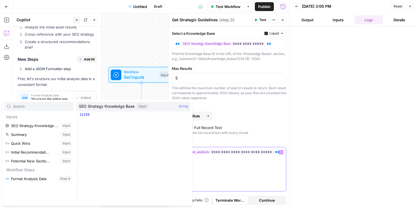
click at [209, 152] on span "**********" at bounding box center [227, 152] width 92 height 5
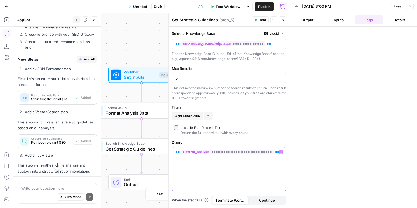
click at [209, 152] on span "**********" at bounding box center [227, 152] width 92 height 5
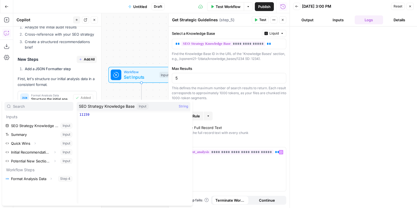
click at [177, 58] on div "Find the Knowledge Base ID in the URL of the 'Knowledge Bases' section, e.g., /…" at bounding box center [229, 56] width 115 height 10
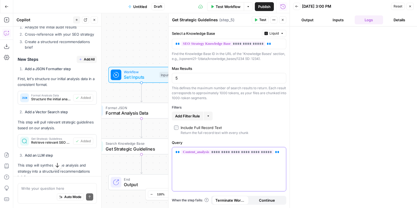
click at [231, 159] on div "**********" at bounding box center [229, 169] width 114 height 44
click at [281, 153] on icon "button" at bounding box center [281, 152] width 3 height 3
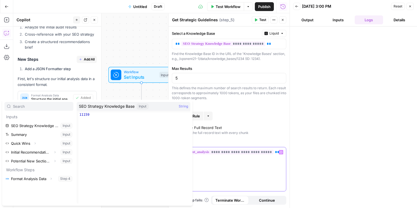
click at [269, 166] on div "**********" at bounding box center [229, 169] width 114 height 44
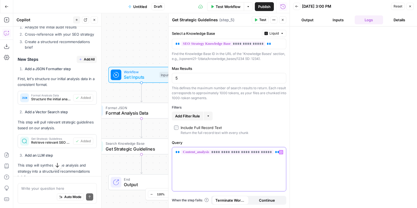
drag, startPoint x: 269, startPoint y: 166, endPoint x: 183, endPoint y: 152, distance: 86.6
click at [183, 152] on div "**********" at bounding box center [229, 169] width 114 height 44
click at [178, 152] on span "**" at bounding box center [177, 152] width 4 height 4
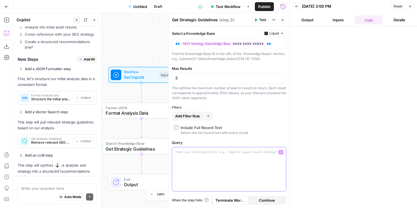
click at [212, 161] on div at bounding box center [229, 169] width 114 height 44
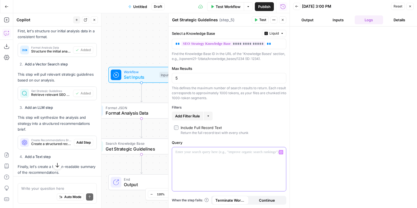
scroll to position [1673, 0]
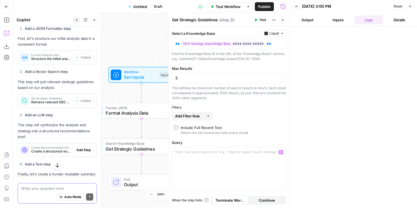
click at [71, 188] on textarea at bounding box center [57, 188] width 72 height 6
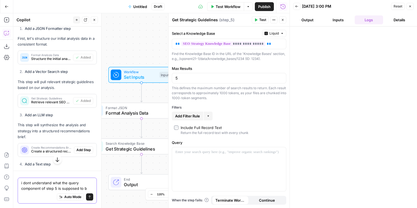
type textarea "i dont understand what the query component of step 5 is supposed to be"
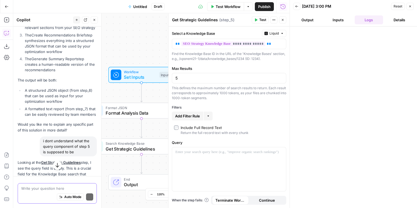
scroll to position [1940, 0]
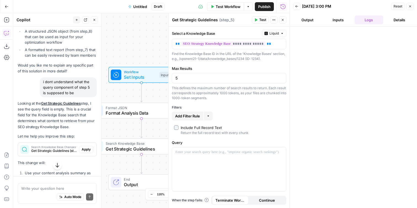
click at [33, 100] on p "Looking at the Get Strategic Guidelines step, I see the query field is empty. T…" at bounding box center [57, 114] width 79 height 29
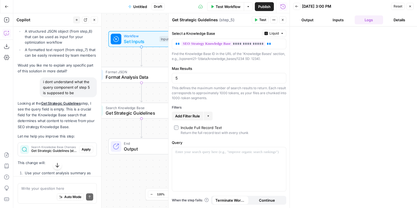
click at [39, 133] on p "Let me help you improve this step:" at bounding box center [57, 136] width 79 height 6
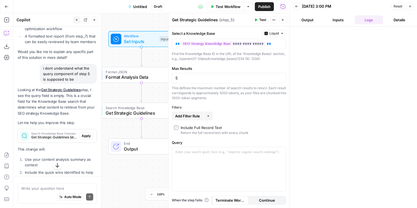
scroll to position [1960, 0]
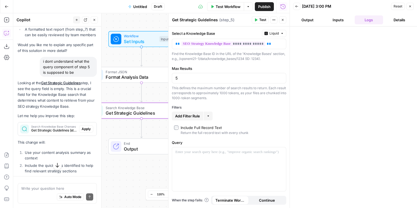
click at [41, 128] on span "Get Strategic Guidelines (step_5)" at bounding box center [54, 130] width 46 height 5
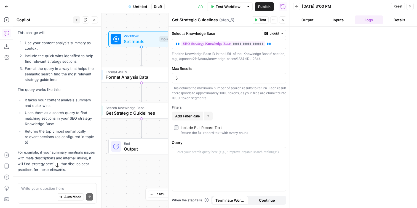
scroll to position [2119, 0]
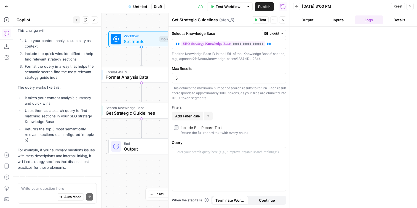
click at [48, 147] on p "For example, if your summary mentions issues with meta descriptions and interna…" at bounding box center [57, 158] width 79 height 23
click at [47, 147] on p "For example, if your summary mentions issues with meta descriptions and interna…" at bounding box center [57, 158] width 79 height 23
click at [32, 108] on li "Uses them as a search query to find matching sections in your SEO strategy Know…" at bounding box center [59, 116] width 73 height 17
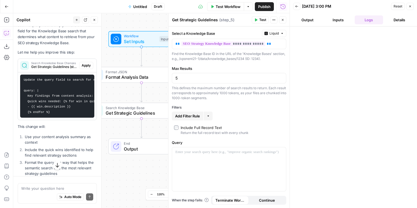
scroll to position [2022, 0]
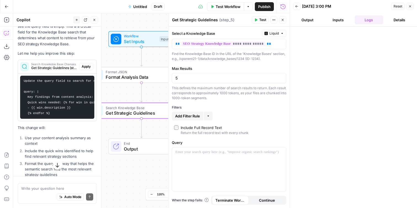
click at [89, 64] on span "Apply" at bounding box center [86, 66] width 9 height 5
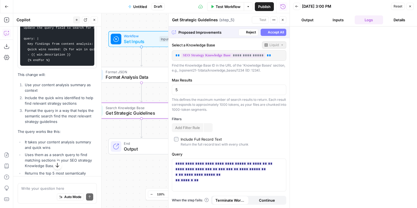
scroll to position [1969, 0]
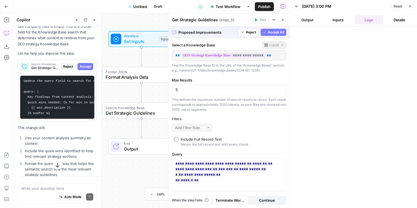
click at [272, 30] on span "Accept All" at bounding box center [276, 32] width 16 height 5
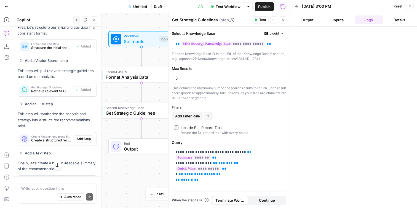
scroll to position [1685, 0]
click at [56, 137] on span "Create a structured recommendations brief combining analysis and strategy" at bounding box center [51, 139] width 41 height 5
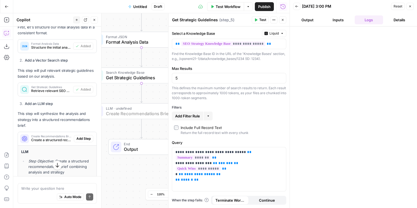
click at [89, 136] on span "Add Step" at bounding box center [83, 138] width 14 height 5
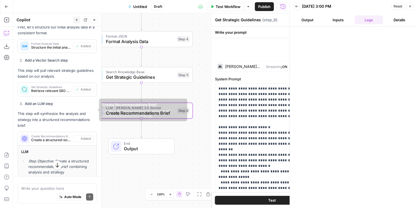
type textarea "Create Recommendations Brief"
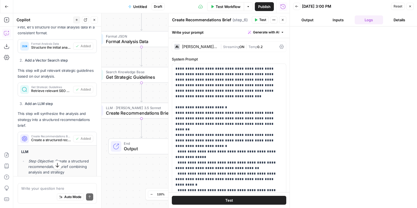
click at [180, 47] on div at bounding box center [177, 47] width 6 height 6
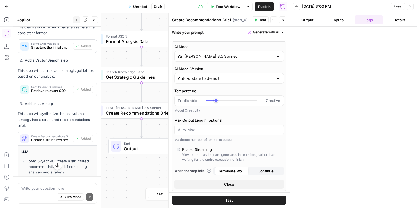
click at [191, 54] on input "Claude 3.5 Sonnet" at bounding box center [229, 57] width 89 height 6
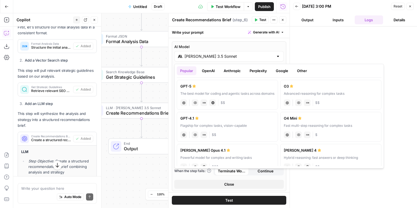
click at [187, 90] on label "GPT-5 The best model for coding and agentic tasks across domains chat Vision Ca…" at bounding box center [227, 95] width 101 height 30
type input "GPT-5"
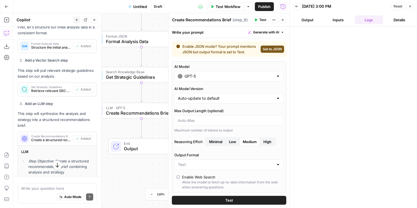
click at [270, 49] on span "Set to JSON" at bounding box center [272, 49] width 19 height 5
type input "JSON"
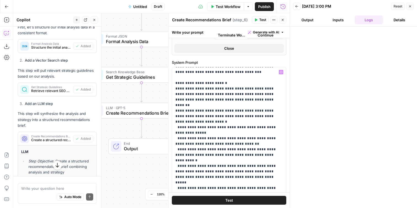
scroll to position [29, 0]
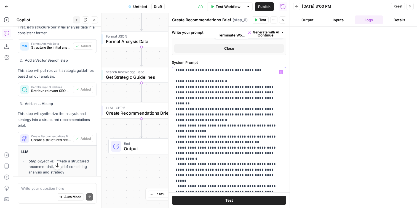
drag, startPoint x: 177, startPoint y: 86, endPoint x: 209, endPoint y: 110, distance: 39.6
click at [209, 110] on p "**********" at bounding box center [228, 203] width 107 height 326
click at [211, 112] on p "**********" at bounding box center [228, 203] width 107 height 326
click at [211, 136] on p "**********" at bounding box center [228, 203] width 107 height 326
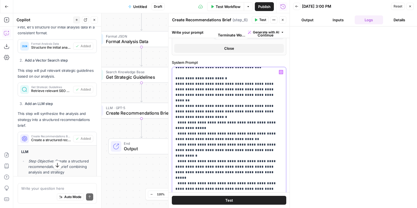
scroll to position [31, 0]
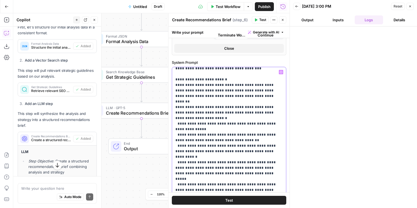
click at [243, 94] on p "**********" at bounding box center [228, 201] width 107 height 326
click at [240, 87] on p "**********" at bounding box center [228, 201] width 107 height 326
click at [219, 91] on p "**********" at bounding box center [228, 201] width 107 height 326
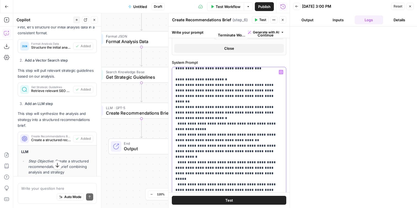
click at [219, 91] on p "**********" at bounding box center [228, 201] width 107 height 326
click at [215, 105] on p "**********" at bounding box center [228, 201] width 107 height 326
click at [210, 108] on p "**********" at bounding box center [228, 201] width 107 height 326
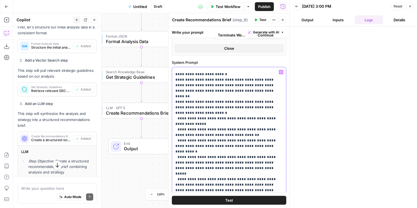
scroll to position [38, 0]
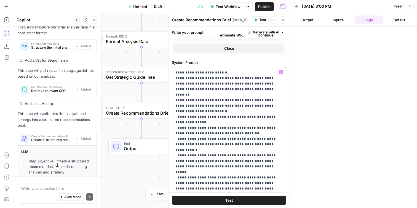
drag, startPoint x: 242, startPoint y: 121, endPoint x: 174, endPoint y: 118, distance: 68.0
click at [174, 118] on div "**********" at bounding box center [229, 179] width 114 height 225
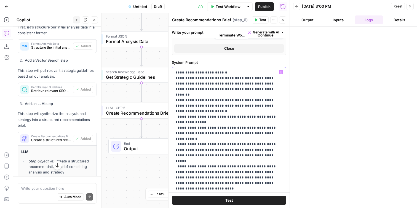
scroll to position [44, 0]
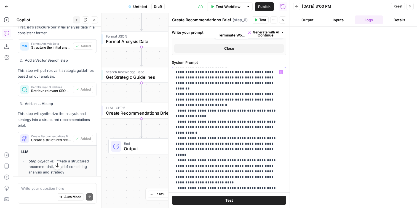
drag, startPoint x: 275, startPoint y: 115, endPoint x: 177, endPoint y: 109, distance: 98.7
click at [177, 109] on p "**********" at bounding box center [228, 182] width 107 height 315
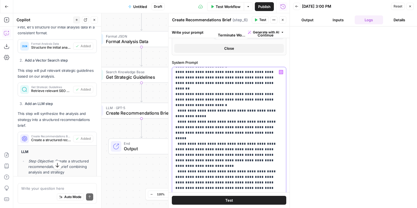
scroll to position [53, 0]
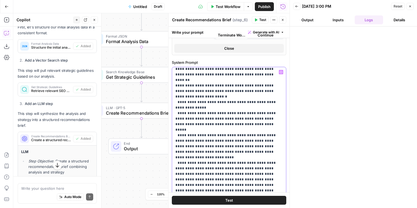
click at [204, 124] on p "**********" at bounding box center [228, 169] width 107 height 304
click at [205, 119] on p "**********" at bounding box center [228, 169] width 107 height 304
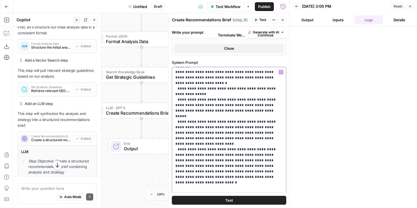
scroll to position [66, 0]
click at [196, 133] on p "**********" at bounding box center [228, 156] width 107 height 304
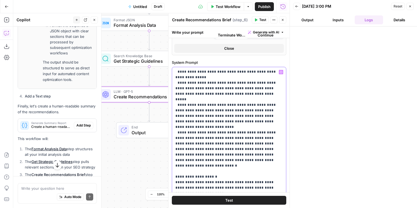
scroll to position [2285, 0]
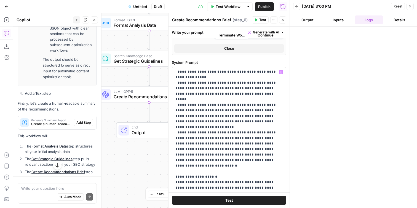
click at [42, 121] on span "Create a human-readable version of the recommendations brief" at bounding box center [51, 123] width 41 height 5
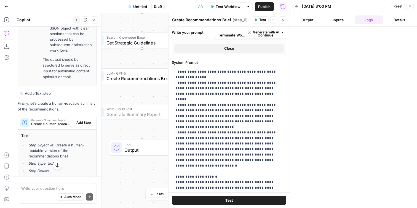
click at [82, 120] on span "Add Step" at bounding box center [83, 122] width 14 height 5
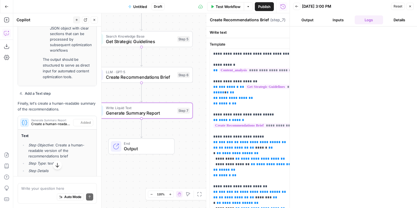
type textarea "Generate Summary Report"
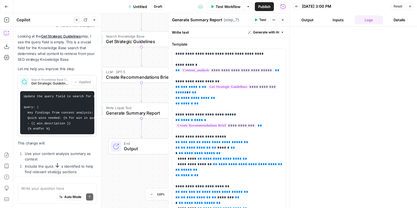
scroll to position [3065, 0]
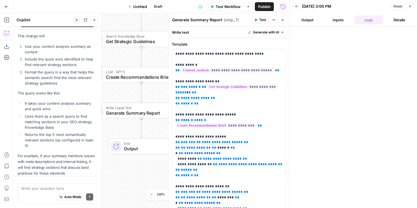
click at [412, 6] on button "Close" at bounding box center [410, 6] width 7 height 7
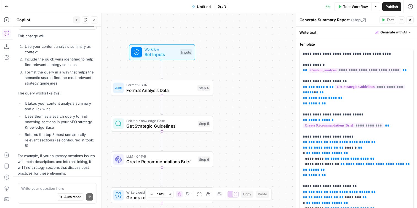
click at [207, 7] on span "Untitled" at bounding box center [204, 7] width 14 height 6
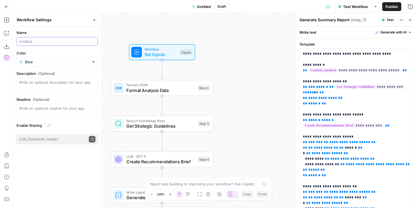
click at [55, 39] on input "Name" at bounding box center [57, 42] width 76 height 6
type input "AI SEO Strategy Implementation"
click at [112, 61] on div "Workflow Set Inputs Inputs Format JSON Format Analysis Data Step 4 Search Knowl…" at bounding box center [215, 110] width 404 height 195
click at [357, 9] on button "Test Workflow" at bounding box center [353, 6] width 37 height 9
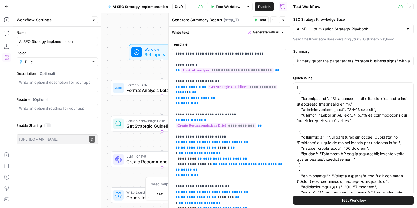
click at [334, 203] on button "Test Workflow" at bounding box center [353, 200] width 121 height 9
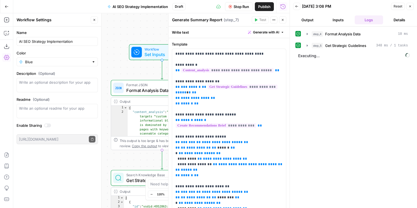
click at [283, 21] on icon "button" at bounding box center [282, 19] width 3 height 3
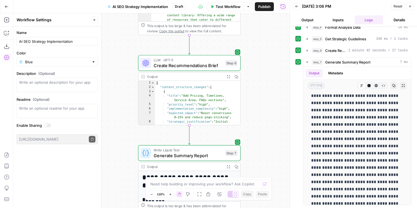
scroll to position [4, 0]
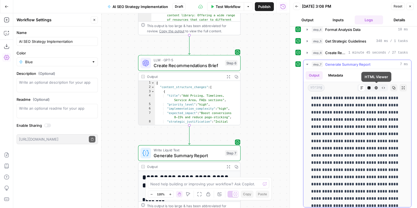
click at [376, 86] on icon "button" at bounding box center [376, 87] width 3 height 3
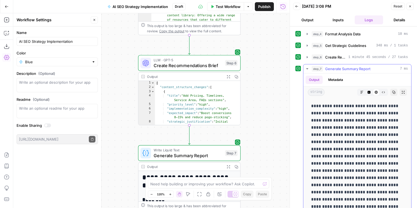
click at [368, 91] on icon "button" at bounding box center [369, 92] width 3 height 3
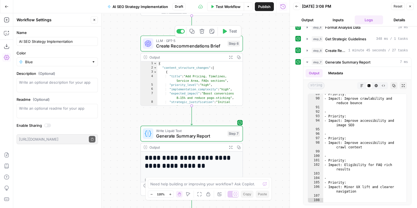
click at [195, 46] on span "Create Recommendations Brief" at bounding box center [190, 45] width 69 height 7
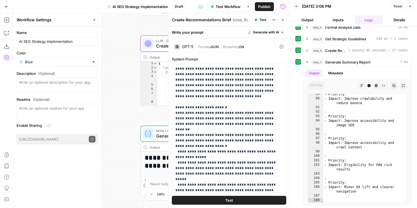
click at [260, 3] on button "Publish" at bounding box center [264, 6] width 19 height 9
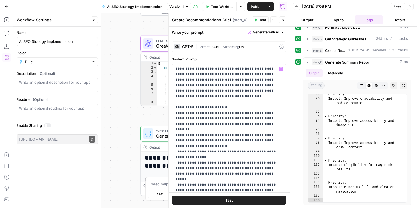
click at [158, 47] on span "Create Recommendations Brief" at bounding box center [190, 45] width 69 height 7
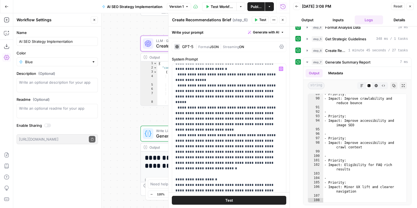
scroll to position [78, 0]
click at [411, 7] on icon "button" at bounding box center [410, 6] width 3 height 3
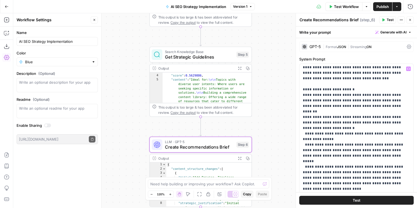
scroll to position [0, 0]
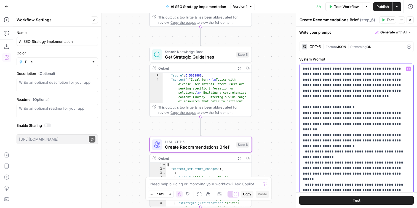
click at [191, 58] on span "Get Strategic Guidelines" at bounding box center [199, 57] width 69 height 7
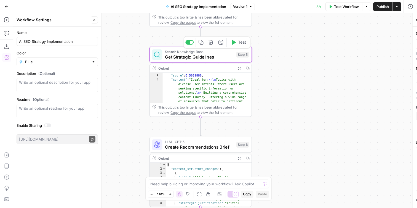
type textarea "Get Strategic Guidelines"
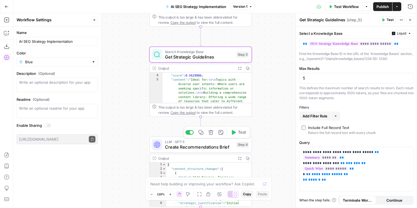
click at [186, 150] on span "Create Recommendations Brief" at bounding box center [199, 146] width 69 height 7
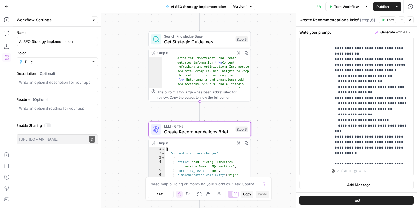
scroll to position [72, 0]
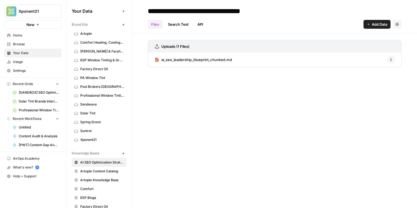
scroll to position [106, 0]
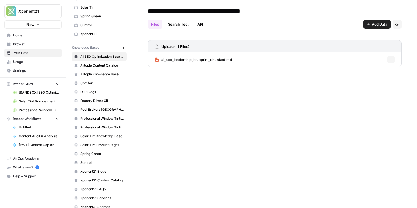
click at [188, 10] on input "**********" at bounding box center [210, 11] width 129 height 11
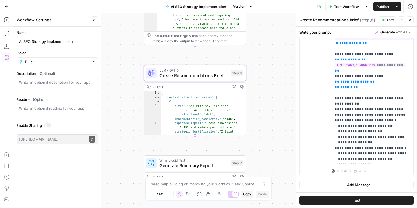
scroll to position [50, 0]
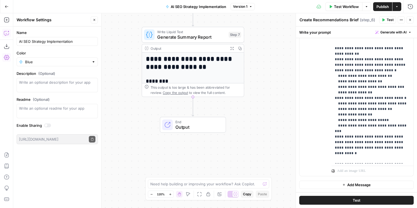
click at [5, 35] on icon "button" at bounding box center [7, 33] width 6 height 6
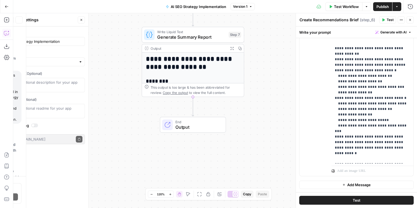
scroll to position [2081, 0]
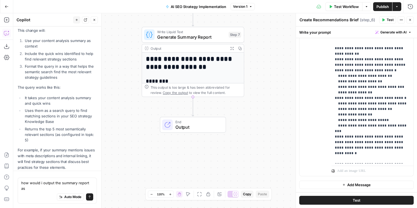
type textarea "how would i output the summary report as j"
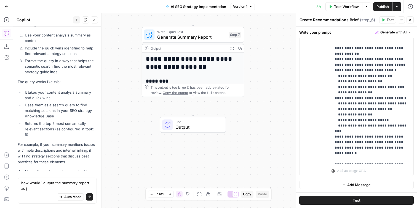
click at [34, 186] on textarea "how would i output the summary report as j" at bounding box center [57, 185] width 72 height 11
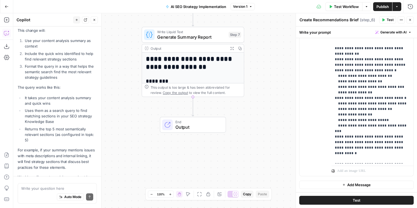
click at [44, 174] on p "Would you like me to explain more about how the Knowledge Base search works or …" at bounding box center [57, 182] width 79 height 17
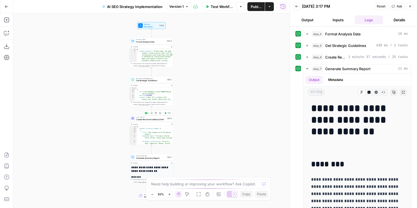
click at [136, 118] on div "LLM · GPT-5 Create Recommendations Brief Step 6 Copy step Delete step Add Note …" at bounding box center [152, 118] width 42 height 5
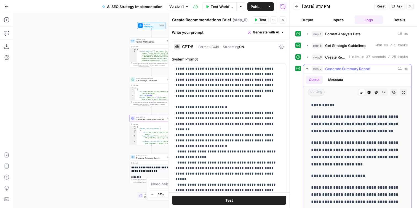
scroll to position [757, 0]
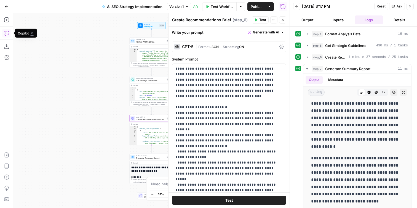
click at [9, 36] on button "Copilot" at bounding box center [6, 33] width 9 height 9
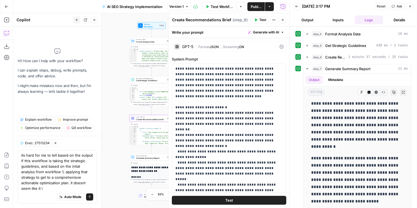
type textarea "its hard for me to tell based on the output if this workflow is taking the stra…"
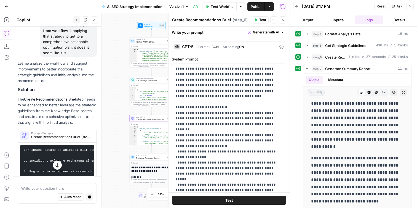
scroll to position [72, 0]
click at [64, 111] on p "The Create Recommendations Brief step needs to be enhanced to better leverage t…" at bounding box center [57, 110] width 79 height 29
click at [64, 84] on p "Let me analyze the workflow and suggest improvements to better incorporate the …" at bounding box center [57, 71] width 79 height 23
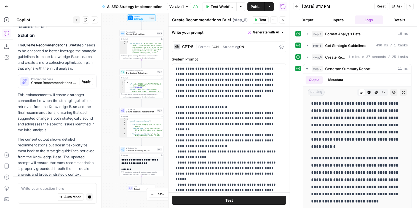
scroll to position [114, 0]
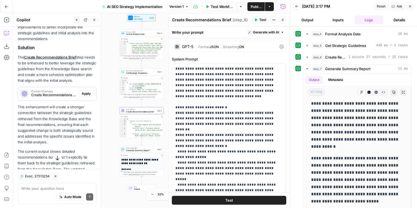
click at [86, 91] on span "Apply" at bounding box center [86, 93] width 9 height 5
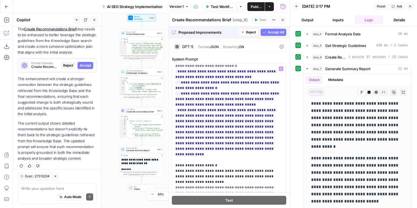
scroll to position [177, 0]
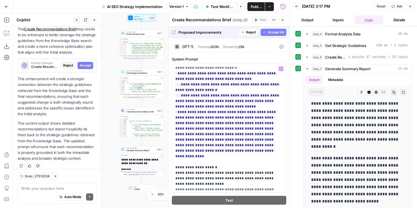
click at [274, 32] on span "Accept All" at bounding box center [276, 32] width 16 height 5
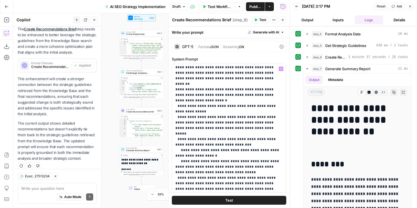
scroll to position [45, 0]
click at [264, 19] on span "Test" at bounding box center [262, 19] width 7 height 5
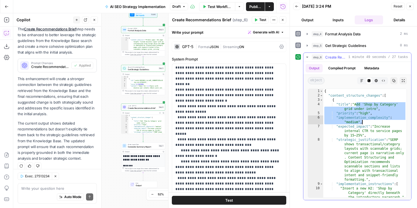
drag, startPoint x: 356, startPoint y: 104, endPoint x: 379, endPoint y: 122, distance: 29.0
click at [379, 122] on div "{ "content_structure_changes" : [ { "title" : "Add 'Shop by Category' grid unde…" at bounding box center [364, 154] width 83 height 131
click at [380, 132] on div "{ "content_structure_changes" : [ { "title" : "Add 'Shop by Category' grid unde…" at bounding box center [364, 154] width 83 height 131
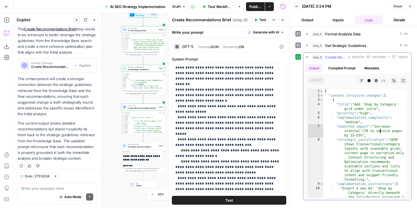
click at [361, 108] on div "{ "content_structure_changes" : [ { "title" : "Add 'Shop by Category' grid unde…" at bounding box center [364, 154] width 83 height 131
click at [360, 108] on div "{ "content_structure_changes" : [ { "title" : "Add 'Shop by Category' grid unde…" at bounding box center [364, 154] width 83 height 131
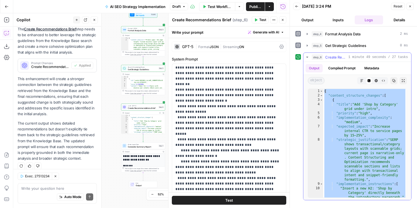
click at [352, 105] on div "{ "content_structure_changes" : [ { "title" : "Add 'Shop by Category' grid unde…" at bounding box center [364, 154] width 83 height 131
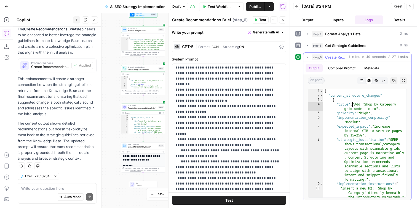
drag, startPoint x: 352, startPoint y: 105, endPoint x: 358, endPoint y: 107, distance: 6.4
click at [355, 107] on div "{ "content_structure_changes" : [ { "title" : "Add 'Shop by Category' grid unde…" at bounding box center [364, 154] width 83 height 131
click at [358, 107] on div "{ "content_structure_changes" : [ { "title" : "Add 'Shop by Category' grid unde…" at bounding box center [364, 154] width 83 height 131
drag, startPoint x: 363, startPoint y: 115, endPoint x: 361, endPoint y: 97, distance: 17.7
click at [361, 97] on div "{ "content_structure_changes" : [ { "title" : "Add 'Shop by Category' grid unde…" at bounding box center [364, 154] width 83 height 131
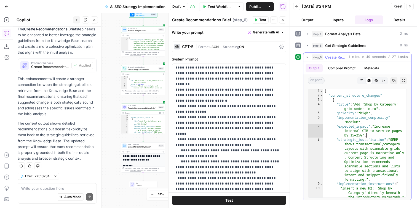
click at [371, 135] on div "{ "content_structure_changes" : [ { "title" : "Add 'Shop by Category' grid unde…" at bounding box center [364, 154] width 83 height 131
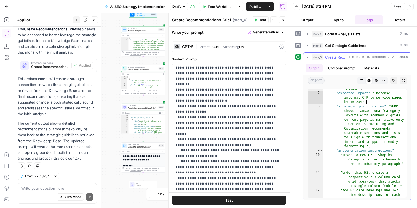
scroll to position [35, 0]
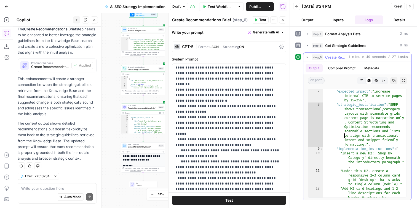
click at [342, 135] on div ""implementation_complexity" : "medium" , "expected_impact" : "Increase internal…" at bounding box center [364, 163] width 83 height 166
type textarea "**********"
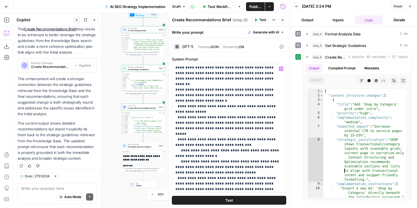
scroll to position [0, 0]
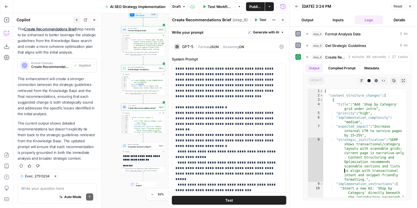
click at [37, 193] on div "Auto Mode Send" at bounding box center [57, 197] width 72 height 12
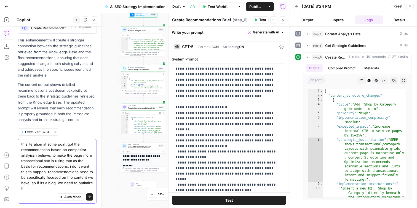
scroll to position [195, 0]
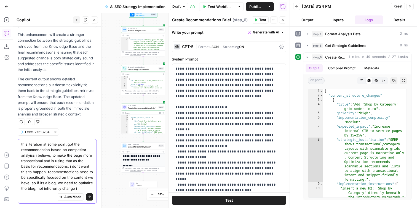
type textarea "this iteration at some point got the recommendation based on competitor analyis…"
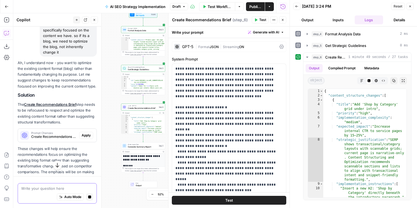
scroll to position [334, 0]
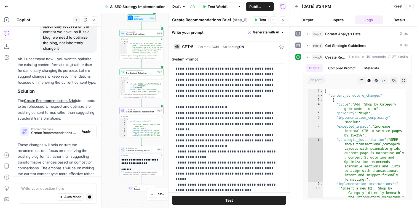
click at [87, 129] on span "Apply" at bounding box center [86, 131] width 9 height 5
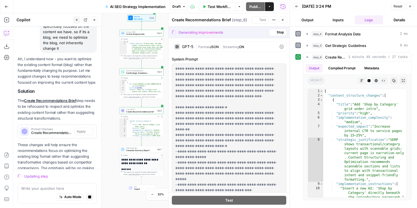
scroll to position [350, 0]
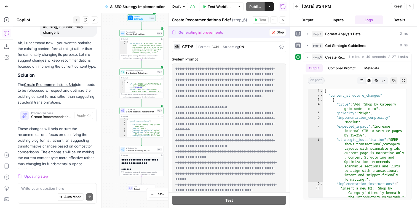
click at [411, 6] on icon "button" at bounding box center [410, 6] width 3 height 3
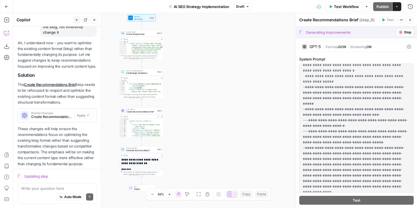
scroll to position [0, 0]
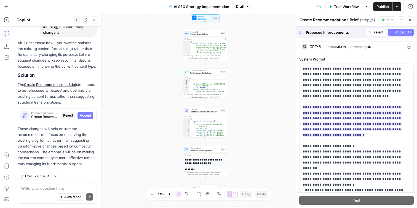
click at [397, 30] on span "Accept All" at bounding box center [403, 32] width 16 height 5
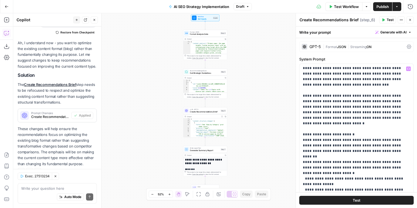
scroll to position [13, 0]
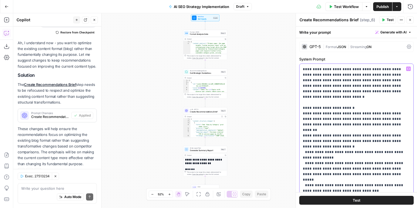
scroll to position [35, 0]
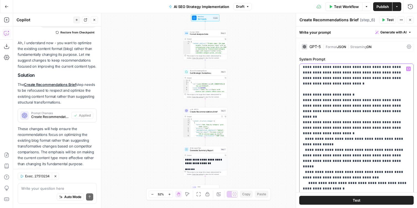
scroll to position [49, 0]
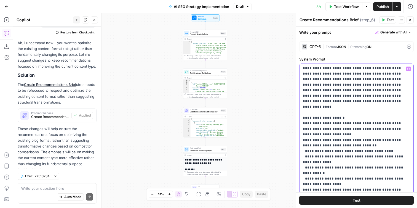
scroll to position [195, 0]
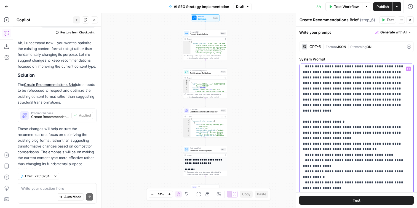
click at [365, 114] on p "**********" at bounding box center [356, 119] width 107 height 497
click at [365, 111] on p "**********" at bounding box center [356, 119] width 107 height 497
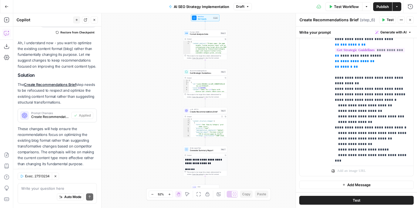
scroll to position [14, 0]
click at [385, 114] on p "**********" at bounding box center [372, 59] width 75 height 265
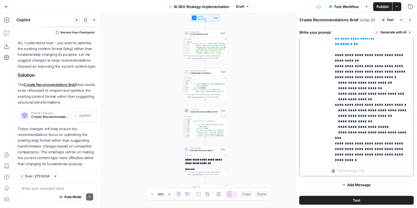
scroll to position [35, 0]
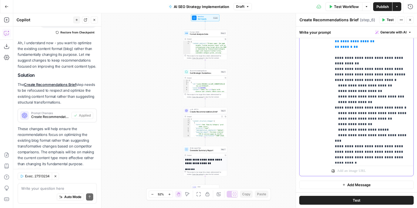
click at [363, 108] on p "**********" at bounding box center [372, 38] width 75 height 265
click at [360, 109] on p "**********" at bounding box center [372, 38] width 75 height 265
drag, startPoint x: 337, startPoint y: 108, endPoint x: 409, endPoint y: 111, distance: 71.5
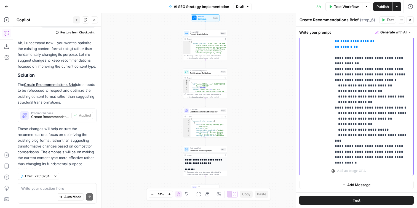
click at [409, 111] on p "**********" at bounding box center [372, 38] width 75 height 265
click at [403, 111] on p "**********" at bounding box center [372, 38] width 75 height 265
drag, startPoint x: 397, startPoint y: 107, endPoint x: 324, endPoint y: 107, distance: 73.1
click at [324, 107] on div "**********" at bounding box center [357, 57] width 114 height 237
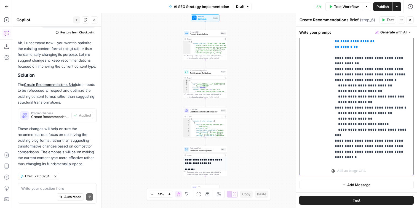
click at [393, 105] on p "**********" at bounding box center [372, 35] width 75 height 259
click at [392, 107] on p "**********" at bounding box center [372, 35] width 75 height 259
drag, startPoint x: 392, startPoint y: 107, endPoint x: 339, endPoint y: 107, distance: 53.0
click at [339, 107] on p "**********" at bounding box center [372, 35] width 75 height 259
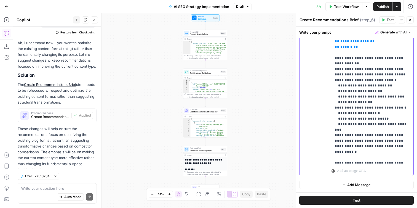
scroll to position [33, 0]
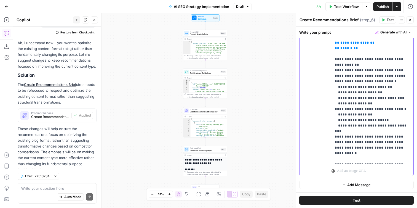
click at [365, 134] on p "**********" at bounding box center [372, 35] width 75 height 254
click at [357, 151] on p "**********" at bounding box center [372, 35] width 75 height 254
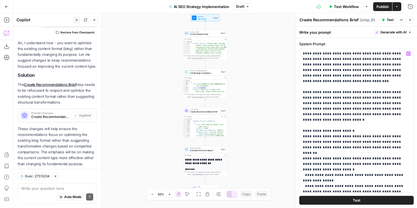
scroll to position [0, 0]
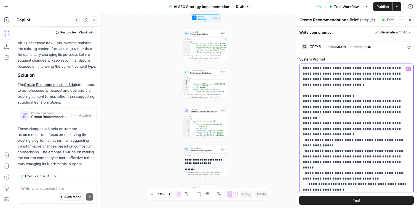
scroll to position [50, 0]
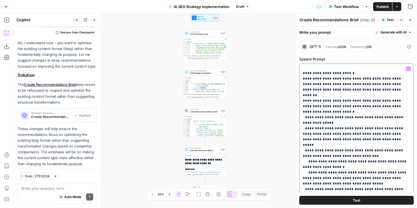
scroll to position [73, 0]
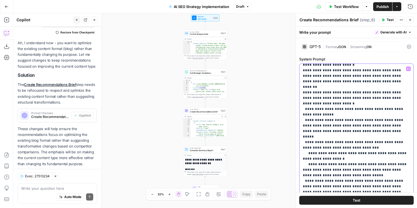
scroll to position [81, 0]
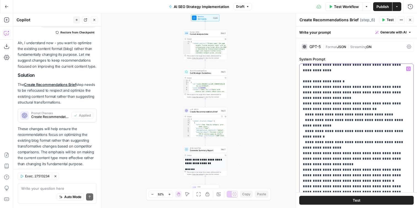
scroll to position [276, 0]
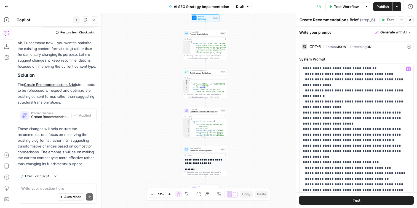
click at [389, 18] on span "Test" at bounding box center [390, 19] width 7 height 5
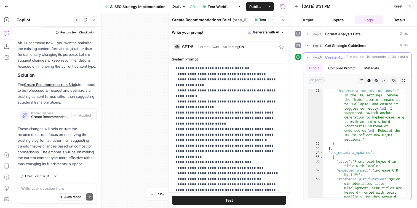
scroll to position [685, 0]
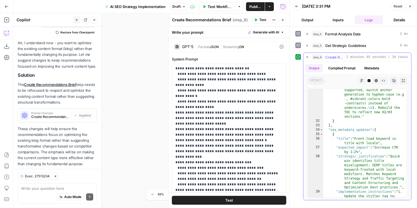
click at [335, 130] on div ""implementation_instructions" : "1. In the TOC settings, remove the 'hide' item…" at bounding box center [364, 169] width 83 height 206
click at [350, 143] on div ""implementation_instructions" : "1. In the TOC settings, remove the 'hide' item…" at bounding box center [364, 169] width 83 height 206
click at [348, 128] on div ""implementation_instructions" : "1. In the TOC settings, remove the 'hide' item…" at bounding box center [364, 169] width 83 height 206
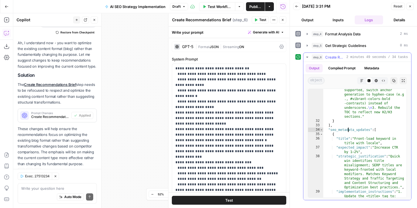
click at [348, 128] on div ""implementation_instructions" : "1. In the TOC settings, remove the 'hide' item…" at bounding box center [364, 169] width 83 height 206
click at [177, 108] on p "**********" at bounding box center [228, 38] width 107 height 497
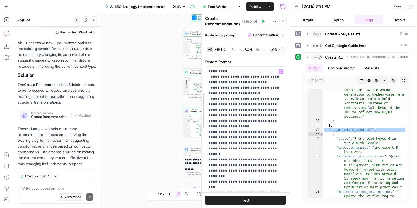
drag, startPoint x: 169, startPoint y: 106, endPoint x: 272, endPoint y: 119, distance: 103.7
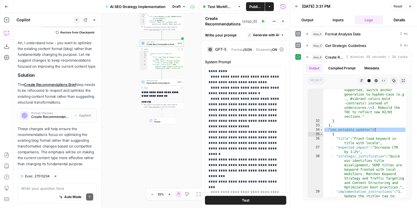
click at [153, 82] on span "Generate Summary Report" at bounding box center [162, 82] width 30 height 3
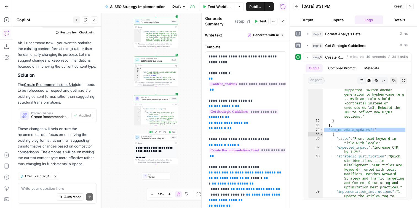
click at [161, 139] on span "Generate Summary Report" at bounding box center [156, 138] width 30 height 3
type textarea "**"
click at [347, 127] on div ""implementation_instructions" : "1. In the TOC settings, remove the 'hide' item…" at bounding box center [364, 169] width 83 height 206
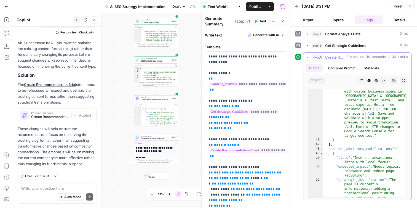
scroll to position [1034, 0]
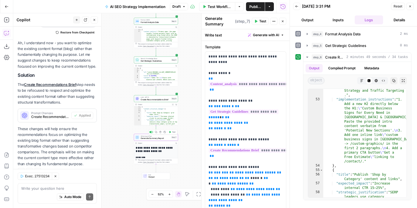
click at [143, 138] on span "Generate Summary Report" at bounding box center [156, 138] width 30 height 3
click at [173, 132] on div "Workflow Set Inputs Inputs Format JSON Format Analysis Data Step 4 Output Copy …" at bounding box center [151, 110] width 276 height 195
click at [174, 132] on span "Test" at bounding box center [173, 132] width 3 height 2
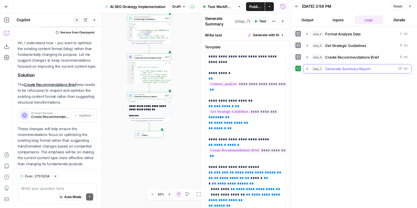
click at [308, 68] on icon "button" at bounding box center [307, 68] width 4 height 4
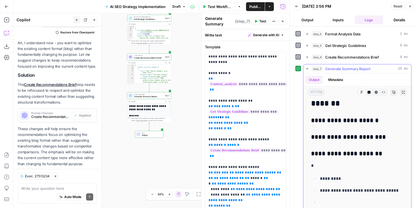
scroll to position [1474, 0]
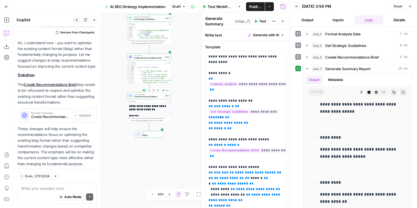
click at [148, 95] on span "Generate Summary Report" at bounding box center [149, 96] width 30 height 3
click at [145, 94] on span "Write Liquid Text" at bounding box center [149, 94] width 30 height 2
click at [409, 6] on icon "button" at bounding box center [410, 6] width 3 height 3
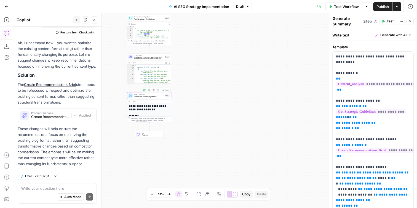
click at [133, 96] on div "Write Liquid Text Generate Summary Report Step 7 Copy step Delete step Add Note…" at bounding box center [149, 95] width 42 height 5
click at [154, 91] on icon "button" at bounding box center [154, 90] width 2 height 2
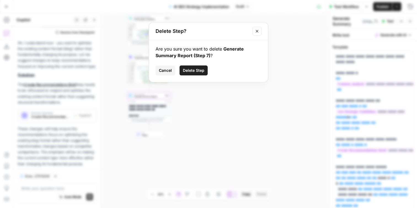
click at [195, 68] on span "Delete Step" at bounding box center [194, 71] width 22 height 6
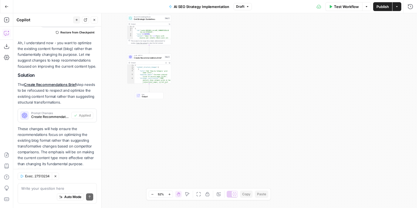
click at [153, 91] on div "Workflow Set Inputs Inputs Format JSON Format Analysis Data Step 4 Output Copy …" at bounding box center [215, 110] width 404 height 195
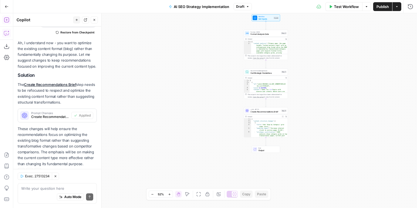
click at [4, 20] on icon "button" at bounding box center [6, 19] width 5 height 5
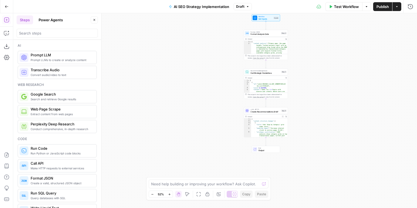
scroll to position [58, 0]
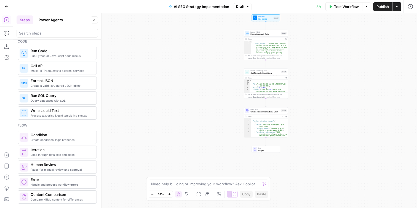
click at [32, 86] on span "Create a valid, structured JSON object" at bounding box center [62, 85] width 62 height 4
click at [251, 149] on span "Format JSON" at bounding box center [266, 150] width 30 height 3
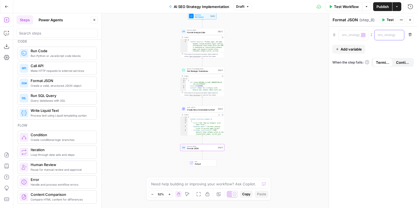
click at [383, 37] on p at bounding box center [385, 35] width 14 height 6
click at [401, 36] on button "Variables Menu" at bounding box center [399, 35] width 4 height 4
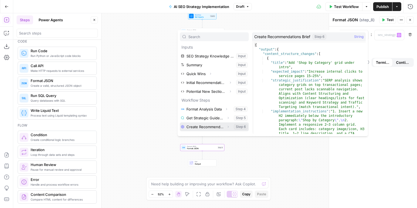
click at [228, 128] on icon "button" at bounding box center [228, 126] width 3 height 3
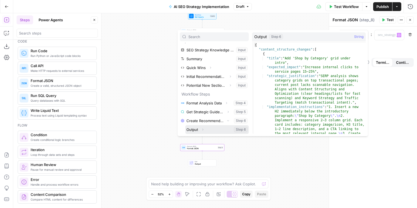
click at [204, 129] on span "Expand" at bounding box center [204, 129] width 0 height 0
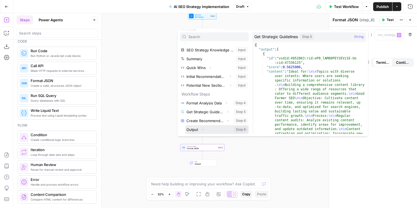
scroll to position [41, 0]
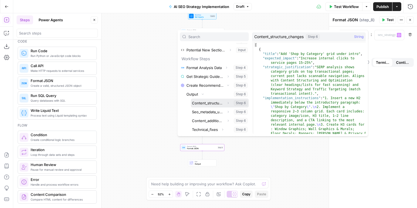
click at [207, 103] on button "Select variable Content_structure_changes" at bounding box center [220, 103] width 58 height 9
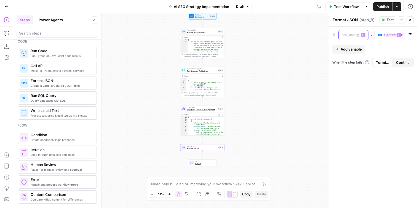
click at [348, 37] on p at bounding box center [349, 35] width 14 height 6
click at [353, 51] on span "Add variable" at bounding box center [351, 49] width 21 height 6
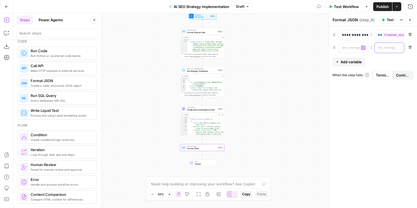
click at [394, 49] on div at bounding box center [385, 48] width 21 height 10
click at [400, 48] on icon "button" at bounding box center [399, 47] width 3 height 3
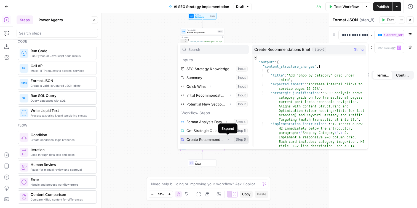
click at [229, 141] on button "Expand" at bounding box center [228, 139] width 7 height 7
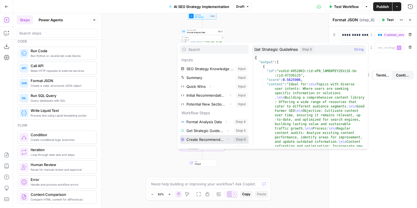
scroll to position [6, 0]
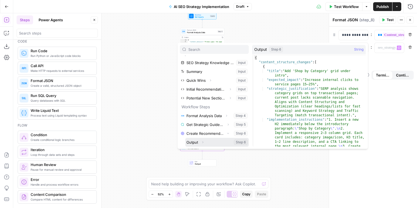
click at [204, 140] on icon "button" at bounding box center [202, 141] width 3 height 3
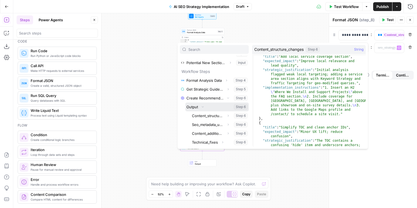
scroll to position [386, 0]
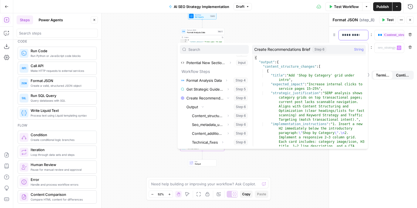
click at [357, 30] on div "**********" at bounding box center [349, 35] width 21 height 10
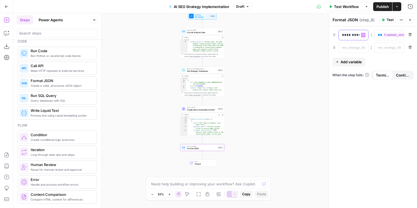
click at [356, 36] on p "**********" at bounding box center [349, 35] width 14 height 6
click at [343, 34] on p "**********" at bounding box center [336, 35] width 14 height 6
click at [354, 32] on div "**********" at bounding box center [349, 35] width 21 height 10
drag, startPoint x: 350, startPoint y: 34, endPoint x: 395, endPoint y: 36, distance: 45.3
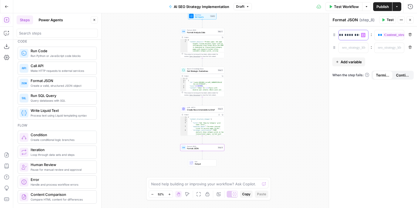
click at [395, 36] on div "**********" at bounding box center [372, 35] width 81 height 10
click at [361, 49] on button "Variables Menu" at bounding box center [363, 48] width 4 height 4
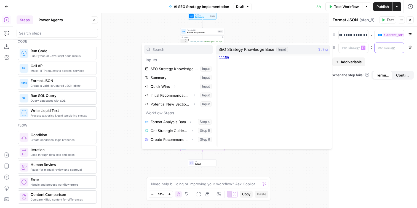
click at [379, 49] on p at bounding box center [385, 48] width 14 height 6
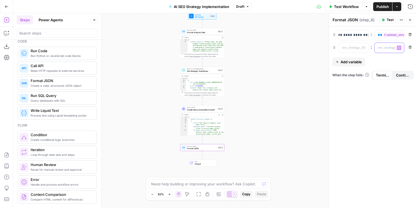
click at [397, 48] on button "Variables Menu" at bounding box center [399, 48] width 4 height 4
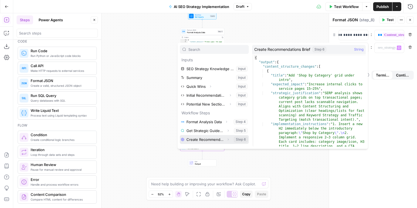
click at [228, 139] on icon "button" at bounding box center [228, 139] width 3 height 3
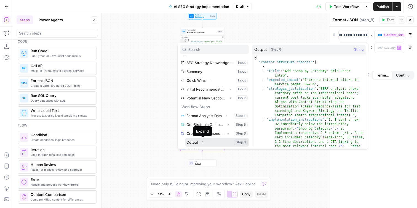
click at [204, 142] on button "Expand" at bounding box center [202, 142] width 7 height 7
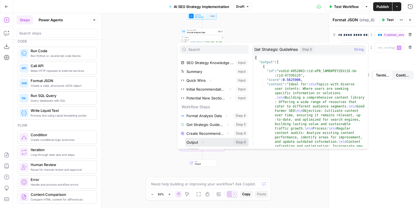
scroll to position [41, 0]
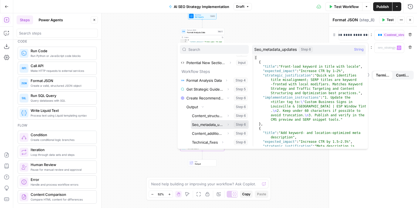
click at [219, 127] on button "Select variable Seo_metadata_updates" at bounding box center [220, 124] width 58 height 9
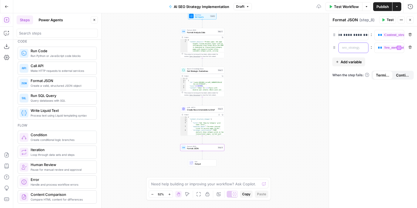
click at [346, 48] on p at bounding box center [349, 48] width 14 height 6
click at [352, 64] on span "Add variable" at bounding box center [351, 62] width 21 height 6
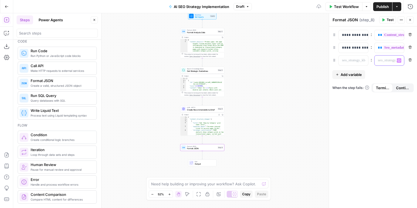
click at [399, 62] on button "Variables Menu" at bounding box center [399, 60] width 4 height 4
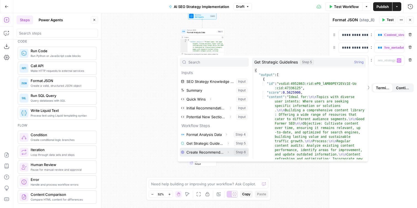
click at [229, 152] on icon "button" at bounding box center [228, 151] width 3 height 3
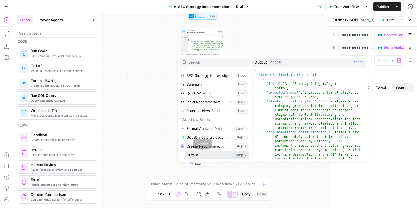
click at [202, 154] on icon "button" at bounding box center [202, 155] width 1 height 2
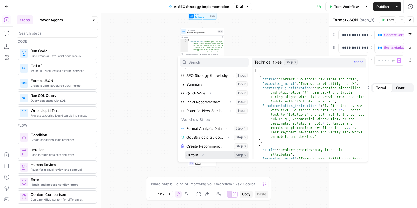
scroll to position [41, 0]
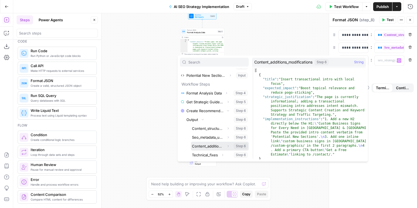
click at [217, 147] on button "Select variable Content_additions_modifications" at bounding box center [220, 146] width 58 height 9
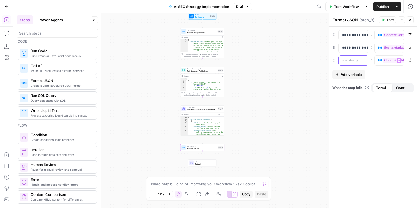
click at [350, 60] on p at bounding box center [349, 61] width 14 height 6
click at [359, 73] on span "Add variable" at bounding box center [351, 75] width 21 height 6
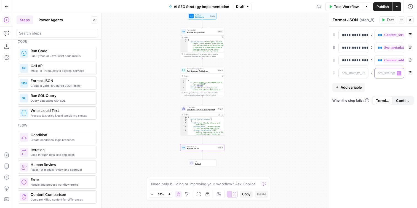
click at [390, 78] on div at bounding box center [385, 73] width 21 height 10
click at [396, 60] on div "Variables Menu" at bounding box center [398, 63] width 33 height 10
click at [401, 61] on button "Variables Menu" at bounding box center [399, 60] width 4 height 4
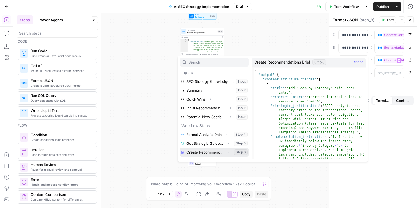
click at [227, 152] on icon "button" at bounding box center [228, 151] width 3 height 3
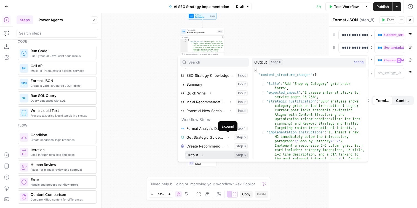
click at [201, 154] on icon "button" at bounding box center [202, 154] width 3 height 3
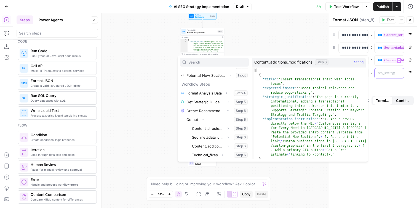
click at [384, 76] on p at bounding box center [385, 73] width 14 height 6
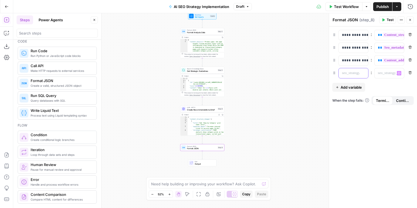
click at [361, 71] on div "“/” to reference Variables Menu" at bounding box center [354, 73] width 30 height 10
click at [396, 72] on div "“/” to reference Variables Menu" at bounding box center [390, 73] width 30 height 10
click at [397, 71] on button "Variables Menu" at bounding box center [399, 73] width 4 height 4
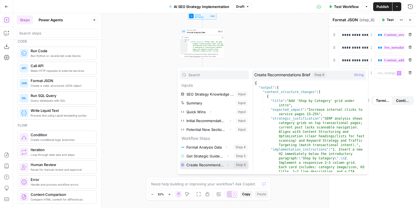
click at [227, 165] on icon "button" at bounding box center [228, 164] width 3 height 3
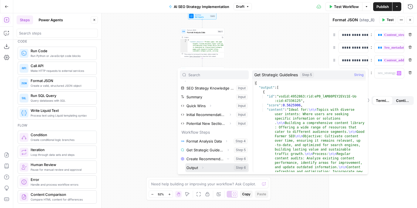
click at [203, 167] on icon "button" at bounding box center [202, 167] width 3 height 3
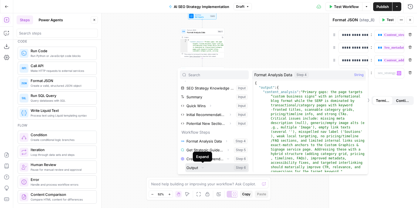
scroll to position [41, 0]
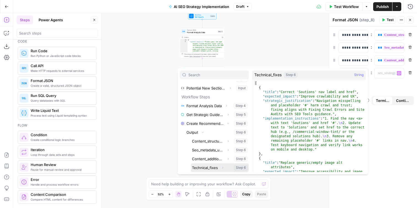
click at [213, 169] on button "Select variable Technical_fixes" at bounding box center [220, 167] width 58 height 9
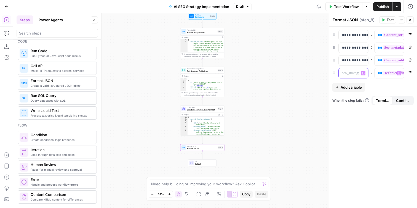
click at [349, 73] on p at bounding box center [349, 73] width 14 height 6
click at [381, 89] on div "**********" at bounding box center [373, 116] width 88 height 181
click at [382, 10] on button "Publish" at bounding box center [382, 6] width 19 height 9
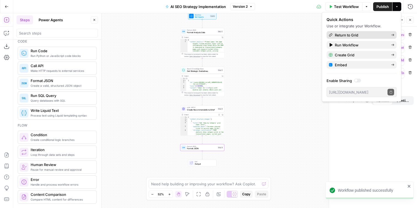
click at [357, 34] on span "Return to Grid" at bounding box center [361, 35] width 52 height 6
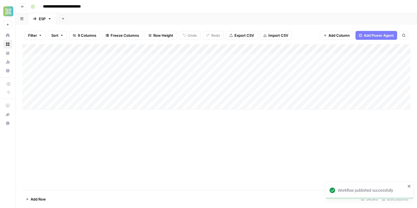
scroll to position [0, 99]
click at [375, 48] on div "Add Column" at bounding box center [216, 76] width 388 height 65
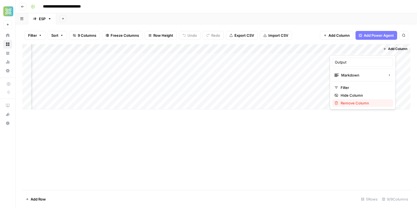
click at [352, 100] on span "Remove Column" at bounding box center [365, 103] width 48 height 6
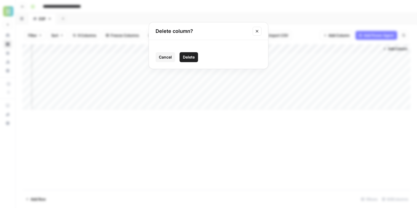
click at [194, 53] on button "Delete" at bounding box center [189, 57] width 18 height 10
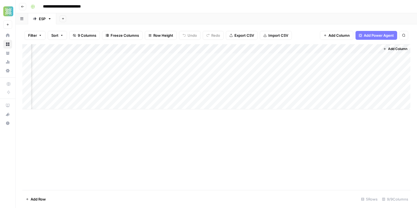
scroll to position [0, 49]
click at [373, 57] on div "Add Column" at bounding box center [216, 76] width 388 height 65
click at [270, 162] on div "Add Column" at bounding box center [216, 117] width 388 height 146
click at [224, 55] on div "Add Column" at bounding box center [216, 76] width 388 height 65
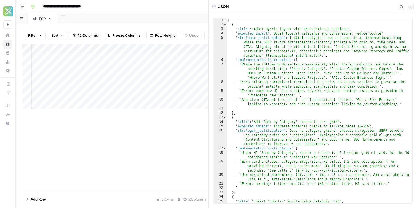
scroll to position [62, 0]
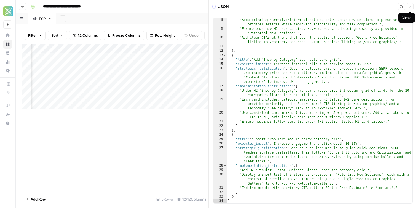
click at [409, 6] on icon "button" at bounding box center [410, 6] width 3 height 3
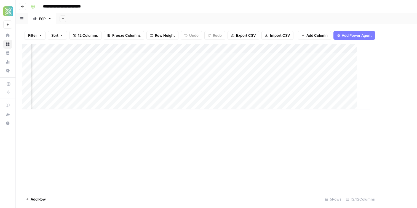
scroll to position [0, 241]
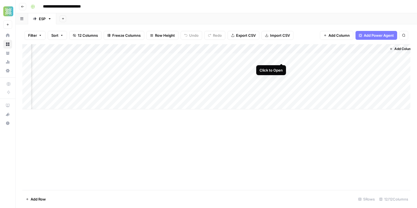
click at [281, 57] on div "Add Column" at bounding box center [216, 76] width 388 height 65
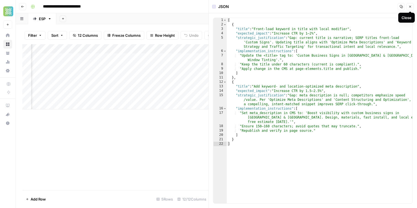
click at [413, 7] on button "Close" at bounding box center [410, 6] width 7 height 7
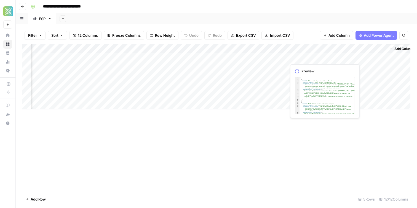
click at [320, 56] on div "Add Column" at bounding box center [216, 76] width 388 height 65
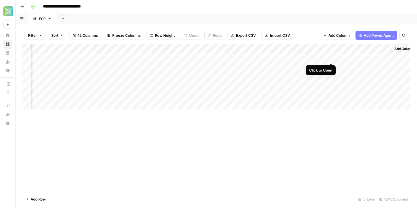
click at [332, 57] on div "Add Column" at bounding box center [216, 76] width 388 height 65
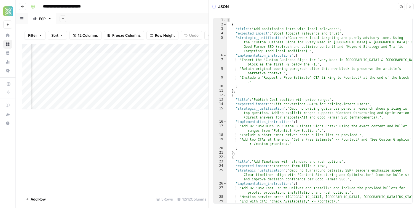
click at [408, 8] on button "Close" at bounding box center [410, 6] width 7 height 7
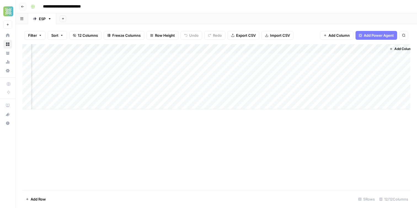
scroll to position [0, 248]
click at [404, 47] on span "Add Column" at bounding box center [397, 48] width 19 height 5
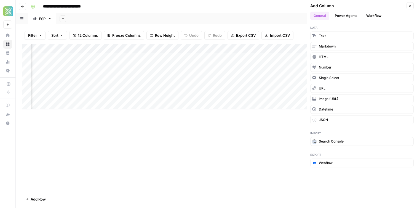
click at [294, 11] on header "**********" at bounding box center [216, 6] width 401 height 13
click at [227, 60] on div "Add Column" at bounding box center [216, 76] width 388 height 65
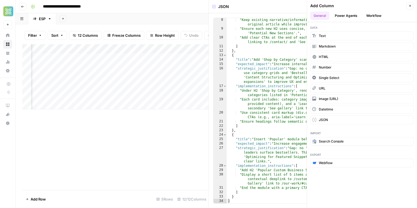
scroll to position [60, 0]
type textarea "**********"
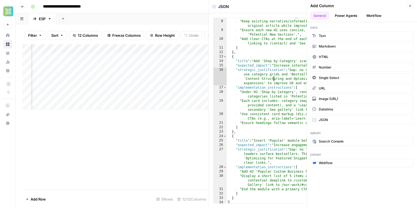
click at [273, 79] on div ""Place the following H2 sections immediately after the introduction and before …" at bounding box center [320, 104] width 186 height 207
click at [411, 7] on icon "button" at bounding box center [410, 5] width 3 height 3
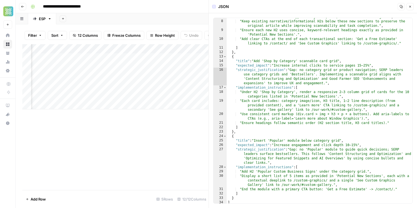
click at [188, 7] on div "**********" at bounding box center [219, 6] width 383 height 9
click at [412, 7] on button "Close" at bounding box center [410, 6] width 7 height 7
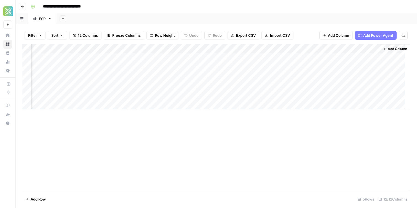
scroll to position [0, 241]
click at [233, 48] on div "Add Column" at bounding box center [216, 76] width 388 height 65
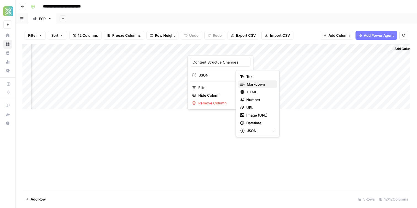
click at [259, 83] on span "Markdown" at bounding box center [260, 84] width 26 height 6
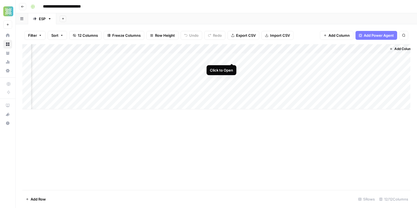
click at [231, 58] on div "Add Column" at bounding box center [216, 76] width 388 height 65
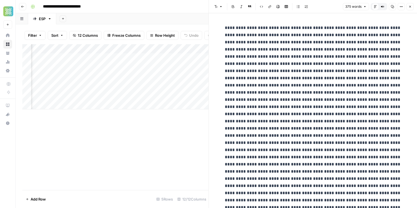
click at [191, 25] on div "Filter Sort 12 Columns Freeze Columns Row Height Undo Redo Export CSV Import CS…" at bounding box center [112, 115] width 193 height 183
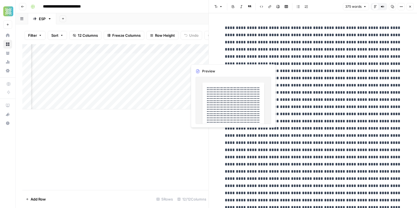
click at [204, 49] on div "Add Column" at bounding box center [115, 76] width 186 height 65
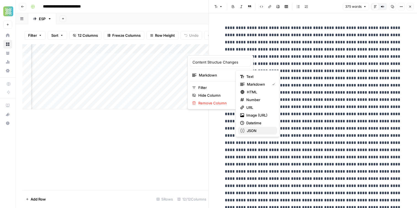
click at [256, 129] on span "JSON" at bounding box center [260, 131] width 26 height 6
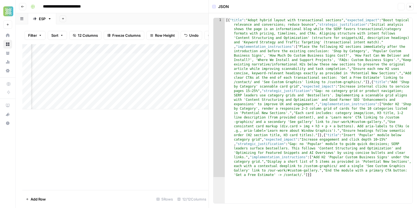
click at [172, 120] on div "Add Column" at bounding box center [115, 117] width 186 height 146
click at [115, 57] on div "Add Column" at bounding box center [115, 76] width 186 height 65
click at [120, 49] on div "Add Column" at bounding box center [115, 76] width 186 height 65
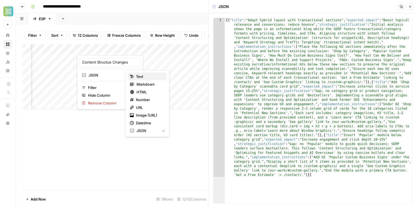
click at [135, 79] on div "Text" at bounding box center [147, 77] width 35 height 6
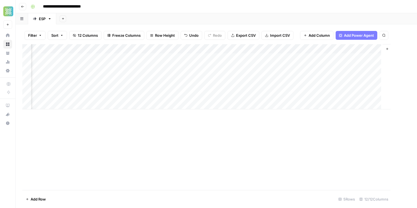
scroll to position [0, 241]
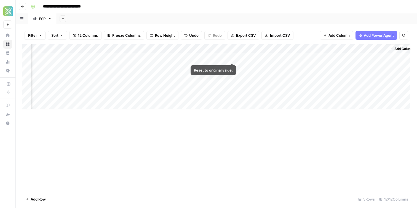
click at [217, 57] on div "Add Column" at bounding box center [216, 76] width 388 height 65
click at [233, 49] on div "Add Column" at bounding box center [216, 76] width 388 height 65
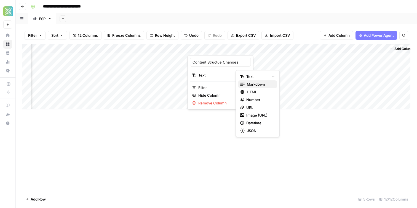
click at [252, 86] on span "Markdown" at bounding box center [260, 84] width 26 height 6
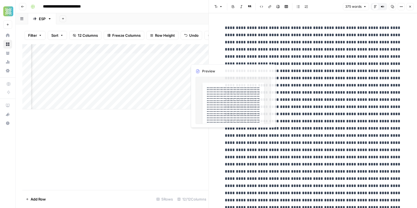
scroll to position [0, 350]
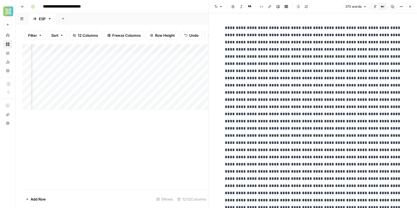
click at [126, 50] on div "Add Column" at bounding box center [115, 76] width 186 height 65
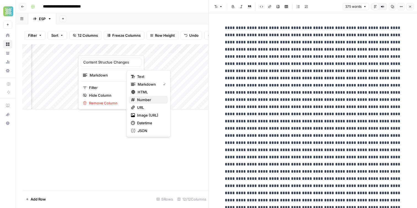
click at [160, 96] on button "Number" at bounding box center [148, 100] width 39 height 8
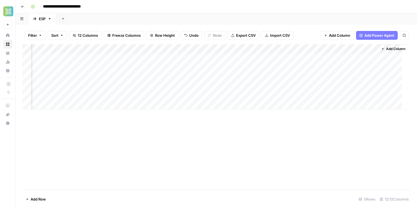
scroll to position [0, 241]
click at [235, 50] on div "Add Column" at bounding box center [216, 76] width 388 height 65
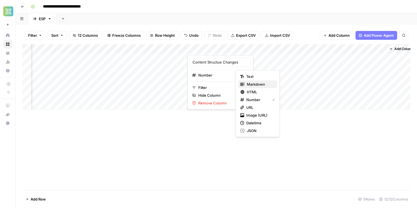
click at [256, 85] on span "Markdown" at bounding box center [260, 84] width 26 height 6
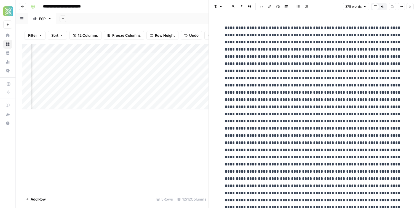
scroll to position [0, 344]
click at [130, 48] on div "Add Column" at bounding box center [115, 76] width 186 height 65
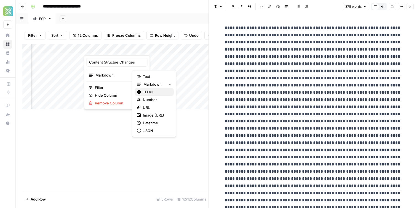
click at [153, 93] on span "HTML" at bounding box center [156, 92] width 26 height 6
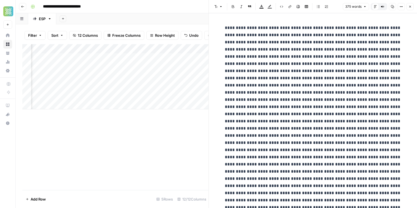
click at [129, 47] on div "Add Column" at bounding box center [115, 76] width 186 height 65
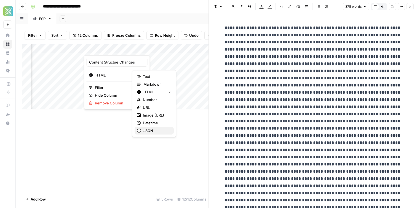
click at [162, 132] on span "JSON" at bounding box center [156, 131] width 26 height 6
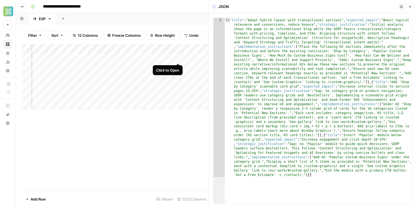
click at [177, 58] on div "Add Column" at bounding box center [115, 76] width 186 height 65
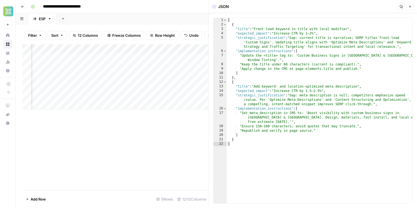
click at [412, 7] on button "Close" at bounding box center [410, 6] width 7 height 7
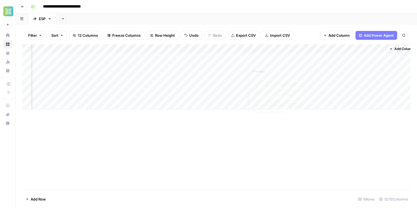
scroll to position [0, 248]
click at [375, 57] on div "Add Column" at bounding box center [216, 76] width 388 height 65
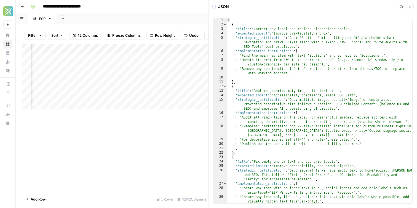
click at [409, 6] on icon "button" at bounding box center [410, 6] width 3 height 3
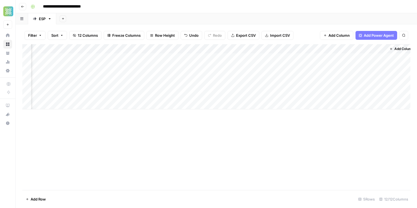
scroll to position [0, 248]
click at [219, 57] on div "Add Column" at bounding box center [216, 76] width 388 height 65
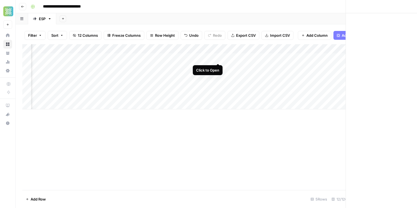
scroll to position [0, 243]
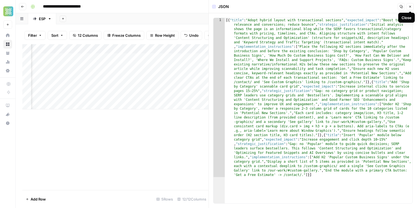
click at [412, 7] on icon "button" at bounding box center [410, 6] width 3 height 3
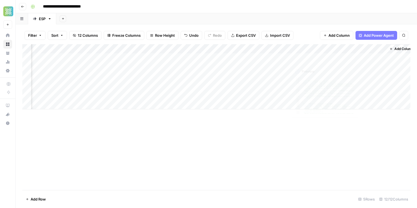
scroll to position [0, 248]
click at [326, 58] on div "Add Column" at bounding box center [216, 76] width 388 height 65
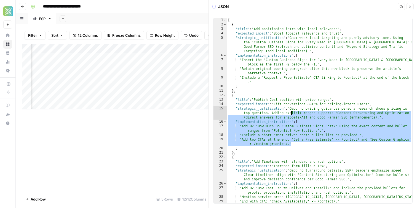
drag, startPoint x: 302, startPoint y: 145, endPoint x: 270, endPoint y: 35, distance: 114.8
click at [270, 35] on div "[ { "title" : "Add positioning intro with local relevance" , "expected_impact" …" at bounding box center [320, 115] width 186 height 194
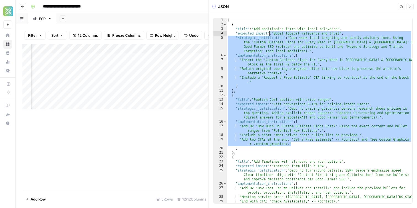
click at [292, 83] on div "[ { "title" : "Add positioning intro with local relevance" , "expected_impact" …" at bounding box center [320, 115] width 186 height 194
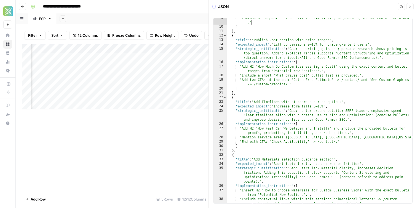
scroll to position [57, 0]
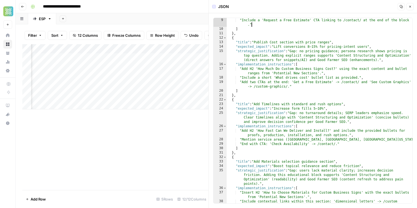
click at [290, 104] on div ""Retain original opening paragraph after this new block to preserve the article…" at bounding box center [320, 110] width 186 height 203
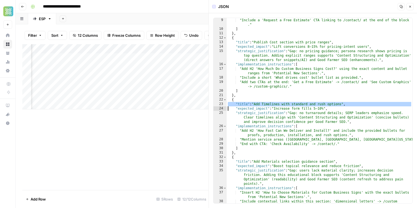
click at [290, 104] on div ""Retain original opening paragraph after this new block to preserve the article…" at bounding box center [320, 110] width 186 height 203
click at [286, 64] on div ""Retain original opening paragraph after this new block to preserve the article…" at bounding box center [320, 110] width 186 height 203
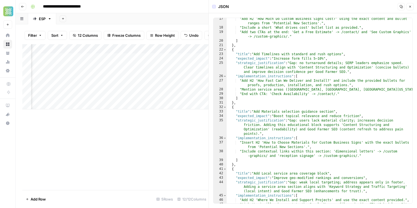
scroll to position [107, 0]
click at [309, 121] on div ""Add H2 'How Much Do Custom Business Signs Cost?' using the exact content and b…" at bounding box center [320, 118] width 186 height 203
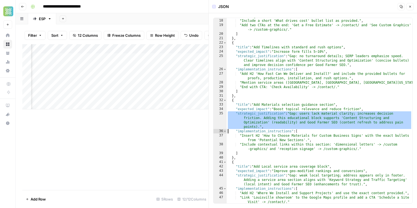
scroll to position [114, 0]
click at [287, 112] on div ""Add H2 'How Much Do Custom Business Signs Cost?' using the exact content and b…" at bounding box center [320, 111] width 186 height 203
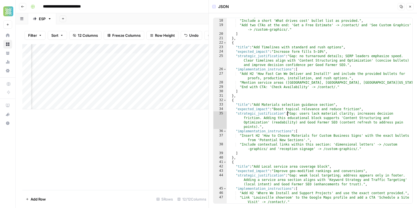
click at [287, 112] on div ""Add H2 'How Much Do Custom Business Signs Cost?' using the exact content and b…" at bounding box center [320, 111] width 186 height 203
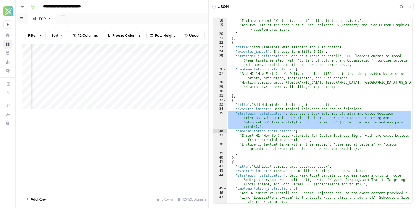
click at [287, 112] on div ""Add H2 'How Much Do Custom Business Signs Cost?' using the exact content and b…" at bounding box center [320, 111] width 186 height 203
click at [275, 109] on div ""Add H2 'How Much Do Custom Business Signs Cost?' using the exact content and b…" at bounding box center [320, 111] width 186 height 203
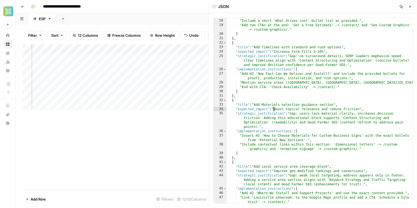
click at [275, 109] on div ""Add H2 'How Much Do Custom Business Signs Cost?' using the exact content and b…" at bounding box center [320, 111] width 186 height 203
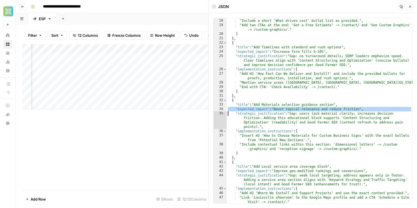
click at [275, 109] on div ""Add H2 'How Much Do Custom Business Signs Cost?' using the exact content and b…" at bounding box center [320, 111] width 186 height 203
click at [262, 108] on div ""Add H2 'How Much Do Custom Business Signs Cost?' using the exact content and b…" at bounding box center [320, 111] width 186 height 203
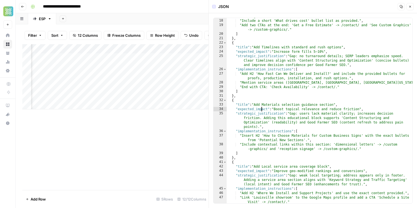
click at [258, 105] on div ""Add H2 'How Much Do Custom Business Signs Cost?' using the exact content and b…" at bounding box center [320, 111] width 186 height 203
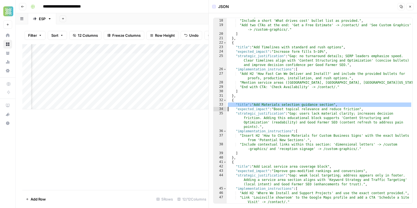
click at [258, 105] on div ""Add H2 'How Much Do Custom Business Signs Cost?' using the exact content and b…" at bounding box center [320, 111] width 186 height 203
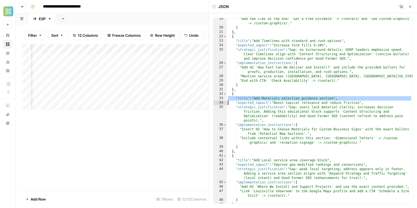
scroll to position [121, 0]
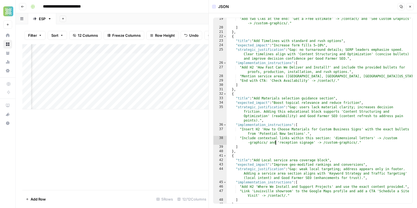
click at [275, 141] on div ""Add two CTAs at the end: 'Get a Free Estimate' -> /contact/ and 'See Custom Gr…" at bounding box center [320, 116] width 186 height 198
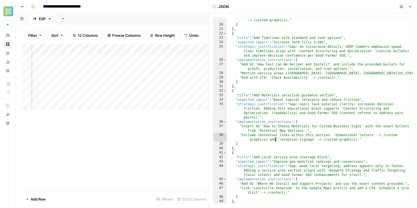
scroll to position [123, 0]
drag, startPoint x: 280, startPoint y: 131, endPoint x: 275, endPoint y: 124, distance: 8.2
click at [275, 124] on div ""Add two CTAs at the end: 'Get a Free Estimate' -> /contact/ and 'See Custom Gr…" at bounding box center [320, 113] width 186 height 198
click at [285, 137] on div ""Add two CTAs at the end: 'Get a Free Estimate' -> /contact/ and 'See Custom Gr…" at bounding box center [320, 113] width 186 height 198
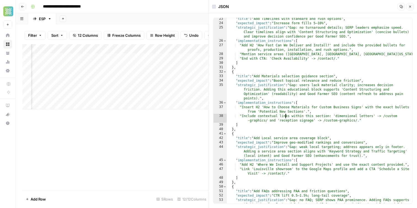
scroll to position [142, 0]
click at [283, 173] on div ""title" : "Add Timelines with standard and rush options" , "expected_impact" : …" at bounding box center [320, 118] width 186 height 203
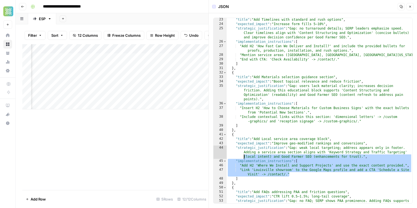
drag, startPoint x: 288, startPoint y: 174, endPoint x: 226, endPoint y: 152, distance: 65.1
click at [226, 152] on div "**********" at bounding box center [312, 111] width 199 height 186
type textarea "**********"
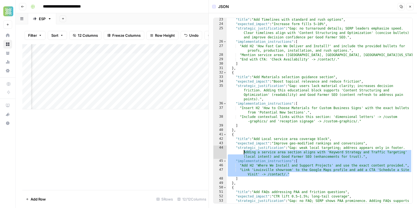
click at [412, 5] on button "Close" at bounding box center [410, 6] width 7 height 7
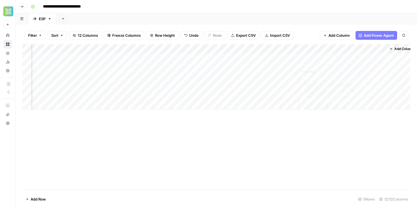
scroll to position [0, 248]
click at [389, 50] on span "Add Column" at bounding box center [397, 48] width 19 height 5
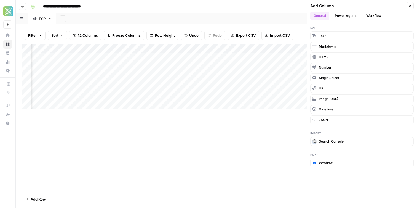
click at [368, 14] on button "Workflow" at bounding box center [374, 16] width 22 height 8
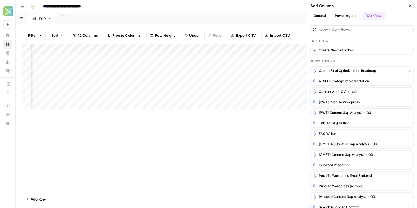
click at [350, 70] on span "Create Final Optimizations Roadmap" at bounding box center [347, 70] width 57 height 5
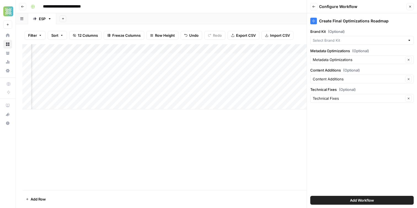
click at [358, 43] on div at bounding box center [361, 40] width 103 height 9
click at [342, 52] on span "Solar Tint" at bounding box center [361, 53] width 92 height 6
type input "Solar Tint"
click at [334, 41] on input "Brand Kit (Optional)" at bounding box center [358, 41] width 91 height 6
click at [340, 53] on span "ESP Window Tinting & Graphics" at bounding box center [361, 53] width 92 height 6
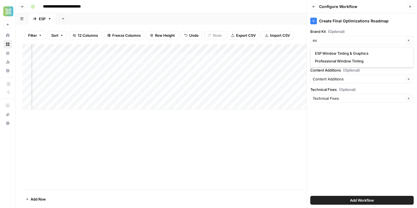
type input "ESP Window Tinting & Graphics"
click at [352, 60] on input "Metadata Optimizations (Optional)" at bounding box center [358, 60] width 91 height 6
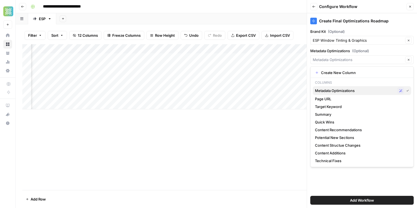
click at [353, 91] on span "Metadata Optimizations" at bounding box center [355, 91] width 80 height 6
type input "Metadata Optimizations"
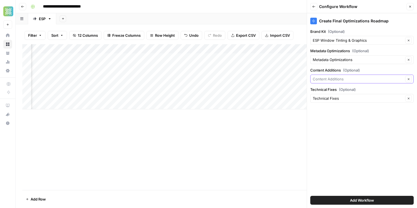
click at [360, 78] on input "Content Additions (Optional)" at bounding box center [358, 79] width 91 height 6
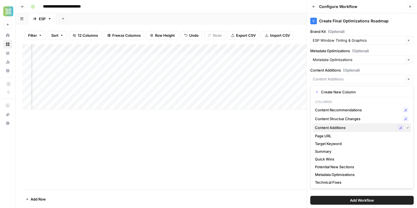
click at [367, 132] on button "Content Additions Possible Match" at bounding box center [362, 127] width 99 height 9
type input "Content Additions"
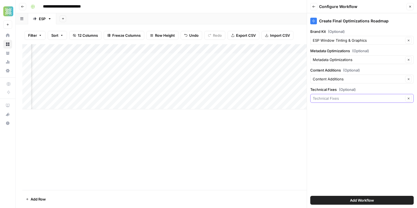
click at [342, 99] on input "Technical Fixes (Optional)" at bounding box center [358, 98] width 91 height 6
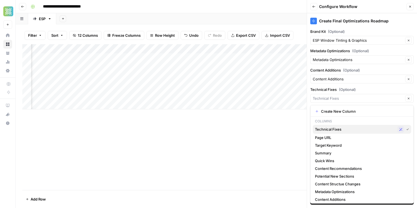
click at [357, 129] on span "Technical Fixes" at bounding box center [355, 129] width 80 height 6
type input "Technical Fixes"
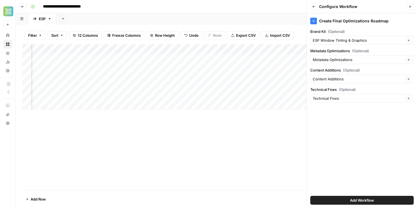
click at [352, 198] on span "Add Workflow" at bounding box center [362, 200] width 24 height 6
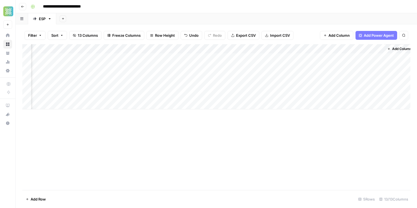
scroll to position [0, 297]
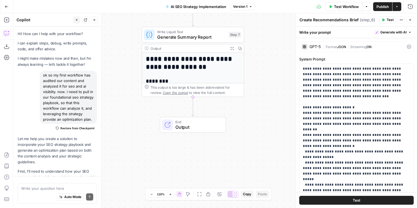
scroll to position [2081, 0]
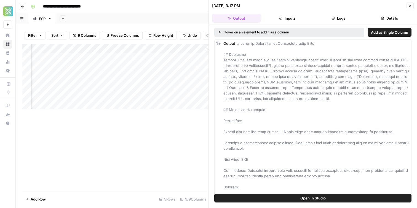
scroll to position [0, 300]
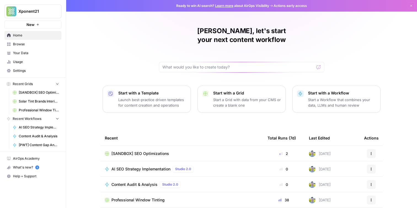
click at [42, 46] on span "Browse" at bounding box center [36, 44] width 46 height 5
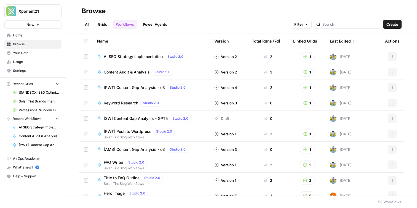
click at [391, 29] on header "Browse All Grids Workflows Power Agents Filter Create" at bounding box center [241, 16] width 351 height 33
click at [391, 26] on span "Create" at bounding box center [393, 25] width 12 height 6
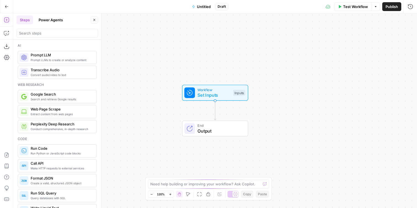
click at [202, 6] on span "Untitled" at bounding box center [204, 7] width 14 height 6
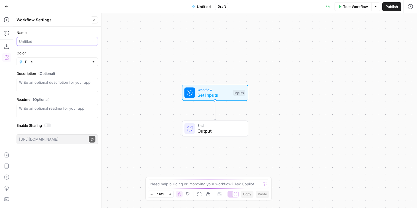
click at [63, 40] on input "Name" at bounding box center [57, 42] width 76 height 6
click at [39, 43] on input "Content" at bounding box center [57, 42] width 76 height 6
click at [152, 58] on div "Workflow Set Inputs Inputs End Output" at bounding box center [215, 110] width 404 height 195
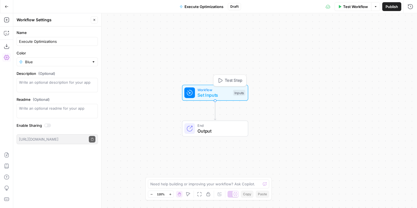
click at [211, 95] on span "Set Inputs" at bounding box center [214, 95] width 33 height 7
click at [36, 41] on input "Execute Optimizations" at bounding box center [57, 42] width 76 height 6
click at [34, 41] on input "Execute Optimizations" at bounding box center [57, 42] width 76 height 6
click at [33, 42] on input "Execute Optimizations" at bounding box center [57, 42] width 76 height 6
click at [32, 42] on input "Execute Optimizations" at bounding box center [57, 42] width 76 height 6
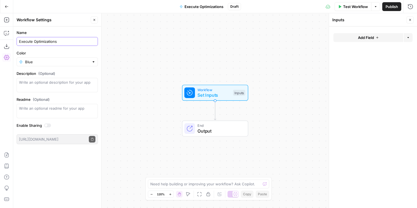
drag, startPoint x: 33, startPoint y: 42, endPoint x: 13, endPoint y: 42, distance: 20.1
click at [12, 42] on body "Xponent21 New Home Browse Your Data Usage Settings Recent Grids [SANDBOX] SEO O…" at bounding box center [208, 104] width 417 height 208
click at [39, 43] on input "Execute Optimizations" at bounding box center [57, 42] width 76 height 6
drag, startPoint x: 34, startPoint y: 42, endPoint x: 7, endPoint y: 40, distance: 27.2
click at [7, 40] on body "Xponent21 New Home Browse Your Data Usage Settings Recent Grids [SANDBOX] SEO O…" at bounding box center [208, 104] width 417 height 208
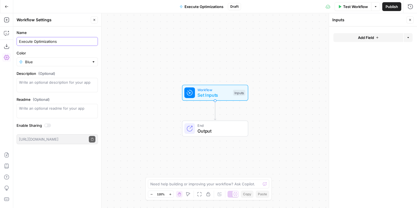
click at [25, 40] on input "Execute Optimizations" at bounding box center [57, 42] width 76 height 6
drag, startPoint x: 65, startPoint y: 42, endPoint x: 75, endPoint y: 44, distance: 9.5
click at [74, 43] on input "Create Final Optimizations Brief" at bounding box center [57, 42] width 76 height 6
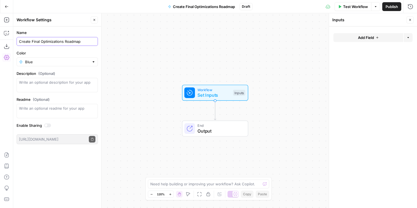
type input "Create Final Optimizations Roadmap"
click at [68, 29] on form "Name Create Final Optimizations Roadmap Color Blue Description (Optional) Readm…" at bounding box center [57, 86] width 88 height 121
click at [378, 36] on icon "button" at bounding box center [377, 37] width 3 height 3
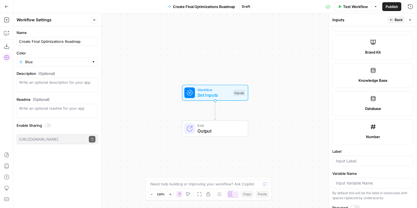
scroll to position [116, 0]
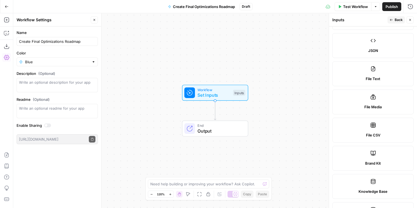
click at [368, 49] on div "JSON" at bounding box center [373, 51] width 72 height 6
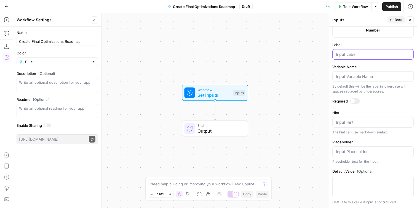
click at [358, 55] on input "Label" at bounding box center [373, 55] width 74 height 6
type input "Metadata Optimizations"
click at [295, 55] on div "Workflow Set Inputs Inputs End Output" at bounding box center [215, 110] width 404 height 195
click at [396, 21] on span "Back" at bounding box center [399, 19] width 8 height 5
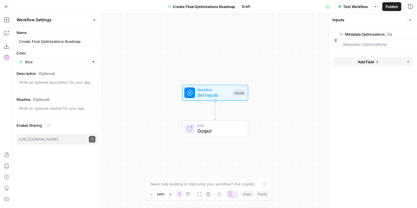
click at [411, 20] on icon "button" at bounding box center [410, 19] width 3 height 3
click at [227, 95] on span "Set Inputs" at bounding box center [214, 95] width 33 height 7
click at [201, 96] on span "Set Inputs" at bounding box center [213, 95] width 33 height 7
drag, startPoint x: 329, startPoint y: 95, endPoint x: 309, endPoint y: 97, distance: 20.8
click at [345, 36] on label "Metadata Optimizations (Optional)" at bounding box center [350, 34] width 63 height 6
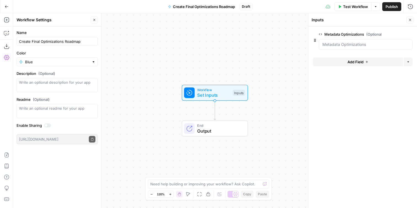
click at [345, 42] on Optimizations "Metadata Optimizations (Optional)" at bounding box center [366, 45] width 87 height 6
click at [397, 34] on span "edit field" at bounding box center [392, 34] width 12 height 4
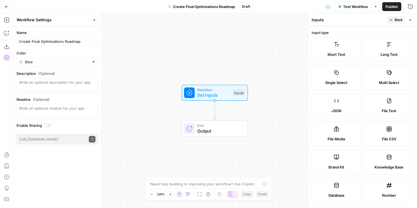
click at [396, 18] on span "Back" at bounding box center [399, 19] width 8 height 5
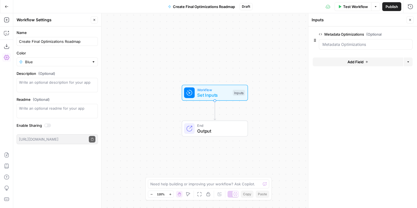
click at [358, 63] on span "Add Field" at bounding box center [356, 62] width 16 height 6
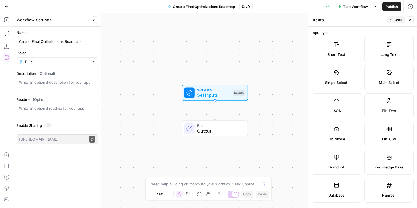
click at [339, 111] on span "JSON" at bounding box center [337, 111] width 10 height 6
click at [392, 19] on icon "button" at bounding box center [391, 19] width 3 height 3
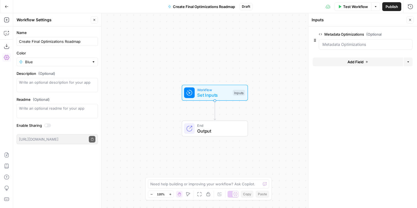
click at [385, 35] on button "edit field" at bounding box center [394, 34] width 21 height 7
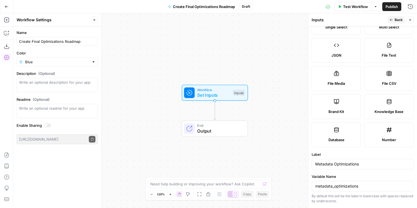
scroll to position [56, 0]
click at [335, 106] on label "Brand Kit" at bounding box center [336, 106] width 49 height 25
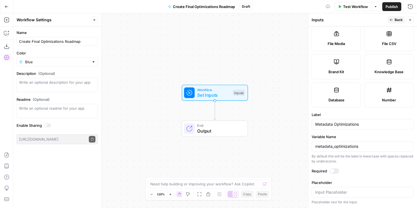
scroll to position [94, 0]
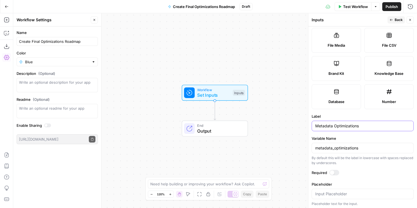
click at [336, 126] on input "Metadata Optimizations" at bounding box center [362, 126] width 95 height 6
type input "Brand Kit"
click at [411, 21] on icon "button" at bounding box center [410, 19] width 3 height 3
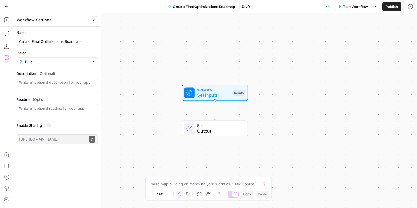
click at [227, 94] on span "Set Inputs" at bounding box center [213, 95] width 33 height 7
click at [410, 36] on button "Delete group" at bounding box center [409, 34] width 7 height 7
click at [366, 37] on icon "button" at bounding box center [366, 37] width 3 height 3
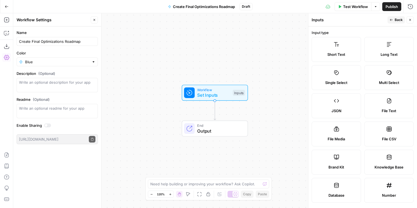
click at [341, 158] on label "Brand Kit" at bounding box center [336, 162] width 49 height 25
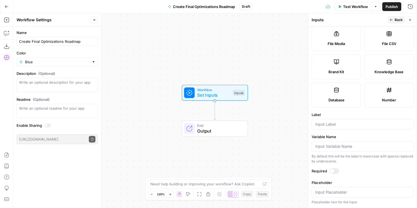
scroll to position [95, 0]
click at [335, 122] on input "Label" at bounding box center [362, 125] width 95 height 6
type input "Brand Kit"
click at [393, 21] on icon "button" at bounding box center [391, 19] width 3 height 3
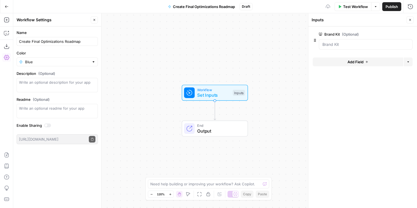
click at [346, 61] on button "Add Field" at bounding box center [358, 61] width 91 height 9
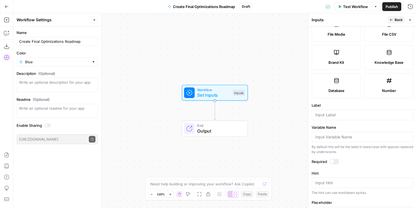
scroll to position [66, 0]
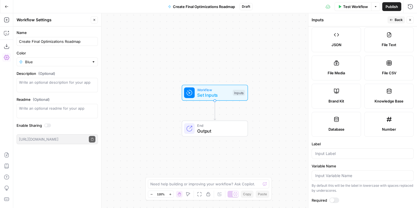
click at [338, 42] on label "JSON" at bounding box center [336, 39] width 49 height 25
click at [330, 155] on input "Label" at bounding box center [362, 154] width 95 height 6
type input "Metadata Optimizations"
click at [396, 21] on span "Back" at bounding box center [399, 19] width 8 height 5
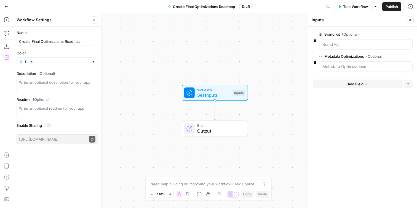
click at [346, 86] on button "Add Field" at bounding box center [358, 83] width 91 height 9
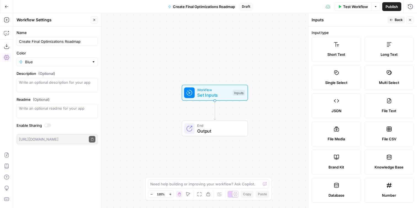
click at [323, 105] on label "JSON" at bounding box center [336, 105] width 49 height 25
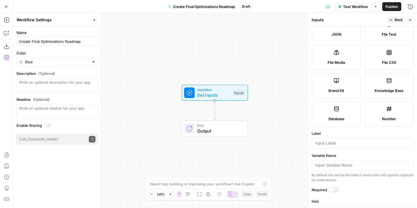
scroll to position [165, 0]
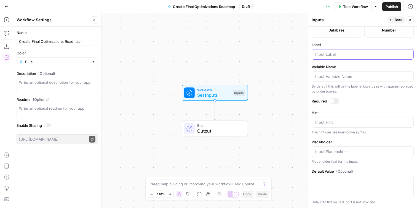
click at [327, 54] on input "Label" at bounding box center [362, 55] width 95 height 6
type input "Content Additions"
click at [399, 20] on span "Back" at bounding box center [399, 19] width 8 height 5
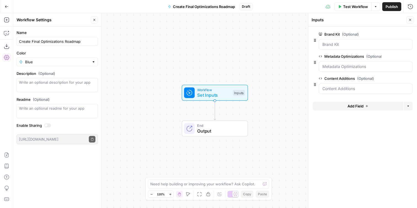
click at [354, 104] on span "Add Field" at bounding box center [356, 106] width 16 height 6
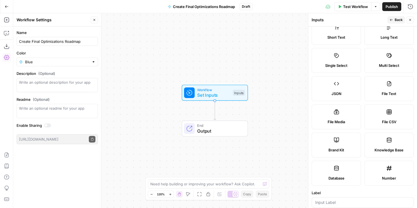
scroll to position [22, 0]
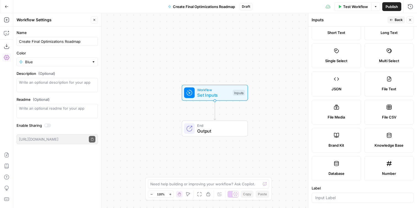
click at [344, 86] on div "JSON" at bounding box center [336, 89] width 40 height 6
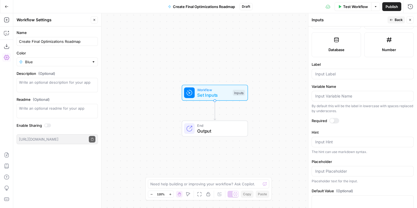
scroll to position [146, 0]
click at [336, 73] on input "Label" at bounding box center [362, 74] width 95 height 6
type input "Technical Fixes"
click at [399, 20] on span "Back" at bounding box center [399, 19] width 8 height 5
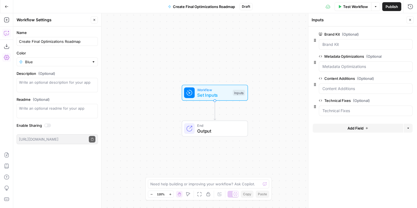
click at [7, 31] on icon "button" at bounding box center [7, 33] width 6 height 6
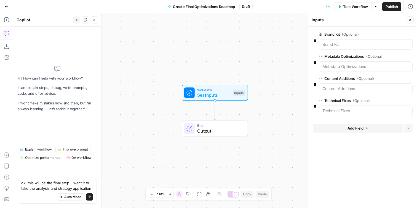
scroll to position [0, 0]
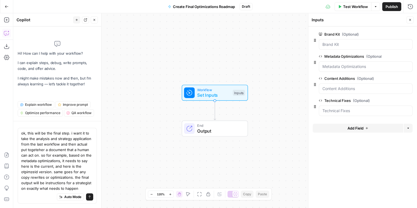
type textarea "ok, this will be the final step. i want it to take the analysis and strategy ap…"
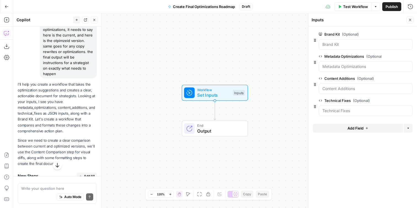
scroll to position [105, 0]
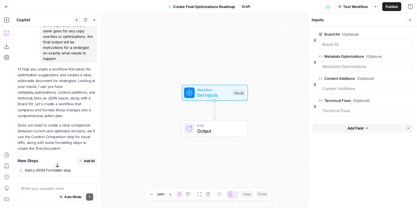
click at [64, 91] on p "I'll help you create a workflow that takes the optimization suggestions and cre…" at bounding box center [57, 92] width 79 height 52
click at [64, 89] on p "I'll help you create a workflow that takes the optimization suggestions and cre…" at bounding box center [57, 92] width 79 height 52
click at [62, 82] on p "I'll help you create a workflow that takes the optimization suggestions and cre…" at bounding box center [57, 92] width 79 height 52
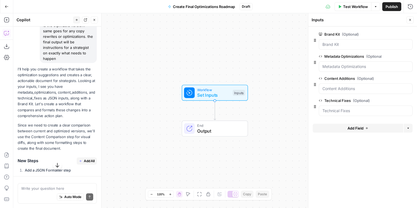
scroll to position [113, 0]
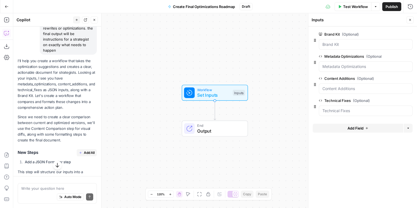
click at [49, 102] on p "I'll help you create a workflow that takes the optimization suggestions and cre…" at bounding box center [57, 84] width 79 height 52
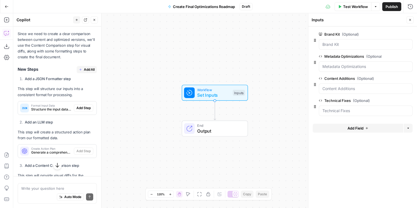
scroll to position [196, 0]
click at [46, 95] on p "This step will structure our inputs into a consistent format for processing." at bounding box center [57, 92] width 79 height 12
click at [50, 93] on p "This step will structure our inputs into a consistent format for processing." at bounding box center [57, 92] width 79 height 12
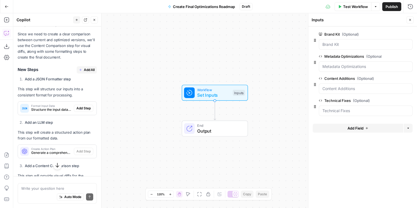
click at [86, 70] on span "Add All" at bounding box center [89, 69] width 11 height 5
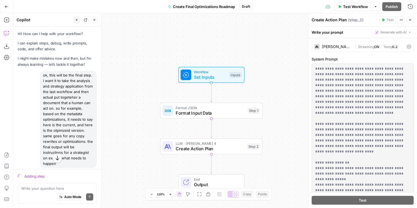
scroll to position [2, 0]
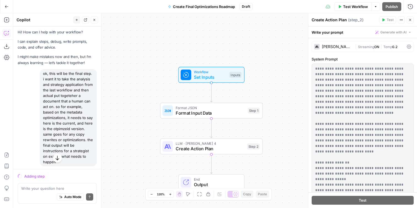
click at [69, 108] on div "ok, this will be the final step. i want it to take the analysis and strategy ap…" at bounding box center [68, 117] width 57 height 97
copy div "ok, this will be the final step. i want it to take the analysis and strategy ap…"
click at [56, 82] on div "ok, this will be the final step. i want it to take the analysis and strategy ap…" at bounding box center [68, 117] width 57 height 97
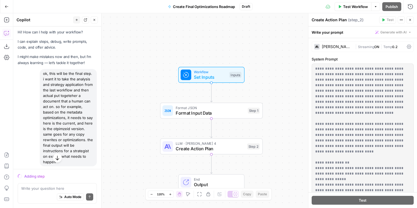
scroll to position [412, 0]
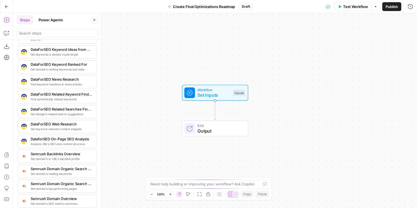
scroll to position [544, 0]
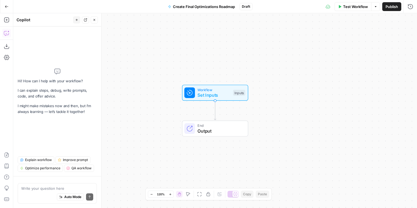
type textarea "ok, this will be the final step. i want it to take the analysis and strategy ap…"
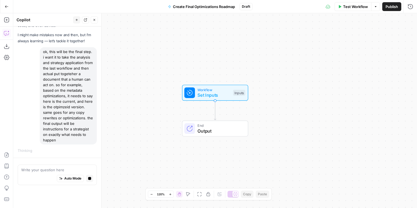
scroll to position [5, 0]
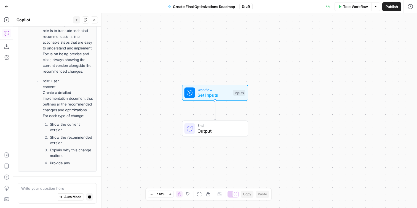
click at [223, 92] on span "Set Inputs" at bounding box center [214, 95] width 33 height 7
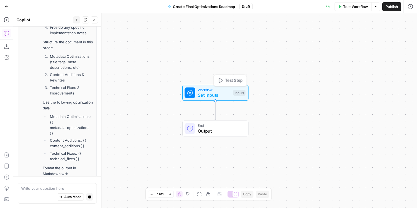
click at [227, 96] on span "Set Inputs" at bounding box center [214, 95] width 33 height 7
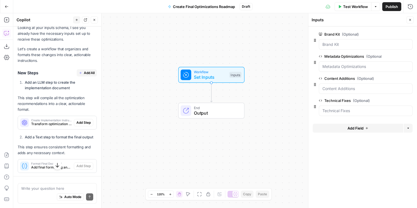
scroll to position [192, 0]
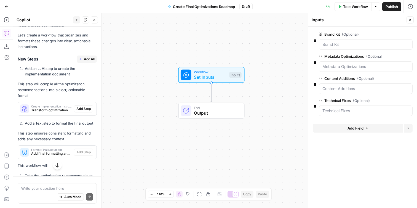
click at [55, 89] on p "This step will compile all the optimization recommendations into a clear, actio…" at bounding box center [57, 89] width 79 height 17
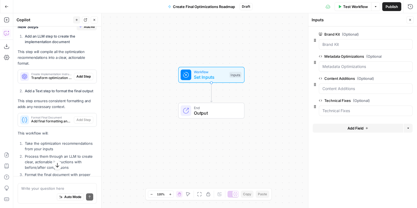
scroll to position [223, 0]
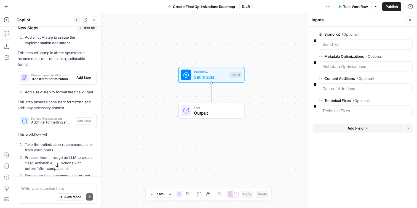
click at [55, 102] on p "This step ensures consistent formatting and adds any necessary context." at bounding box center [57, 105] width 79 height 12
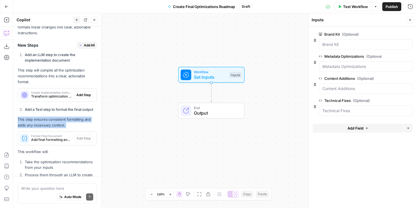
scroll to position [331, 0]
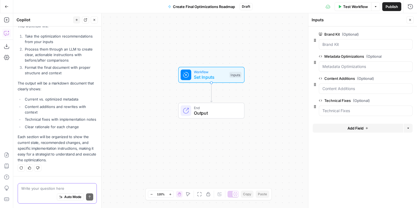
click at [47, 188] on textarea at bounding box center [57, 188] width 72 height 6
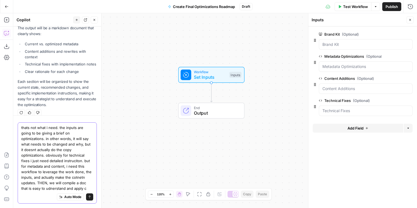
scroll to position [392, 0]
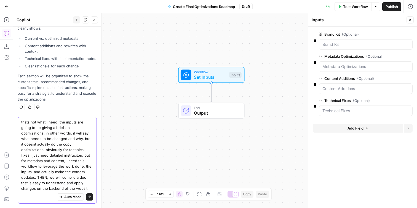
type textarea "thats not what i need. the inputs are going to be giving a brief on optimizatio…"
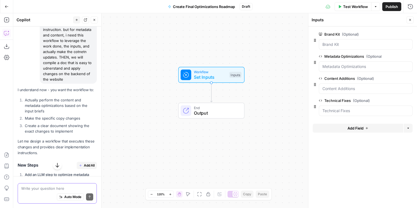
scroll to position [533, 0]
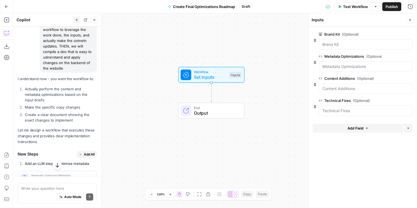
click at [55, 91] on li "Actually perform the content and metadata optimizations based on the input brie…" at bounding box center [59, 94] width 73 height 17
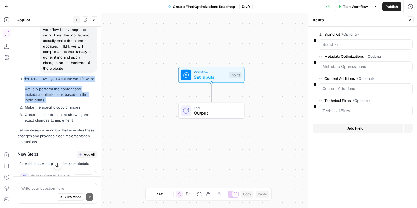
drag, startPoint x: 51, startPoint y: 97, endPoint x: 23, endPoint y: 71, distance: 38.5
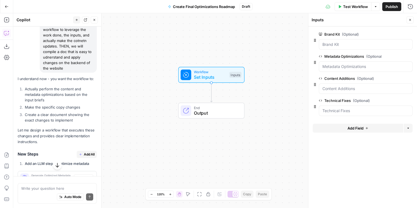
click at [41, 92] on li "Actually perform the content and metadata optimizations based on the input brie…" at bounding box center [59, 94] width 73 height 17
click at [47, 104] on li "Make the specific copy changes" at bounding box center [59, 107] width 73 height 6
click at [50, 113] on li "Create a clear document showing the exact changes to implement" at bounding box center [59, 117] width 73 height 11
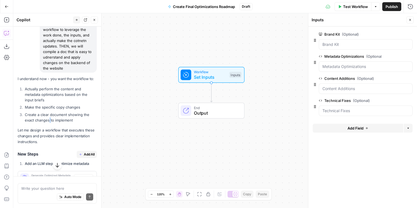
click at [50, 113] on li "Create a clear document showing the exact changes to implement" at bounding box center [59, 117] width 73 height 11
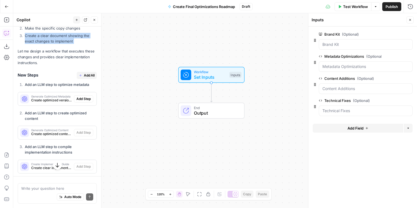
scroll to position [611, 0]
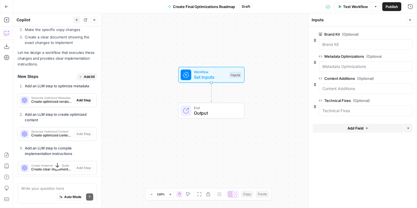
click at [49, 83] on li "Add an LLM step to optimize metadata" at bounding box center [59, 86] width 73 height 6
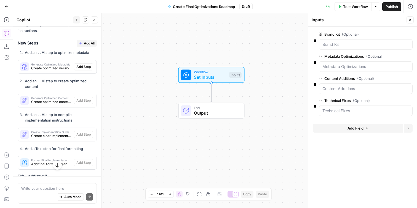
scroll to position [642, 0]
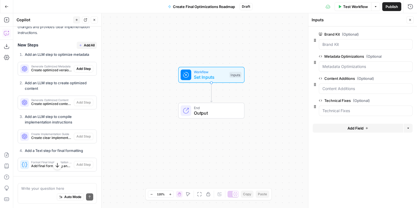
click at [91, 43] on span "Add All" at bounding box center [89, 45] width 11 height 5
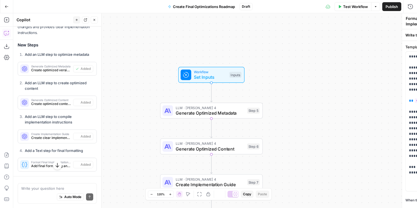
scroll to position [669, 0]
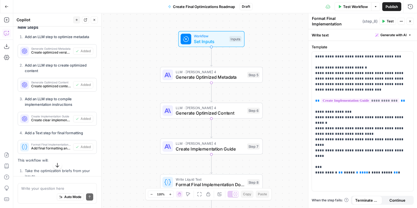
click at [214, 77] on span "Generate Optimized Metadata" at bounding box center [210, 77] width 69 height 7
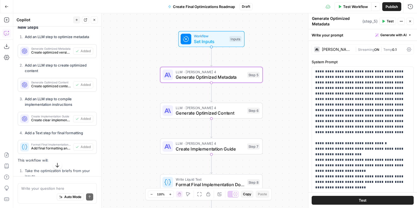
click at [329, 50] on div "[PERSON_NAME] 4" at bounding box center [337, 49] width 31 height 4
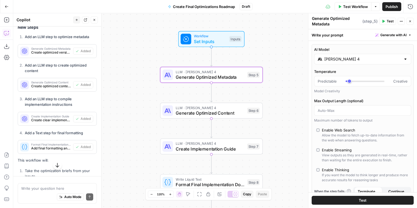
click at [323, 57] on div "[PERSON_NAME] 4" at bounding box center [362, 59] width 97 height 10
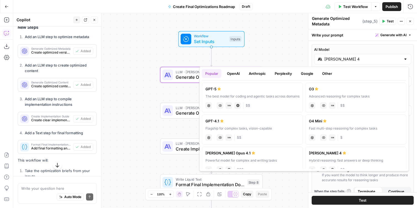
click at [217, 93] on label "GPT-5 The best model for coding and agentic tasks across domains chat Vision Ca…" at bounding box center [252, 98] width 101 height 30
type input "GPT-5"
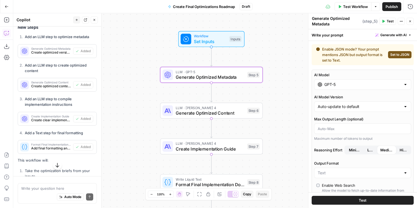
click at [197, 111] on span "Generate Optimized Content" at bounding box center [210, 113] width 69 height 7
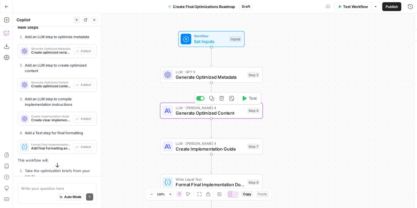
type textarea "Generate Optimized Content"
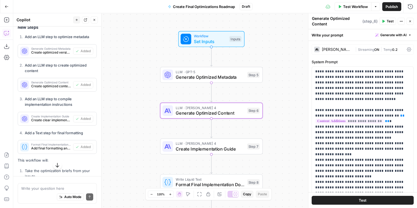
click at [240, 78] on span "Generate Optimized Metadata" at bounding box center [210, 77] width 69 height 7
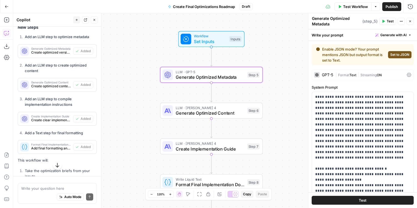
click at [395, 55] on span "Set to JSON" at bounding box center [399, 54] width 19 height 5
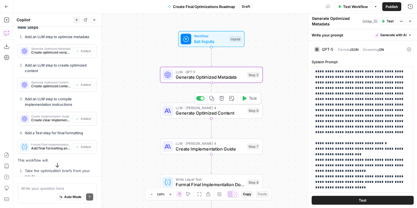
click at [179, 110] on span "Generate Optimized Content" at bounding box center [210, 113] width 69 height 7
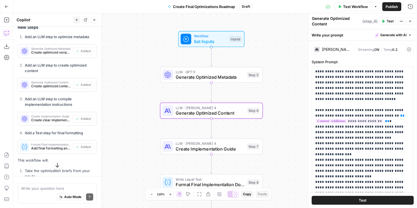
click at [338, 48] on div "[PERSON_NAME] 4" at bounding box center [337, 49] width 31 height 4
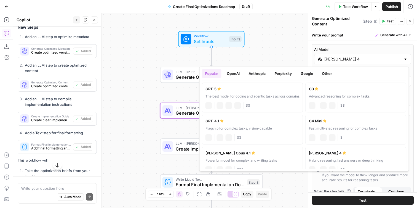
click at [328, 60] on input "[PERSON_NAME] 4" at bounding box center [362, 59] width 77 height 6
click at [257, 100] on label "GPT-5 The best model for coding and agentic tasks across domains chat Vision Ca…" at bounding box center [252, 98] width 101 height 30
type input "GPT-5"
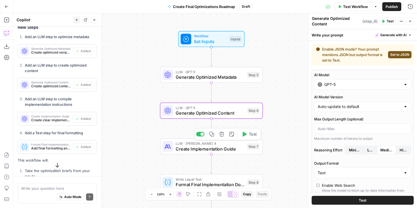
click at [217, 144] on span "LLM · [PERSON_NAME] 4" at bounding box center [210, 143] width 69 height 5
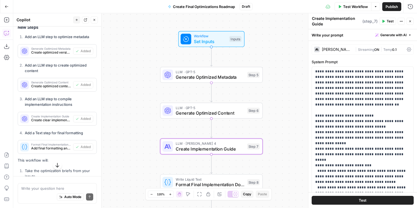
click at [234, 106] on span "LLM · GPT-5" at bounding box center [210, 107] width 69 height 5
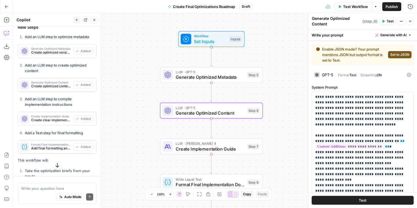
click at [406, 52] on button "Set to JSON" at bounding box center [399, 54] width 23 height 7
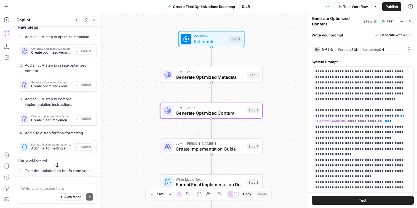
click at [222, 145] on span "LLM · [PERSON_NAME] 4" at bounding box center [210, 143] width 69 height 5
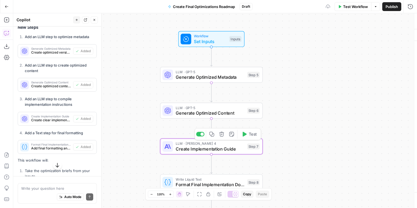
type textarea "Create Implementation Guide"
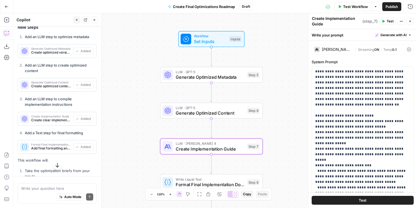
click at [316, 47] on div at bounding box center [317, 50] width 6 height 6
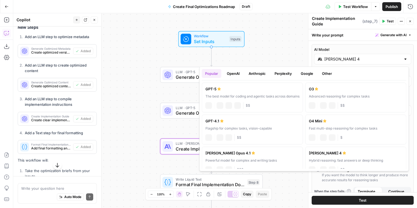
click at [328, 61] on input "[PERSON_NAME] 4" at bounding box center [362, 59] width 77 height 6
click at [274, 52] on div "Workflow Set Inputs Inputs LLM · GPT-5 Generate Optimized Metadata Step 5 LLM ·…" at bounding box center [215, 110] width 404 height 195
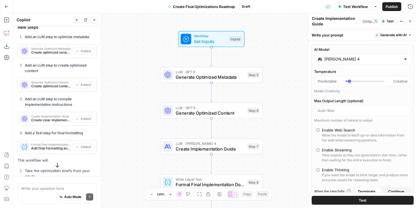
click at [335, 63] on div "[PERSON_NAME] 4" at bounding box center [362, 59] width 97 height 10
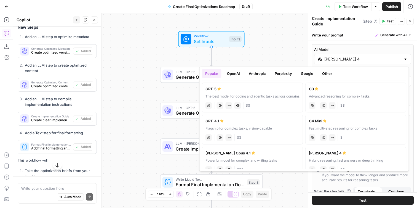
click at [238, 73] on button "OpenAI" at bounding box center [234, 73] width 20 height 9
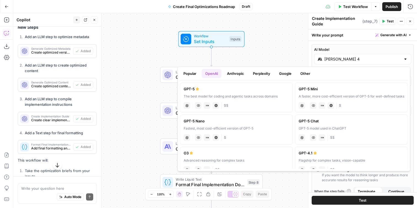
click at [242, 74] on button "Anthropic" at bounding box center [236, 73] width 24 height 9
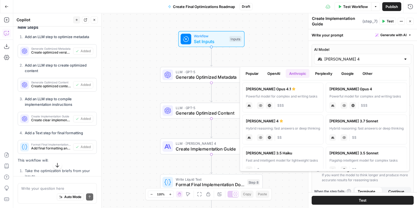
click at [290, 88] on div "[PERSON_NAME] Opus 4.1" at bounding box center [283, 89] width 74 height 6
type input "[PERSON_NAME] Opus 4.1"
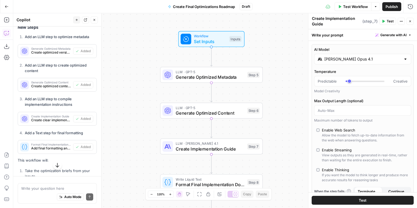
click at [198, 82] on div "LLM · GPT-5 Generate Optimized Metadata Step 5 Copy step Delete step Add Note T…" at bounding box center [211, 75] width 103 height 16
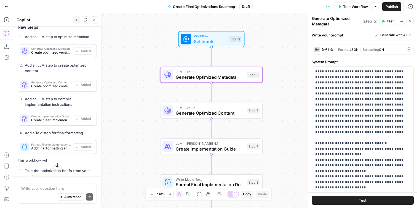
click at [333, 52] on div "GPT-5" at bounding box center [323, 50] width 19 height 6
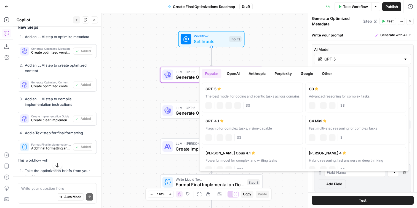
click at [329, 55] on div "GPT-5" at bounding box center [362, 59] width 97 height 10
click at [261, 73] on button "Anthropic" at bounding box center [258, 73] width 24 height 9
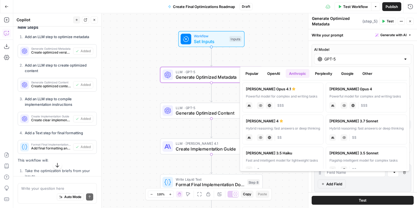
click at [321, 76] on button "Perplexity" at bounding box center [324, 73] width 24 height 9
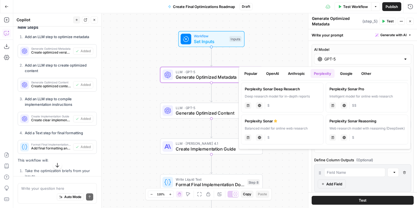
click at [259, 75] on button "Popular" at bounding box center [251, 73] width 20 height 9
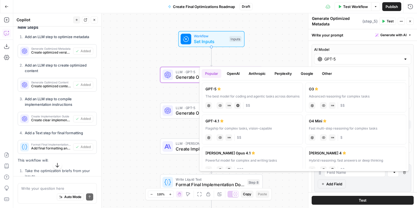
click at [239, 73] on button "OpenAI" at bounding box center [234, 73] width 20 height 9
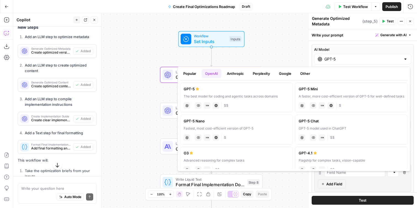
click at [240, 76] on button "Anthropic" at bounding box center [236, 73] width 24 height 9
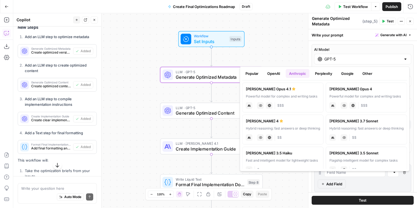
click at [307, 105] on div "anthropic Vision Capabilities Live Web Research $$$" at bounding box center [283, 105] width 74 height 8
type input "[PERSON_NAME] Opus 4.1"
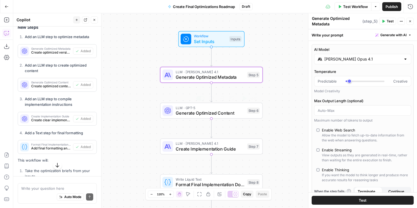
click at [205, 114] on span "Generate Optimized Content" at bounding box center [210, 113] width 69 height 7
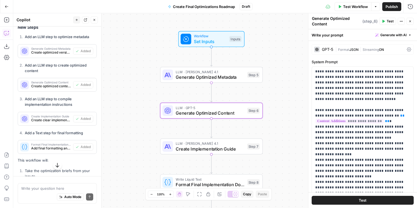
click at [326, 45] on div "GPT-5 | Format JSON | Streaming ON" at bounding box center [363, 49] width 102 height 10
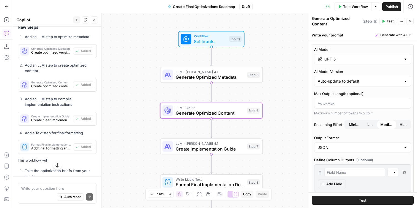
click at [326, 58] on input "GPT-5" at bounding box center [362, 59] width 77 height 6
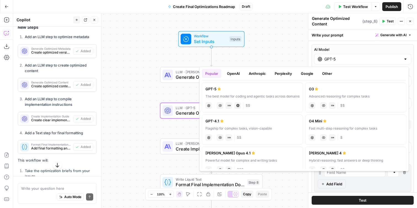
click at [257, 74] on button "Anthropic" at bounding box center [258, 73] width 24 height 9
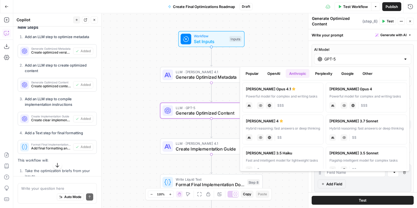
click at [268, 91] on div "[PERSON_NAME] Opus 4.1" at bounding box center [283, 89] width 74 height 6
type input "[PERSON_NAME] Opus 4.1"
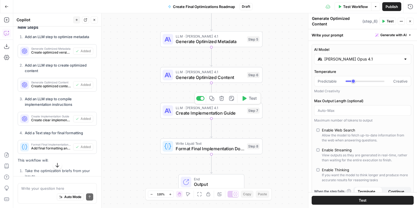
click at [189, 114] on span "Create Implementation Guide" at bounding box center [210, 113] width 69 height 7
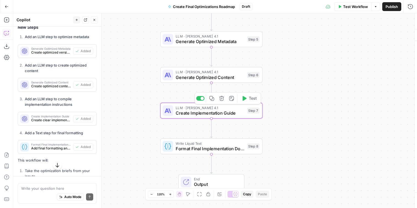
type textarea "Create Implementation Guide"
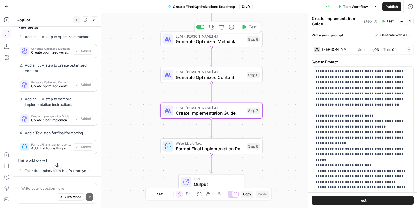
click at [177, 42] on span "Generate Optimized Metadata" at bounding box center [210, 41] width 69 height 7
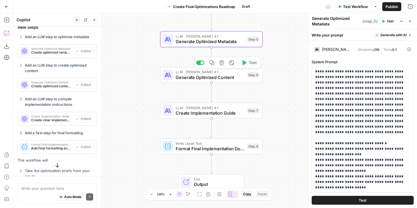
click at [207, 80] on div "LLM · [PERSON_NAME] Opus 4.1 Generate Optimized Content Step 6 Copy step Delete…" at bounding box center [211, 75] width 102 height 16
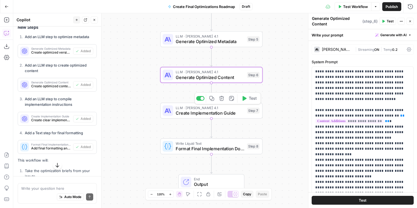
click at [198, 107] on span "LLM · [PERSON_NAME] 4.1" at bounding box center [210, 107] width 69 height 5
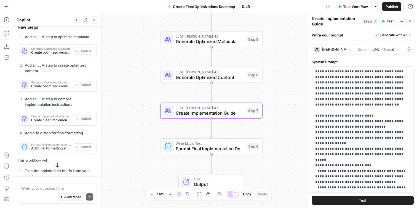
click at [319, 47] on div at bounding box center [317, 50] width 6 height 6
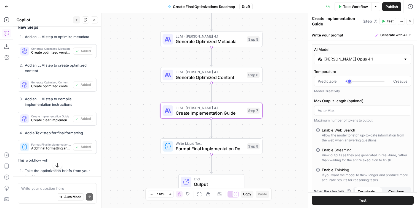
click at [324, 54] on div "[PERSON_NAME] Opus 4.1" at bounding box center [362, 59] width 97 height 10
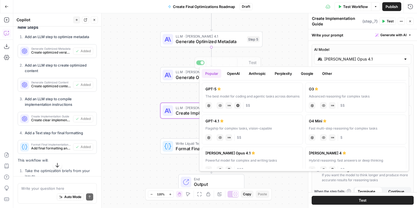
click at [239, 101] on div "chat Vision Capabilities JSON Mode Live Web Research $$" at bounding box center [253, 105] width 94 height 8
type input "GPT-5"
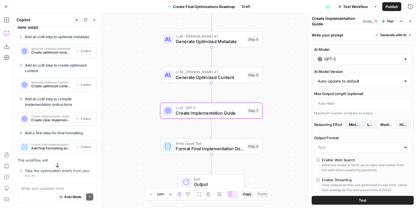
click at [284, 100] on div "Workflow Set Inputs Inputs LLM · [PERSON_NAME] Opus 4.1 Generate Optimized Meta…" at bounding box center [215, 110] width 404 height 195
click at [214, 147] on span "Format Final Implementation Document" at bounding box center [210, 148] width 69 height 7
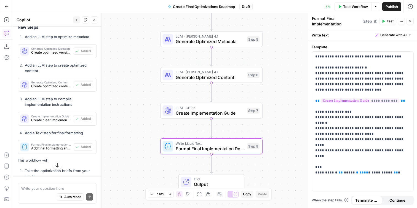
click at [171, 76] on div at bounding box center [168, 75] width 10 height 10
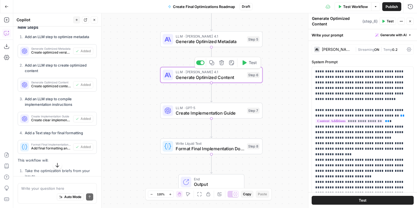
click at [207, 38] on span "LLM · [PERSON_NAME] 4.1" at bounding box center [210, 36] width 69 height 5
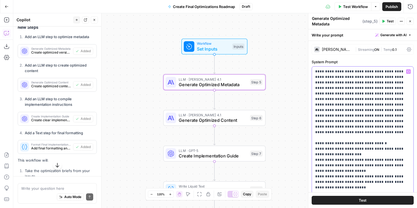
drag, startPoint x: 388, startPoint y: 105, endPoint x: 334, endPoint y: 79, distance: 60.2
drag, startPoint x: 344, startPoint y: 84, endPoint x: 386, endPoint y: 124, distance: 57.6
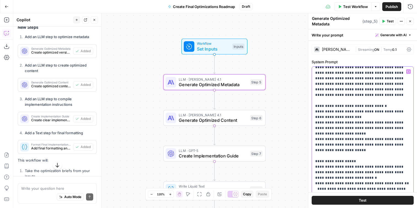
scroll to position [36, 0]
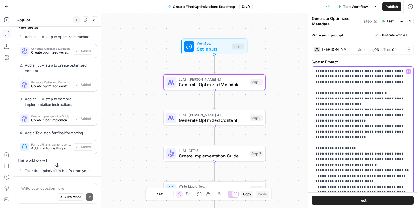
scroll to position [49, 0]
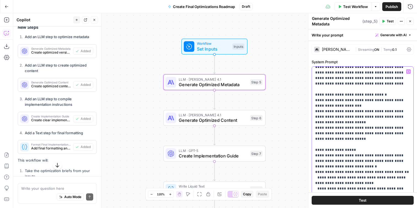
drag, startPoint x: 340, startPoint y: 115, endPoint x: 319, endPoint y: 108, distance: 22.4
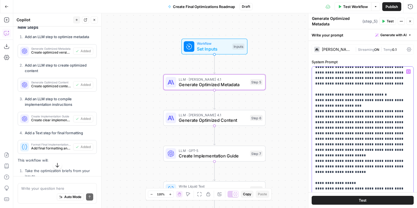
drag, startPoint x: 349, startPoint y: 118, endPoint x: 341, endPoint y: 118, distance: 8.0
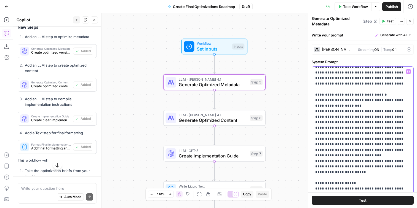
drag, startPoint x: 373, startPoint y: 117, endPoint x: 369, endPoint y: 145, distance: 28.2
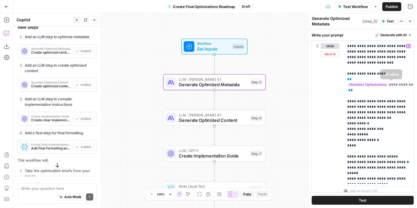
scroll to position [282, 0]
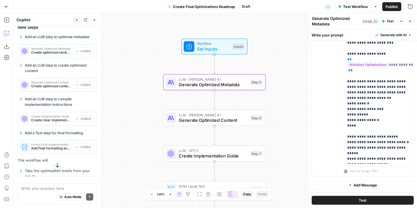
click at [237, 123] on div "LLM · [PERSON_NAME] Opus 4.1 Generate Optimized Content Step 6 Copy step Delete…" at bounding box center [214, 118] width 102 height 16
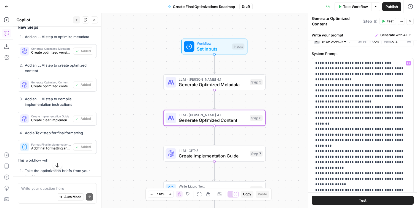
scroll to position [66, 0]
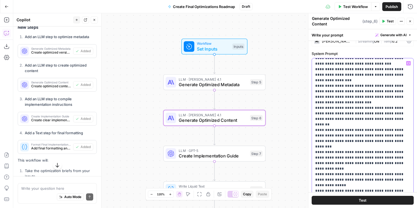
drag, startPoint x: 368, startPoint y: 111, endPoint x: 304, endPoint y: 90, distance: 67.4
click at [304, 92] on body "Xponent21 New Home Browse Your Data Usage Settings Recent Grids [SANDBOX] SEO O…" at bounding box center [208, 104] width 417 height 208
click at [348, 142] on p "**********" at bounding box center [362, 138] width 95 height 287
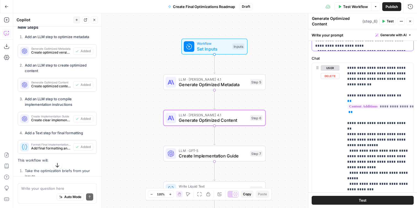
scroll to position [310, 0]
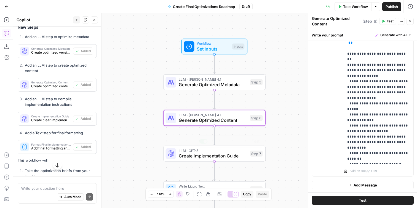
click at [221, 158] on span "Create Implementation Guide" at bounding box center [213, 155] width 69 height 7
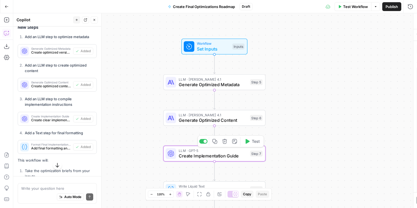
type textarea "Create Implementation Guide"
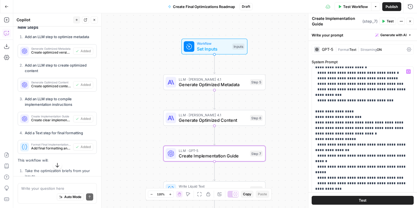
scroll to position [420, 0]
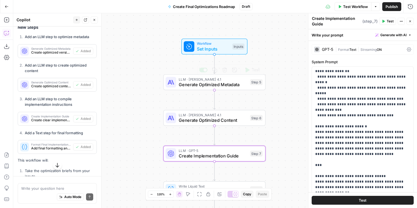
click at [228, 47] on span "Set Inputs" at bounding box center [213, 49] width 33 height 7
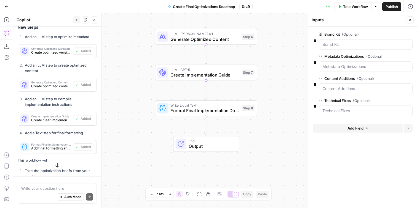
click at [395, 6] on span "Publish" at bounding box center [392, 7] width 12 height 6
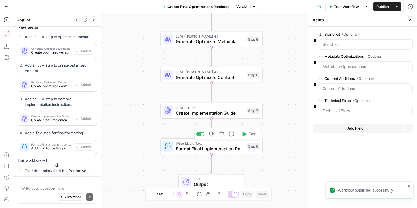
click at [215, 113] on span "Create Implementation Guide" at bounding box center [210, 113] width 69 height 7
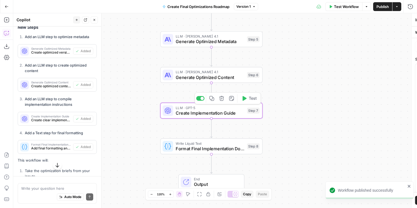
type textarea "Create Implementation Guide"
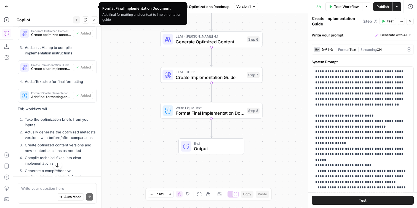
scroll to position [817, 0]
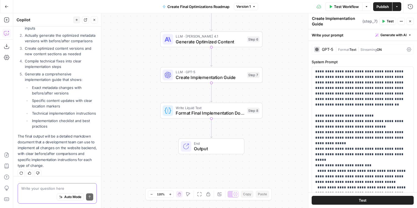
click at [46, 185] on textarea at bounding box center [57, 188] width 72 height 6
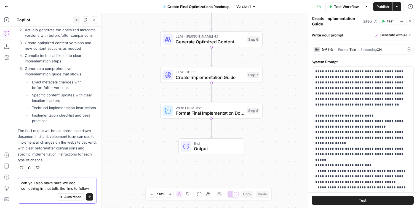
scroll to position [828, 0]
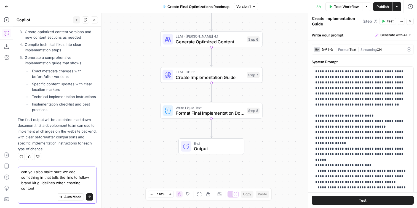
type textarea "can you also make sure we add something in that tells the llms to follow brand …"
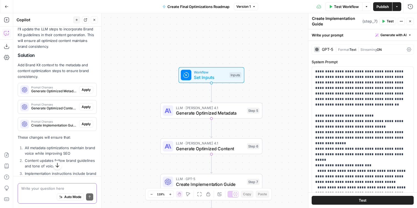
scroll to position [995, 0]
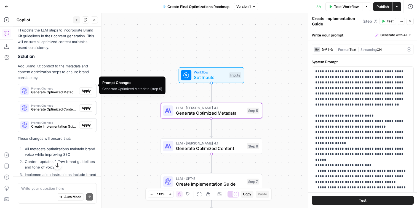
click at [87, 88] on span "Apply" at bounding box center [86, 90] width 9 height 5
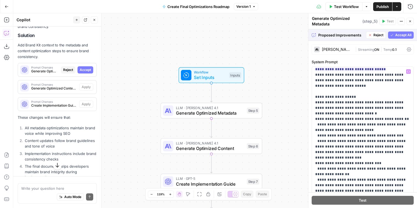
scroll to position [315, 0]
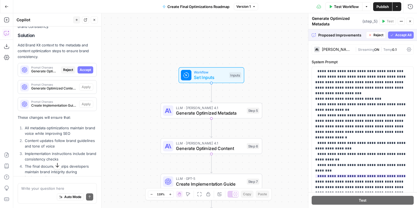
click at [399, 34] on span "Accept All" at bounding box center [403, 35] width 16 height 5
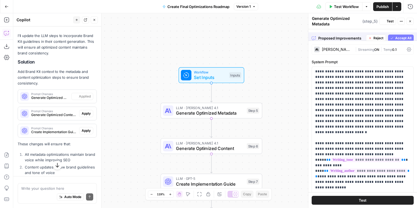
scroll to position [1025, 0]
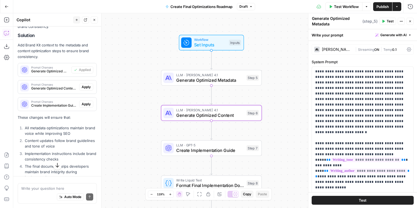
click at [84, 84] on span "Apply" at bounding box center [86, 86] width 9 height 5
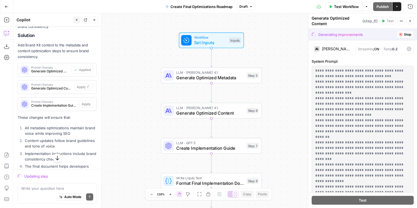
scroll to position [0, 0]
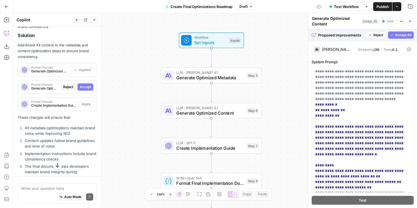
click at [401, 36] on span "Accept All" at bounding box center [403, 35] width 16 height 5
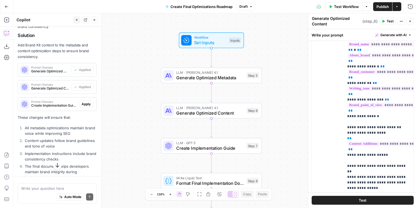
scroll to position [365, 0]
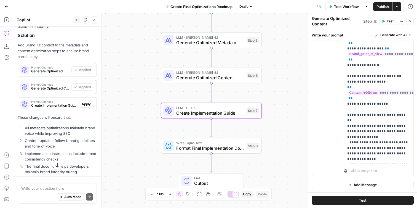
click at [85, 102] on span "Apply" at bounding box center [86, 104] width 9 height 5
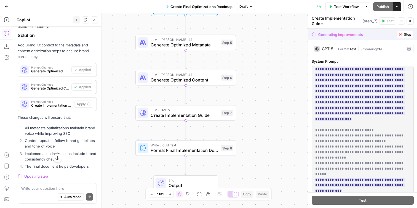
scroll to position [0, 0]
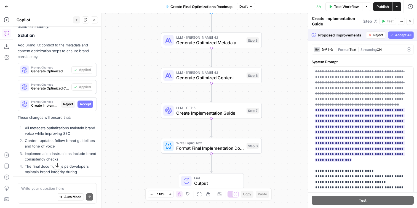
click at [403, 34] on span "Accept All" at bounding box center [403, 35] width 16 height 5
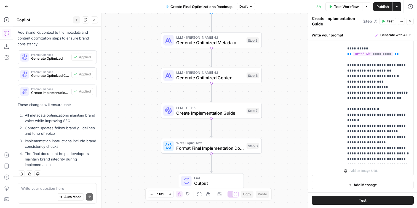
scroll to position [1038, 0]
click at [386, 9] on span "Publish" at bounding box center [383, 7] width 12 height 6
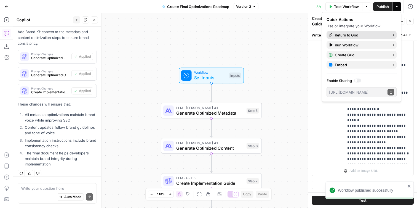
click at [363, 34] on span "Return to Grid" at bounding box center [361, 35] width 52 height 6
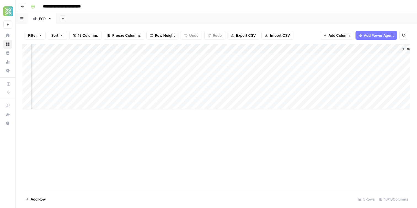
scroll to position [0, 297]
click at [353, 56] on div "Add Column" at bounding box center [216, 76] width 388 height 65
click at [374, 59] on div "Add Column" at bounding box center [216, 76] width 388 height 65
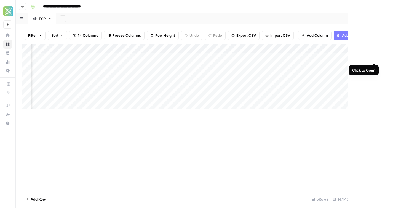
scroll to position [0, 344]
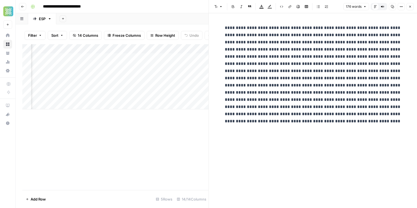
click at [410, 5] on icon "button" at bounding box center [410, 6] width 3 height 3
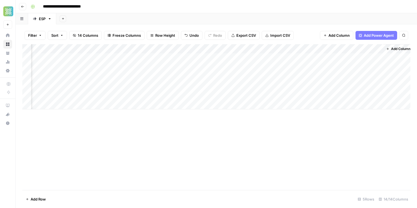
scroll to position [0, 340]
click at [324, 55] on div "Add Column" at bounding box center [216, 76] width 388 height 65
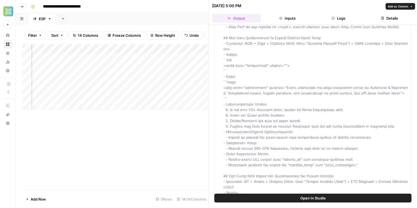
scroll to position [233, 0]
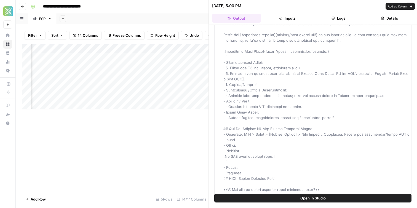
scroll to position [2274, 0]
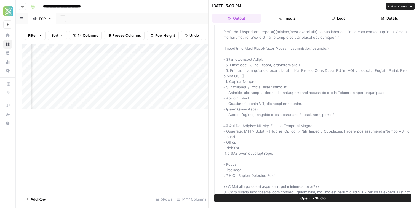
click at [254, 96] on span at bounding box center [317, 32] width 187 height 4530
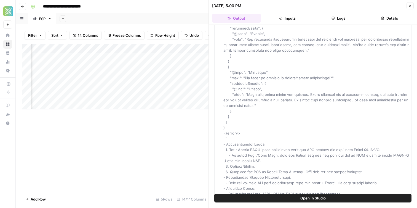
scroll to position [3503, 0]
type input "****"
click at [197, 51] on icon "Close Search" at bounding box center [197, 51] width 2 height 2
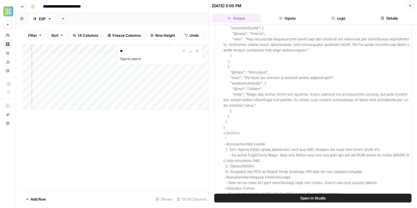
type input "*"
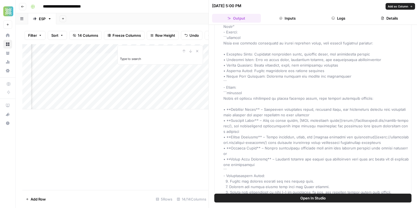
scroll to position [808, 0]
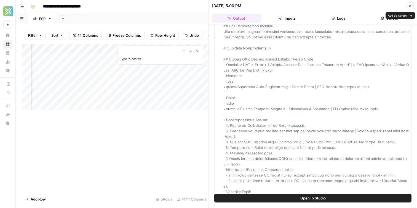
scroll to position [26, 0]
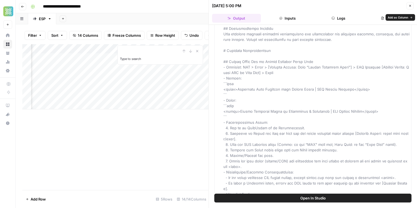
drag, startPoint x: 235, startPoint y: 90, endPoint x: 299, endPoint y: 91, distance: 63.2
drag, startPoint x: 234, startPoint y: 112, endPoint x: 353, endPoint y: 112, distance: 118.7
copy span "Custom Business Signs in [GEOGRAPHIC_DATA] & [GEOGRAPHIC_DATA] | ESP Window Tin…"
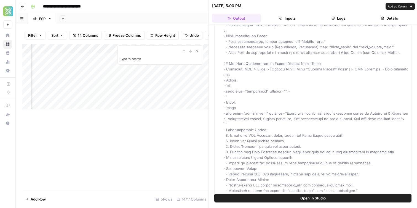
scroll to position [211, 0]
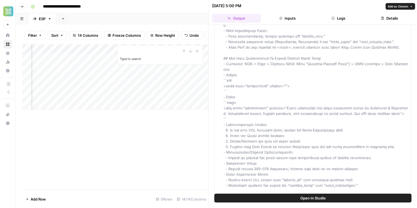
drag, startPoint x: 287, startPoint y: 96, endPoint x: 386, endPoint y: 103, distance: 99.0
copy span "Boost visibility with custom business signs in [GEOGRAPHIC_DATA] & [GEOGRAPHIC_…"
